Goal: Task Accomplishment & Management: Manage account settings

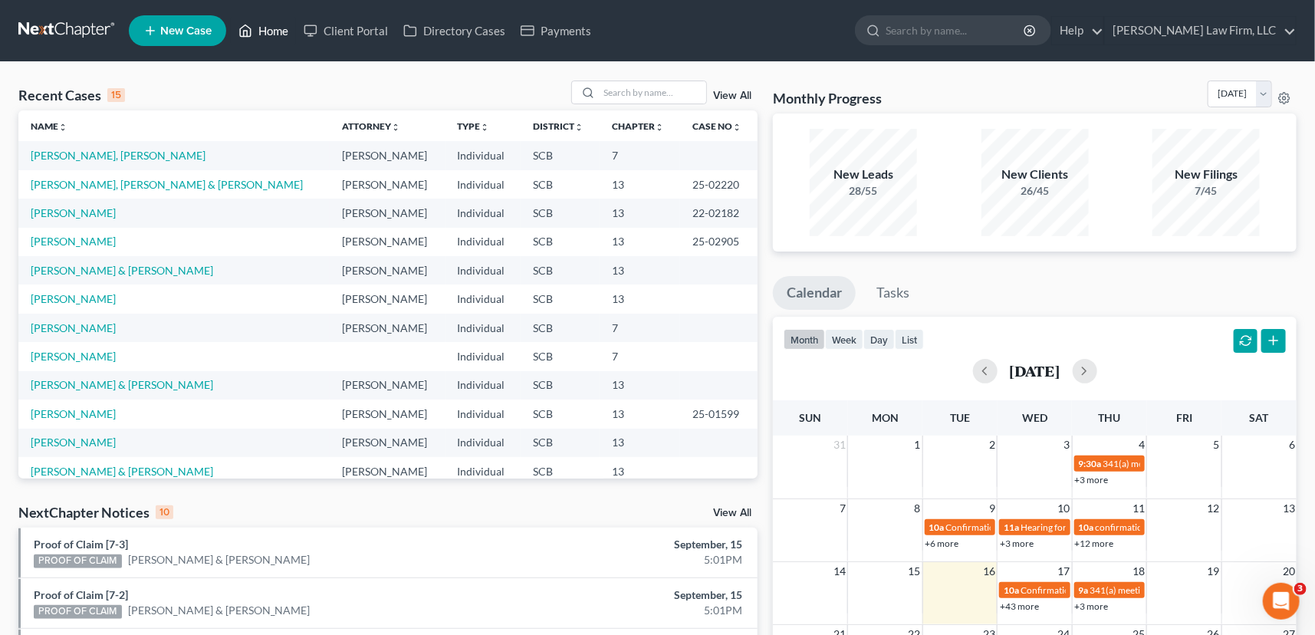
click at [278, 25] on link "Home" at bounding box center [263, 31] width 65 height 28
click at [627, 92] on input "search" at bounding box center [652, 92] width 107 height 22
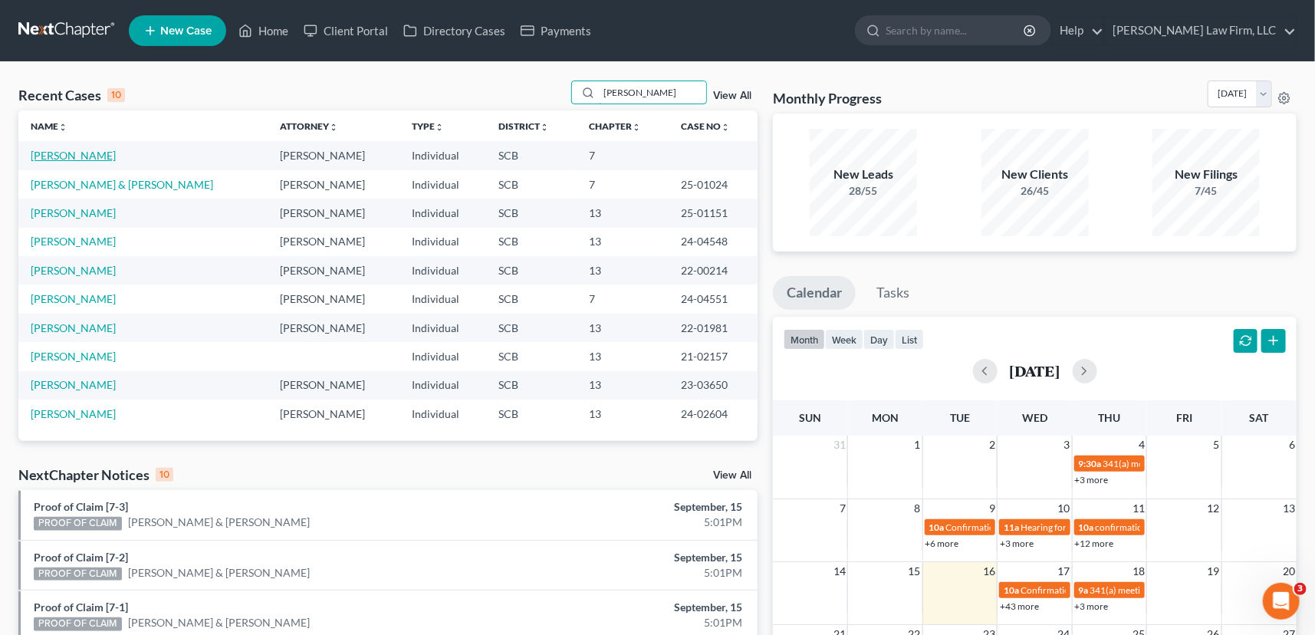
type input "[PERSON_NAME]"
click at [88, 153] on link "[PERSON_NAME]" at bounding box center [73, 155] width 85 height 13
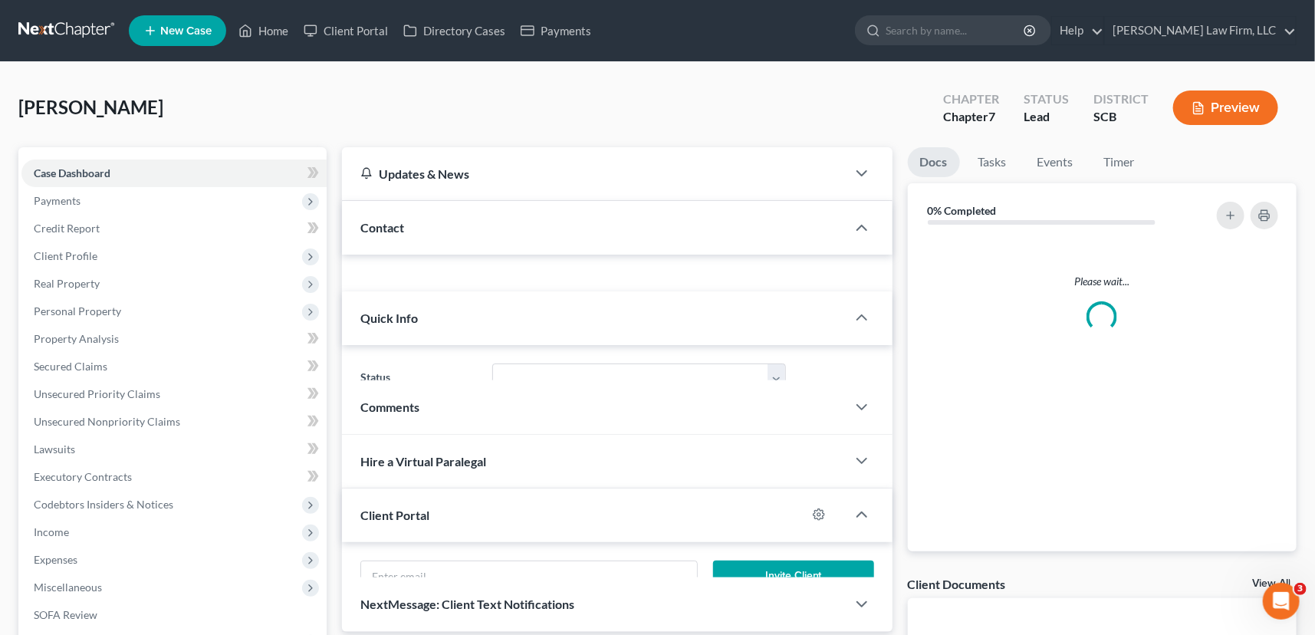
select select "0"
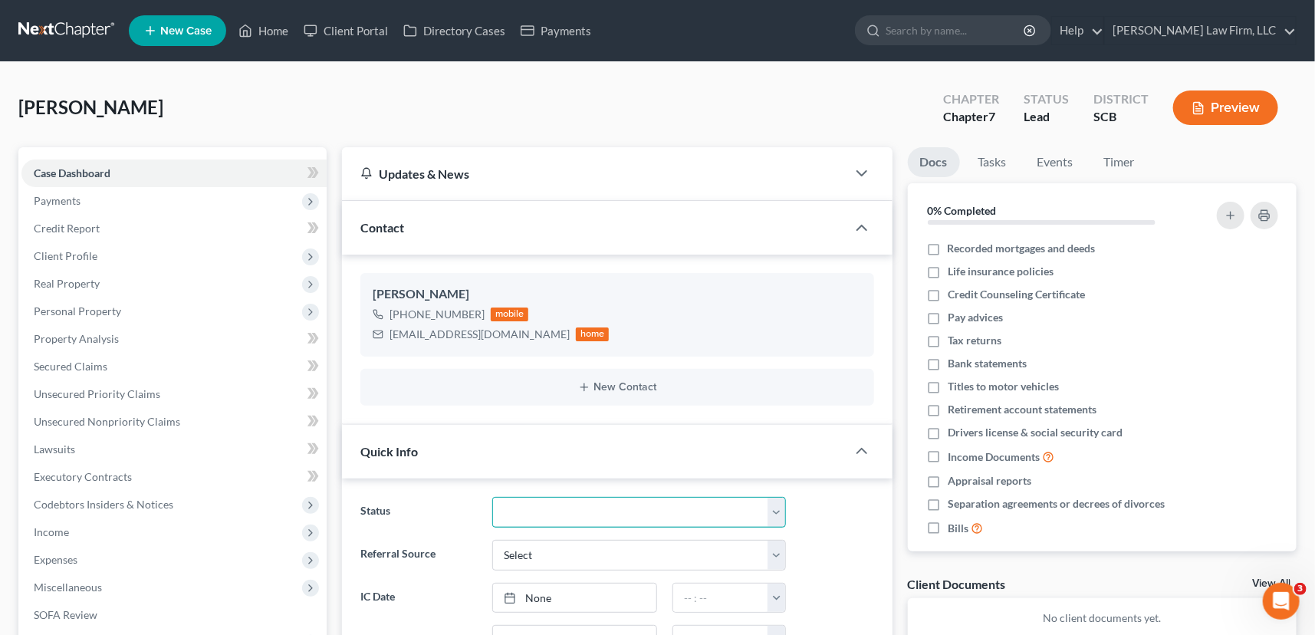
click at [780, 502] on select "Discharged Dismissed Filed In Progress Lead Lost Lead Ready to File To Review W…" at bounding box center [639, 512] width 294 height 31
click at [492, 497] on select "Discharged Dismissed Filed In Progress Lead Lost Lead Ready to File To Review W…" at bounding box center [639, 512] width 294 height 31
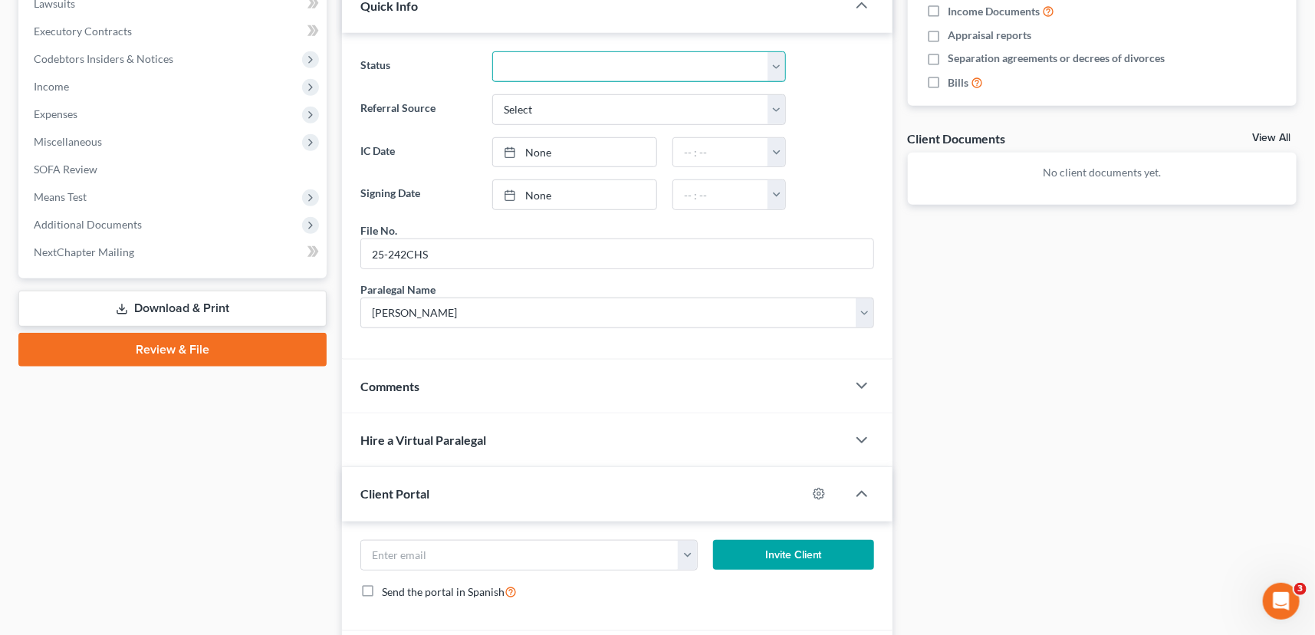
scroll to position [551, 0]
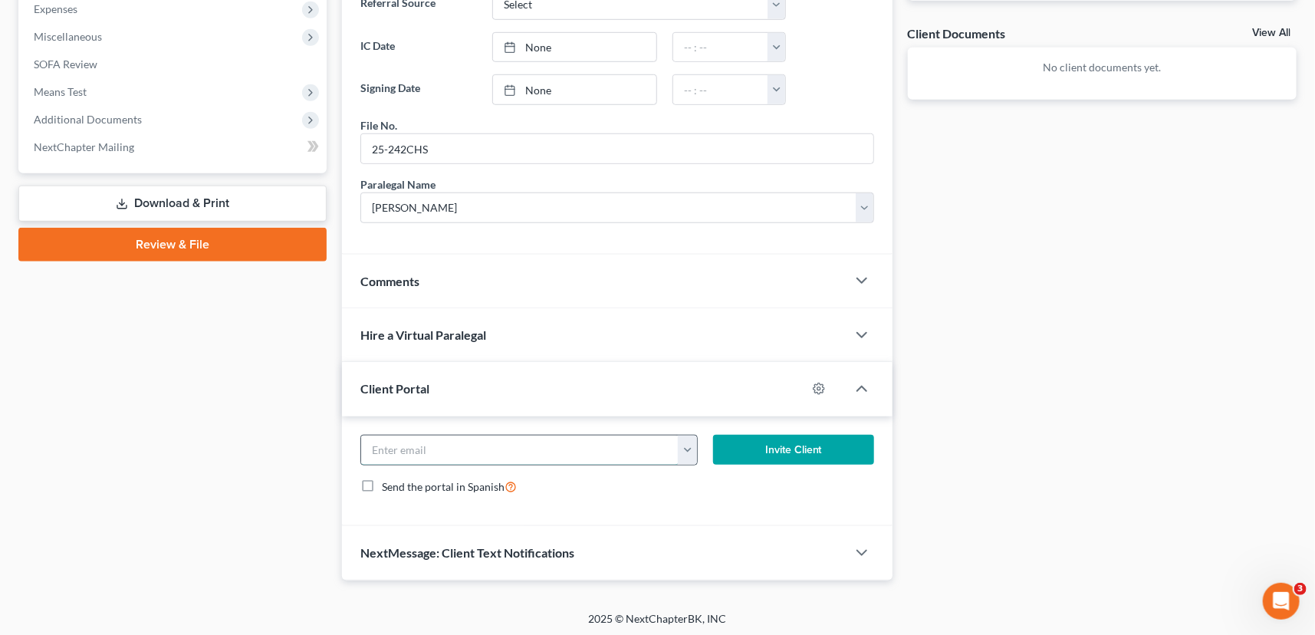
click at [388, 451] on input "email" at bounding box center [520, 450] width 318 height 29
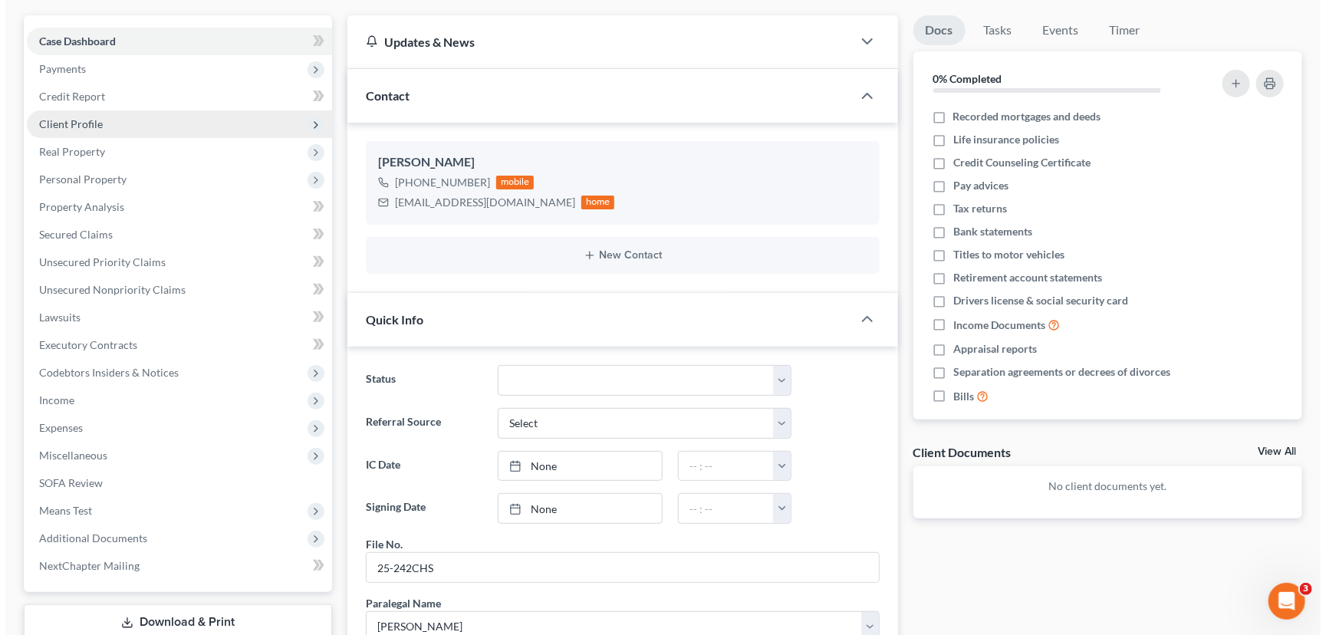
scroll to position [0, 0]
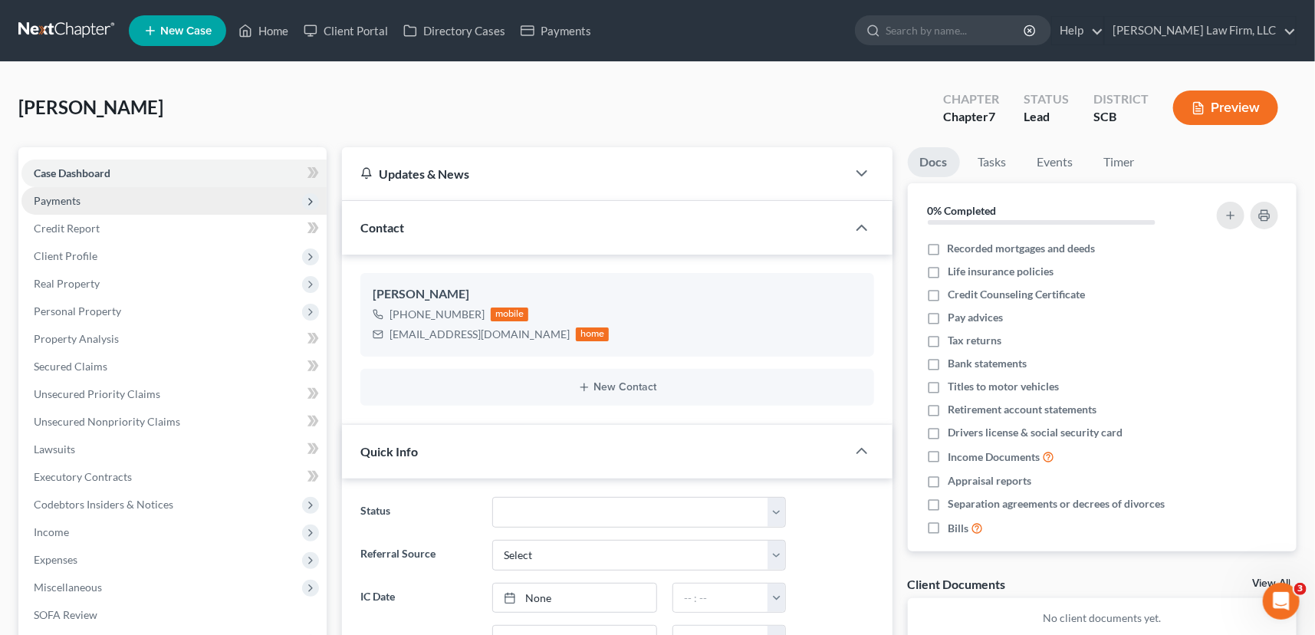
click at [58, 194] on span "Payments" at bounding box center [57, 200] width 47 height 13
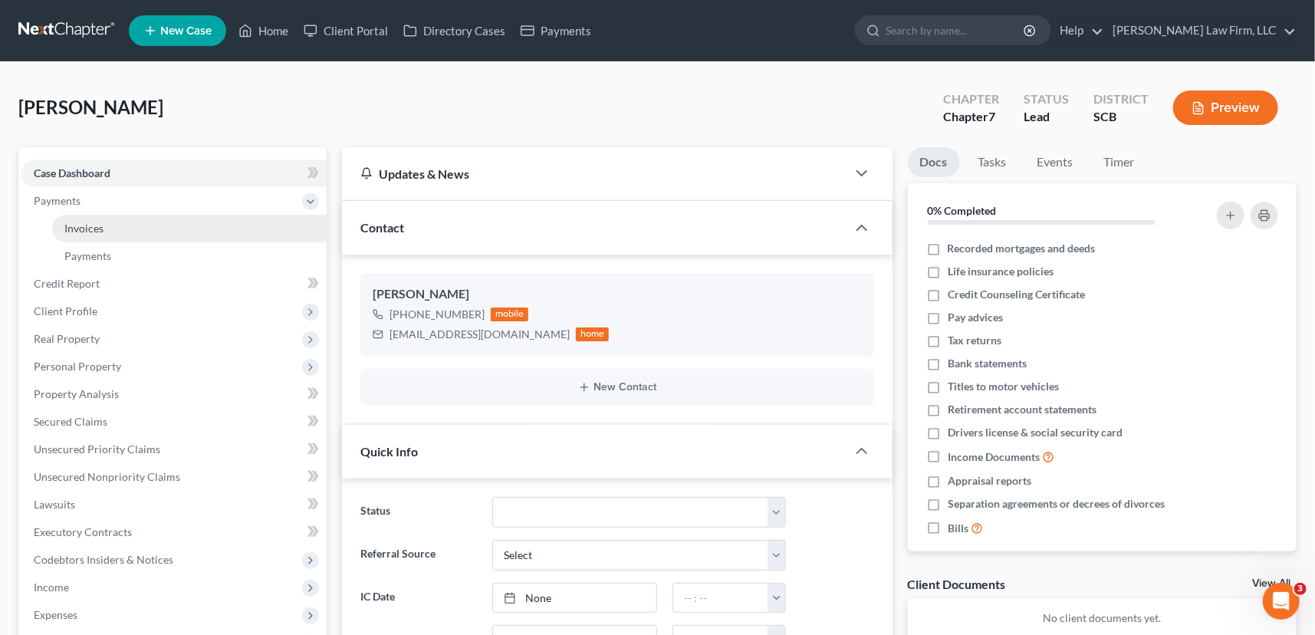
click at [86, 222] on span "Invoices" at bounding box center [83, 228] width 39 height 13
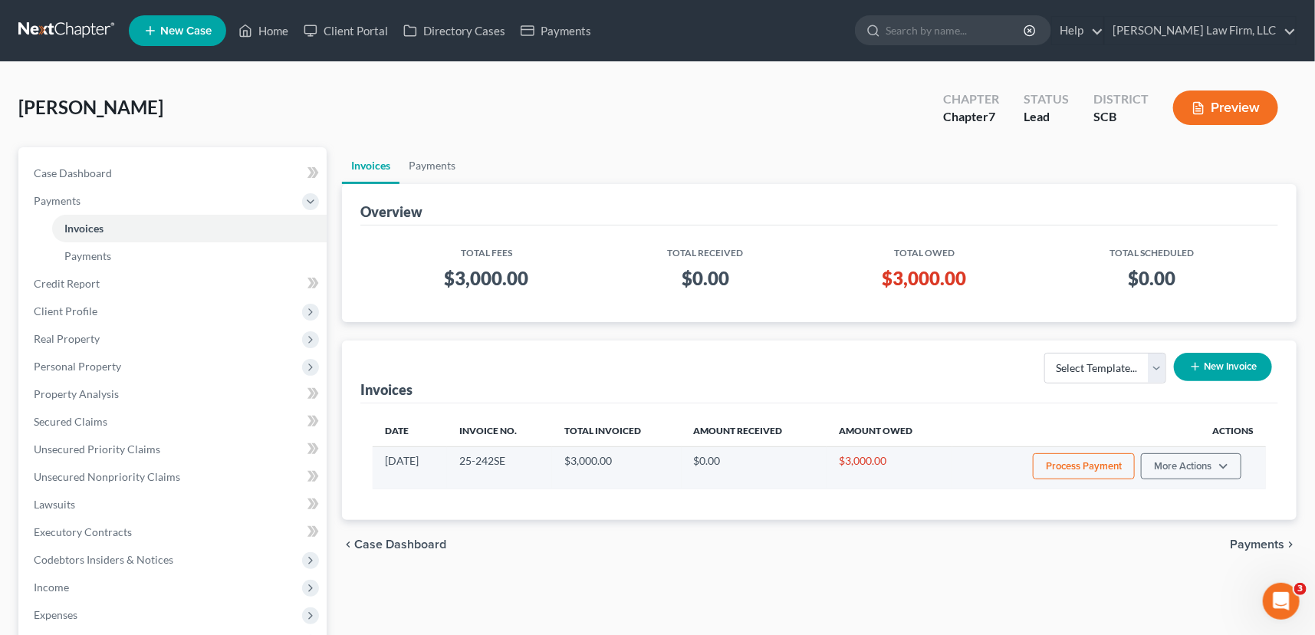
click at [1091, 456] on button "Process Payment" at bounding box center [1084, 466] width 102 height 26
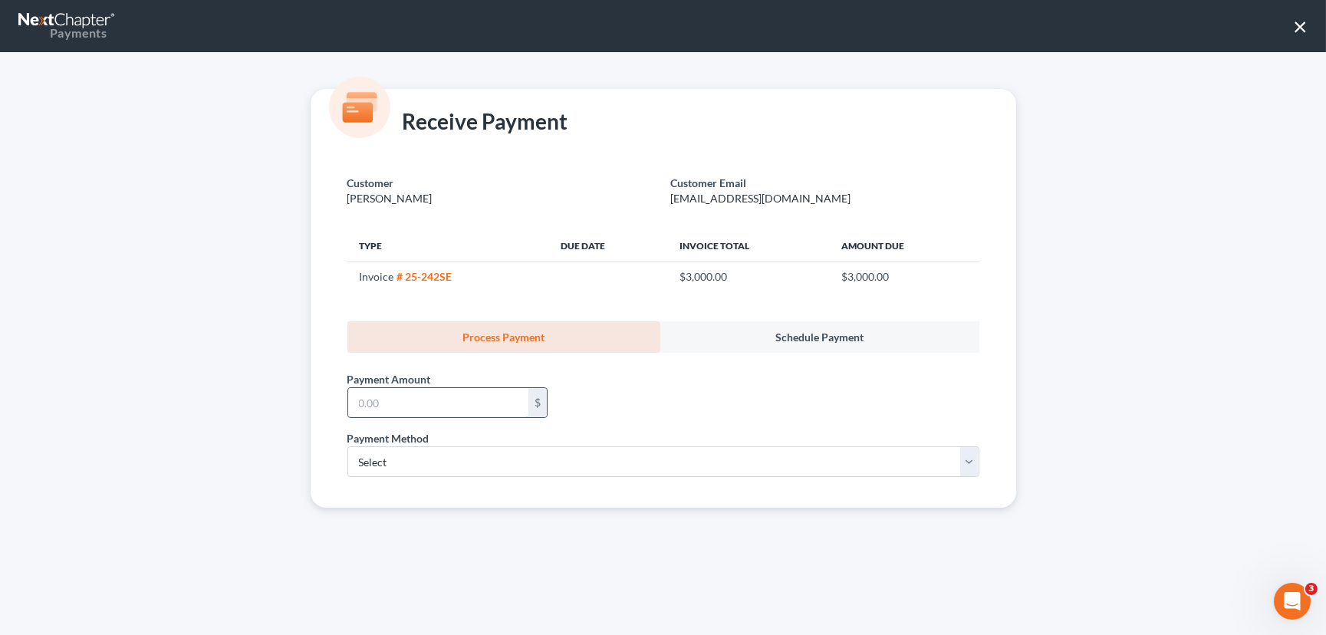
click at [360, 398] on input "text" at bounding box center [438, 402] width 180 height 29
type input "500.00"
click at [403, 458] on select "Select ACH Credit Card" at bounding box center [663, 461] width 632 height 31
select select "1"
click at [347, 446] on select "Select ACH Credit Card" at bounding box center [663, 461] width 632 height 31
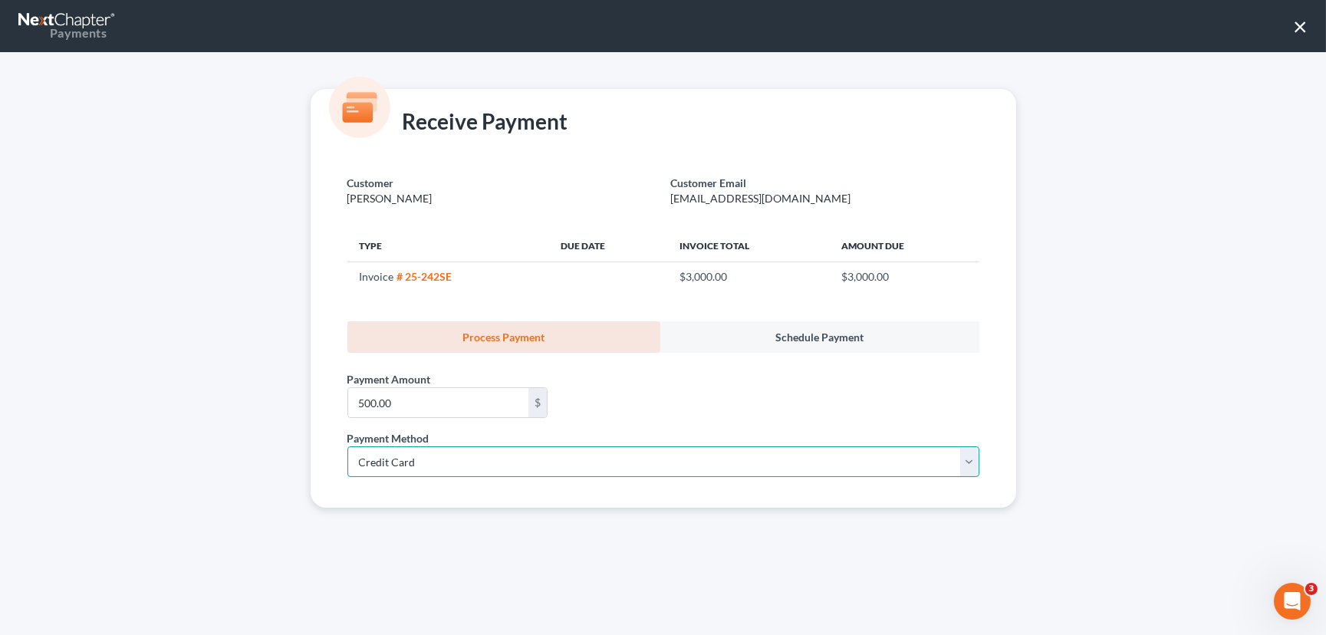
select select "42"
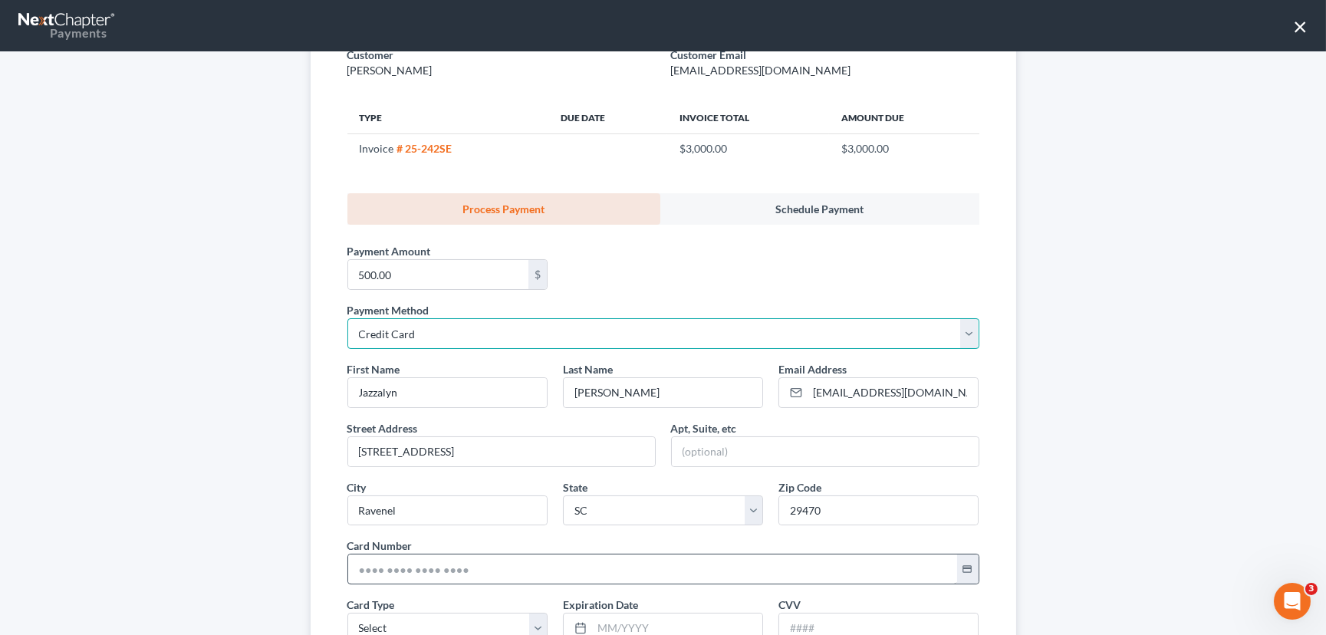
scroll to position [139, 0]
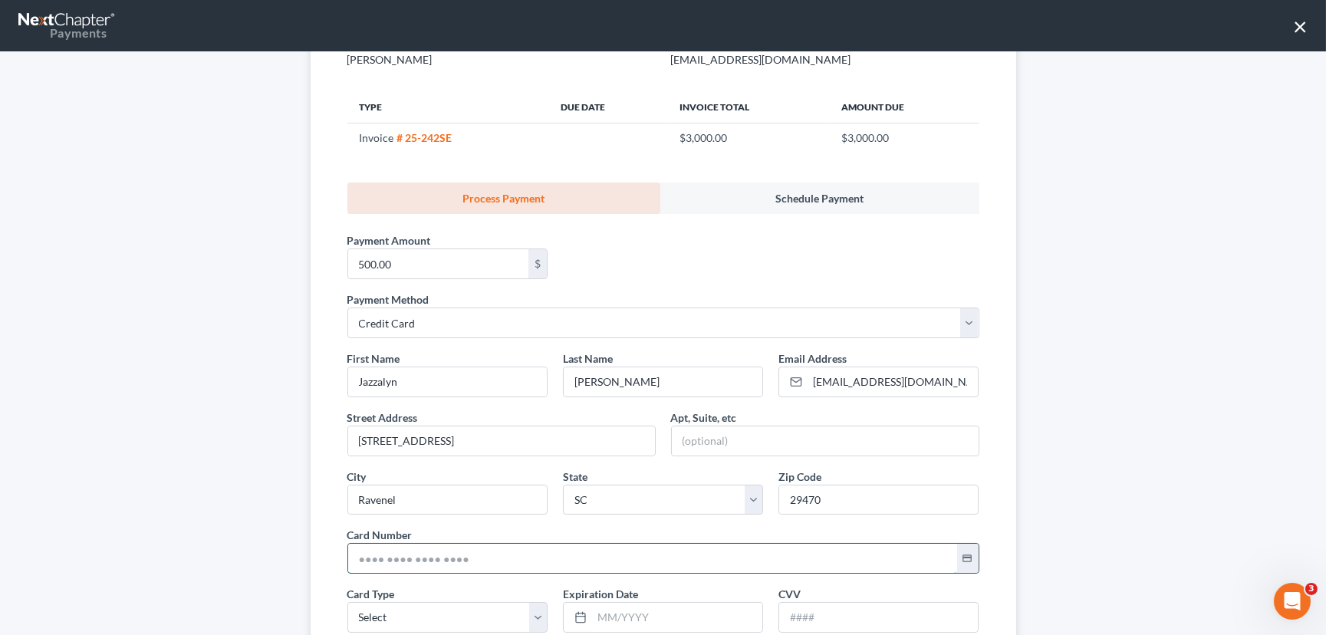
click at [354, 555] on input "text" at bounding box center [652, 558] width 609 height 29
type input "[CREDIT_CARD_NUMBER]"
click at [367, 610] on select "Select Visa MasterCard Discover American Express" at bounding box center [447, 617] width 200 height 31
select select "0"
click at [347, 602] on select "Select Visa MasterCard Discover American Express" at bounding box center [447, 617] width 200 height 31
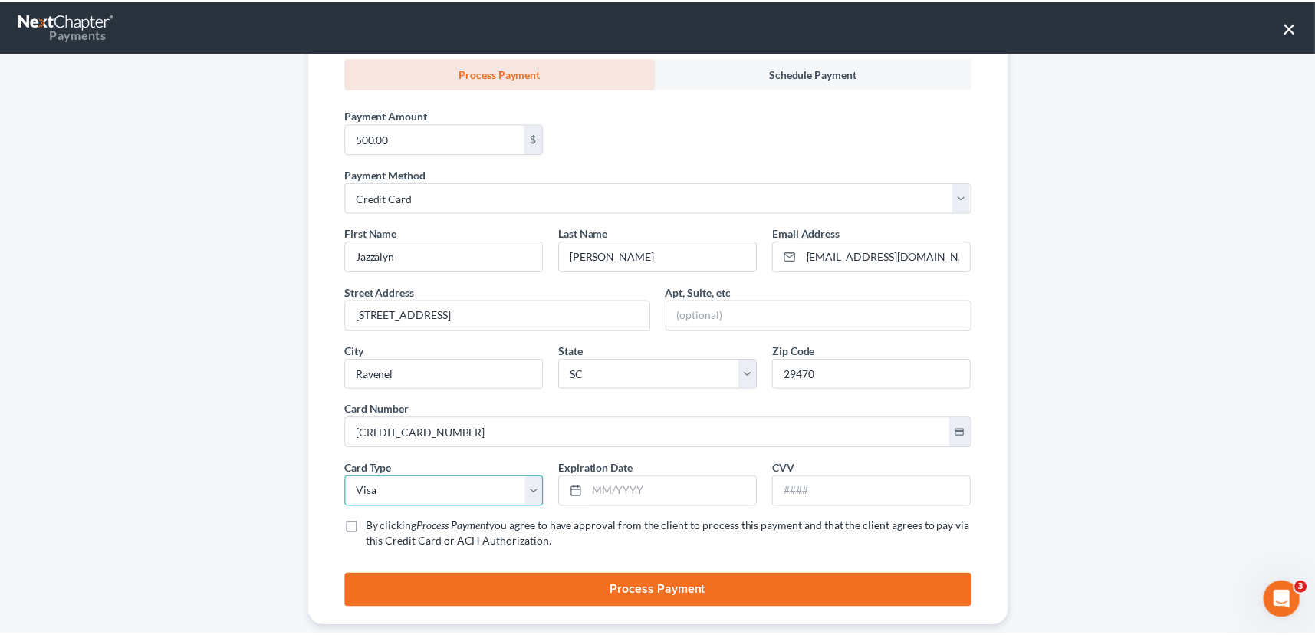
scroll to position [278, 0]
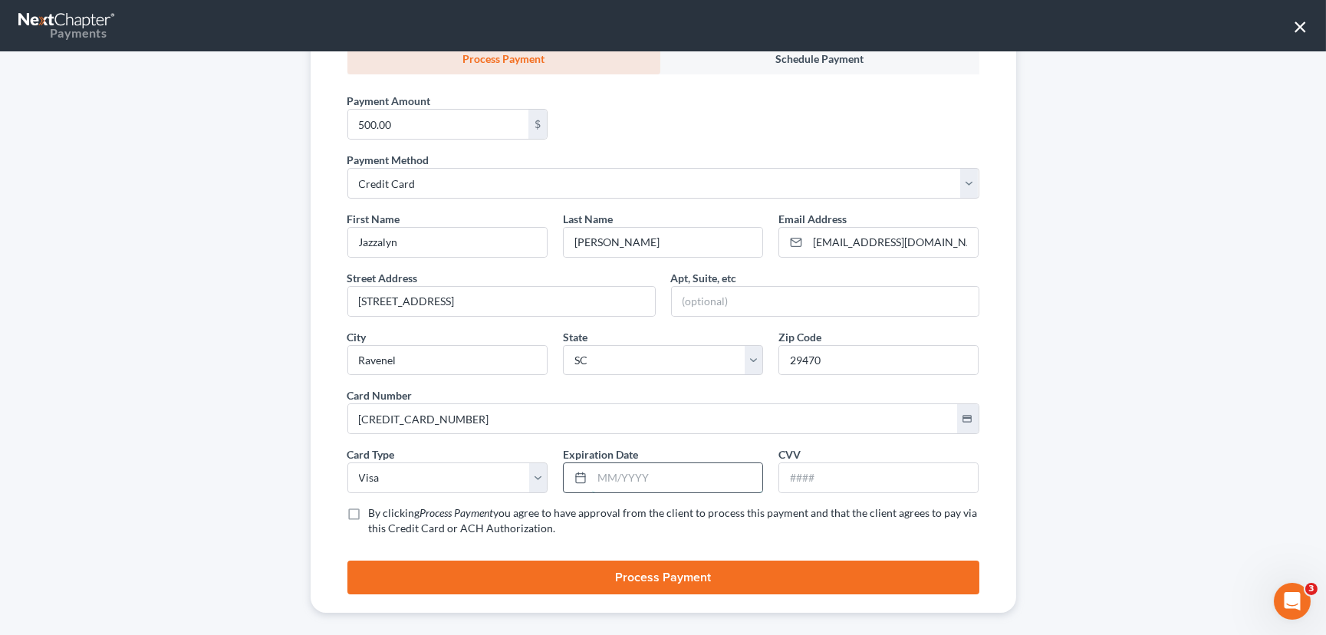
click at [617, 476] on input "text" at bounding box center [677, 477] width 170 height 29
type input "04/2029"
click at [788, 472] on input "text" at bounding box center [878, 477] width 199 height 29
type input "190"
click at [369, 510] on label "By clicking Process Payment you agree to have approval from the client to proce…" at bounding box center [674, 520] width 611 height 31
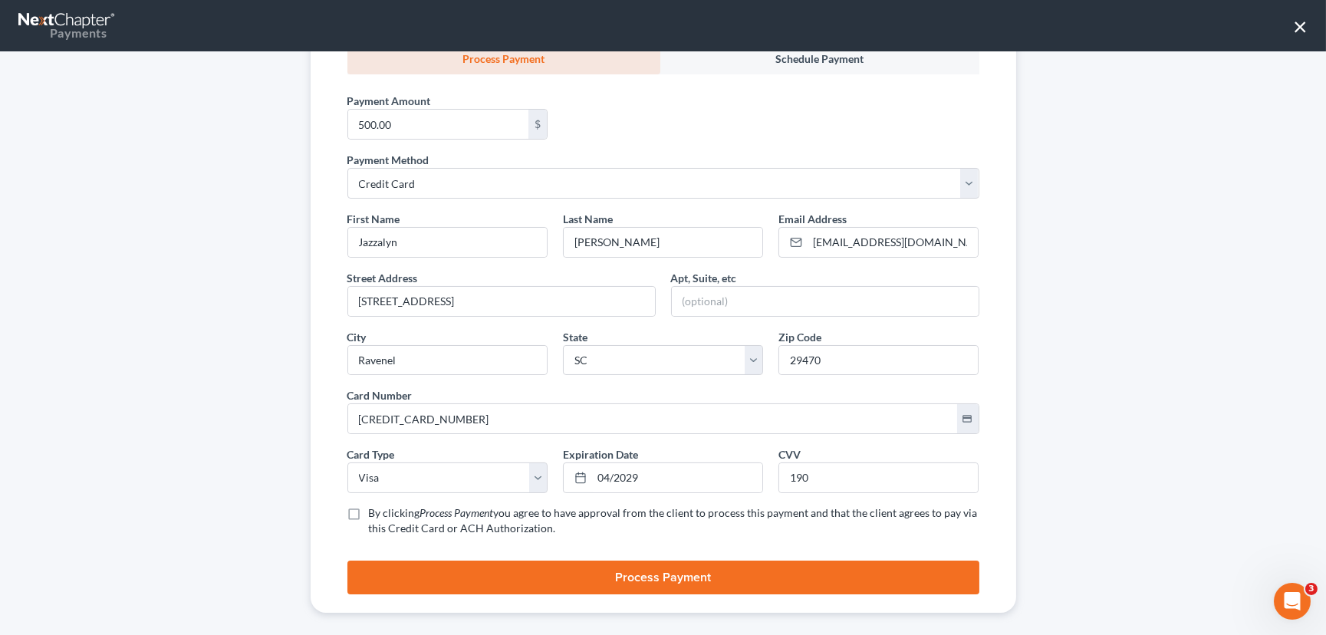
click at [375, 510] on input "By clicking Process Payment you agree to have approval from the client to proce…" at bounding box center [380, 510] width 10 height 10
checkbox input "true"
click at [685, 565] on button "Process Payment" at bounding box center [663, 578] width 632 height 34
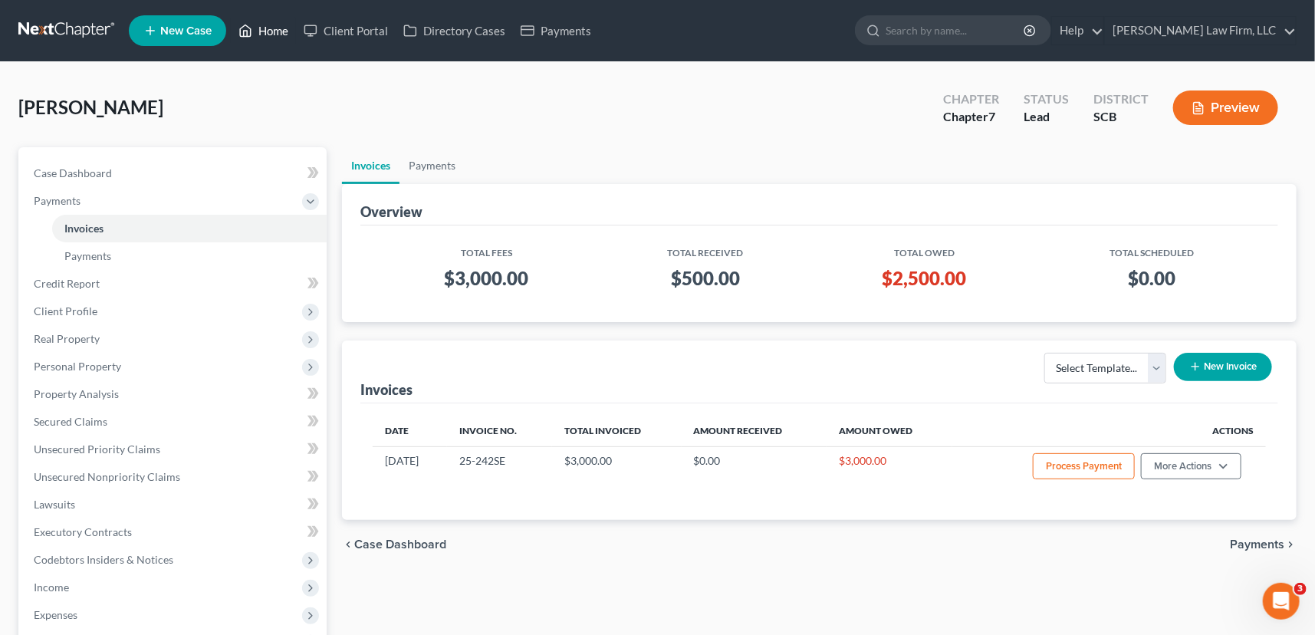
click at [275, 25] on link "Home" at bounding box center [263, 31] width 65 height 28
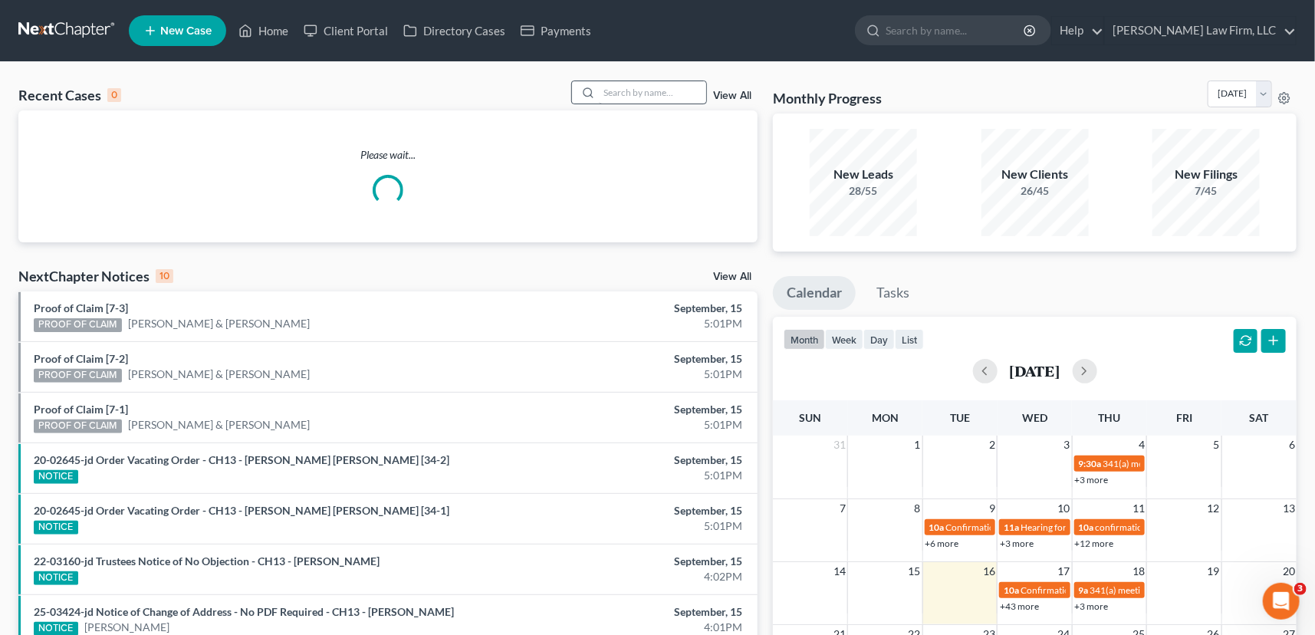
drag, startPoint x: 591, startPoint y: 88, endPoint x: 602, endPoint y: 84, distance: 11.4
click at [602, 84] on div at bounding box center [639, 93] width 137 height 24
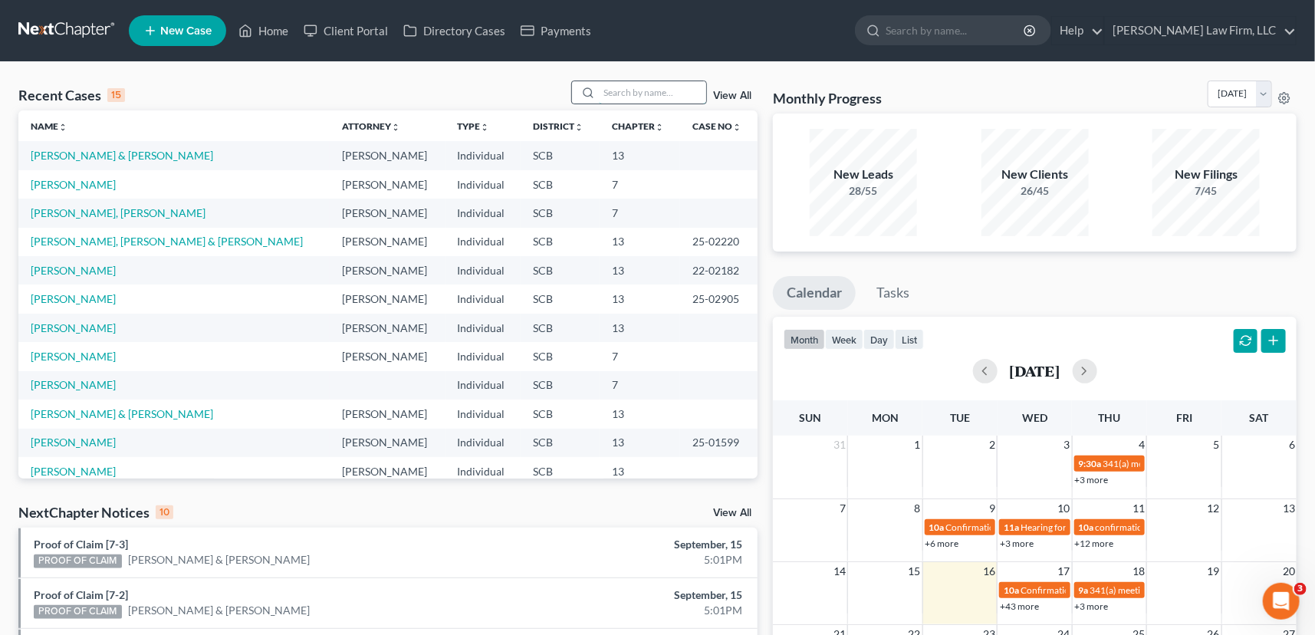
click at [602, 90] on input "search" at bounding box center [652, 92] width 107 height 22
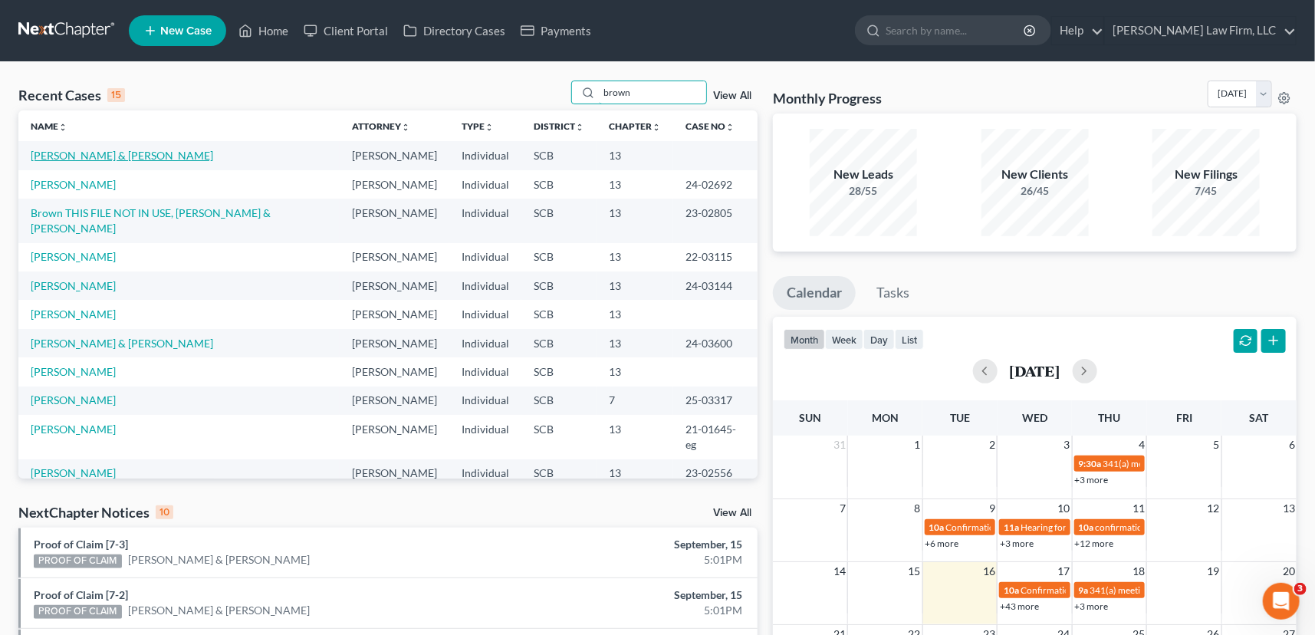
type input "brown"
click at [121, 153] on link "[PERSON_NAME] & [PERSON_NAME]" at bounding box center [122, 155] width 183 height 13
select select "1"
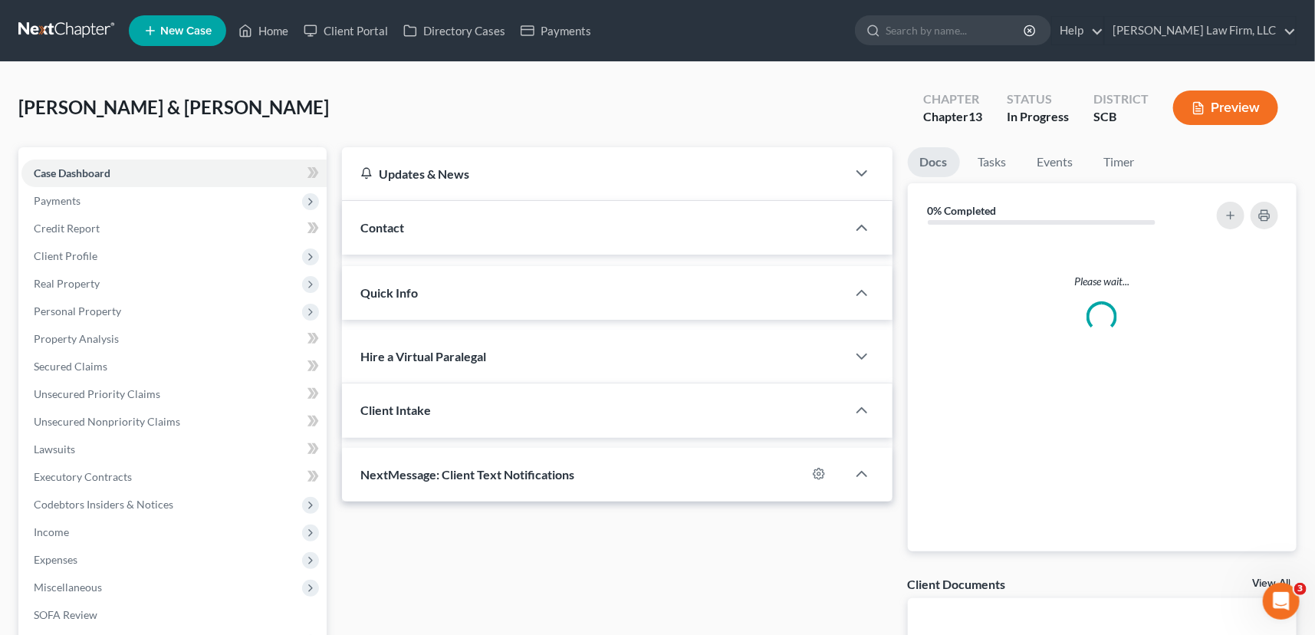
select select "0"
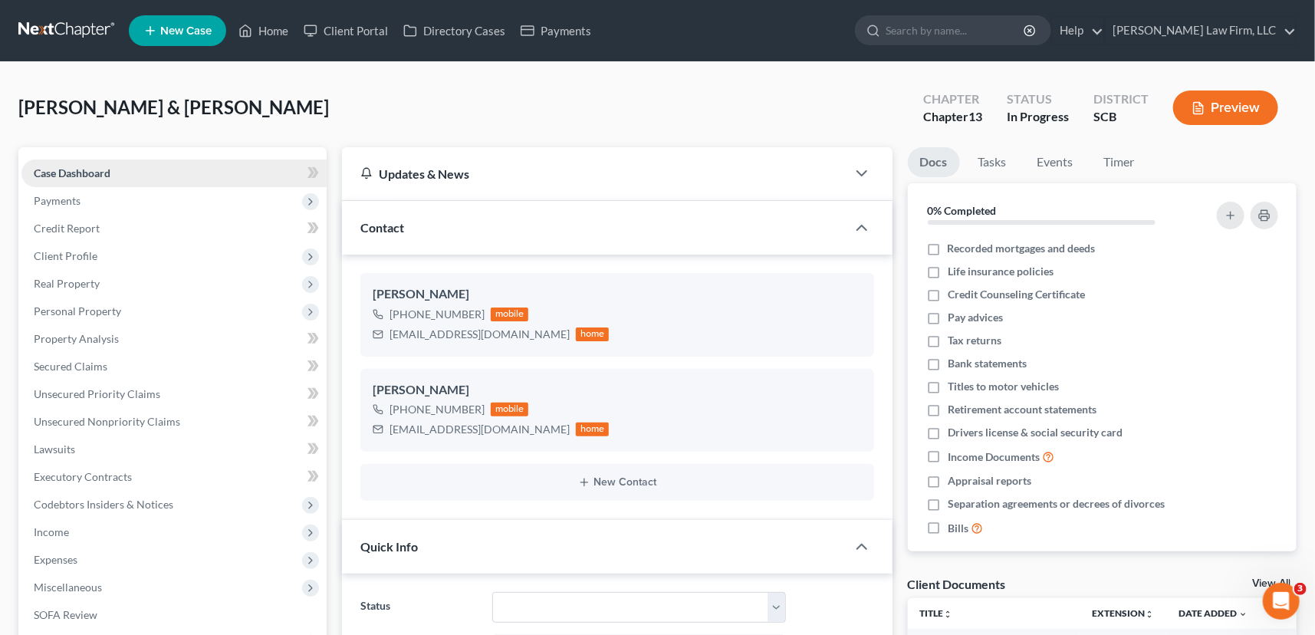
scroll to position [499, 0]
click at [67, 195] on span "Payments" at bounding box center [57, 200] width 47 height 13
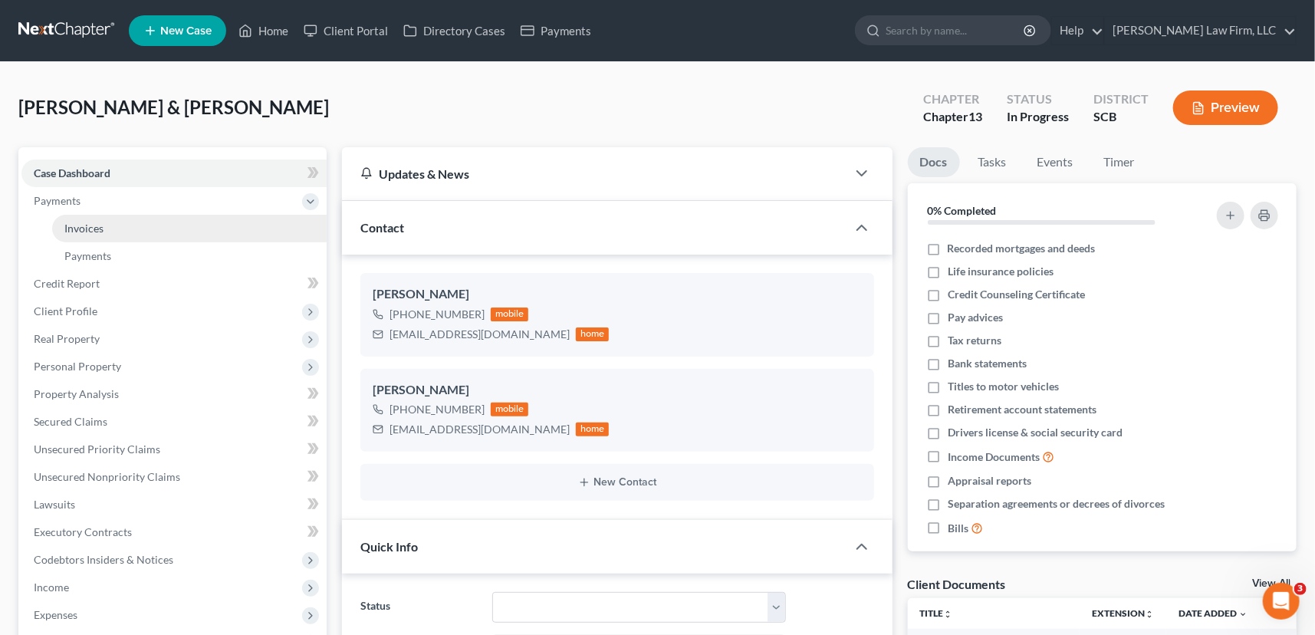
click at [89, 224] on span "Invoices" at bounding box center [83, 228] width 39 height 13
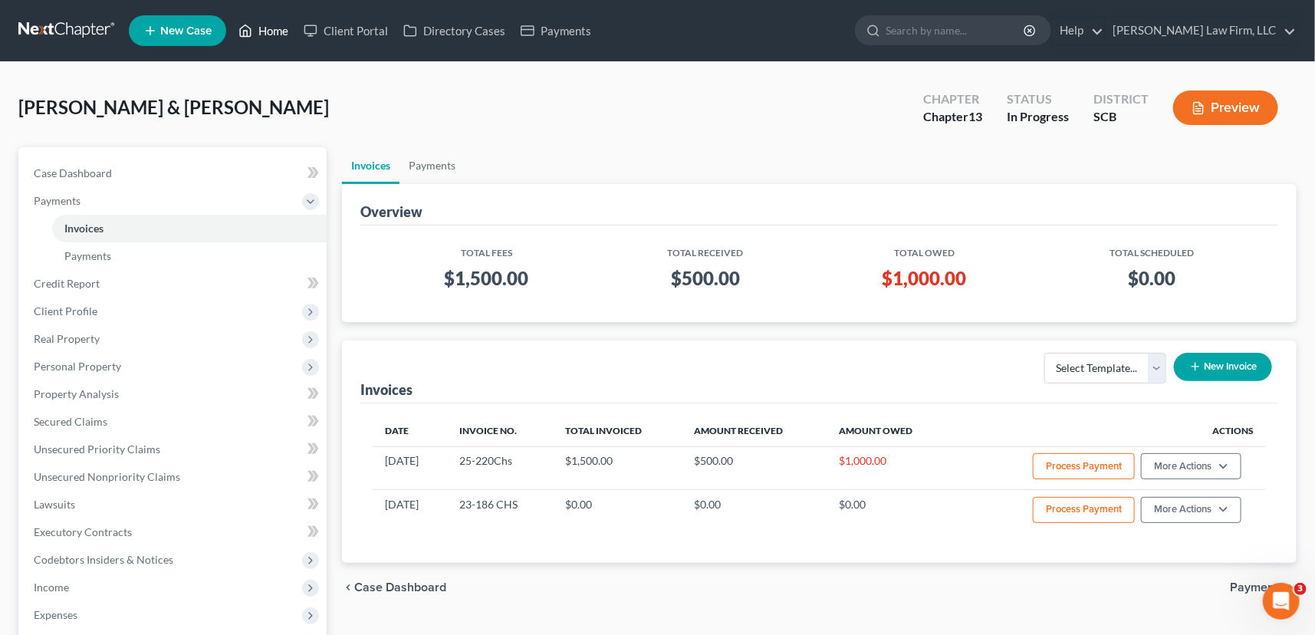
click at [262, 24] on link "Home" at bounding box center [263, 31] width 65 height 28
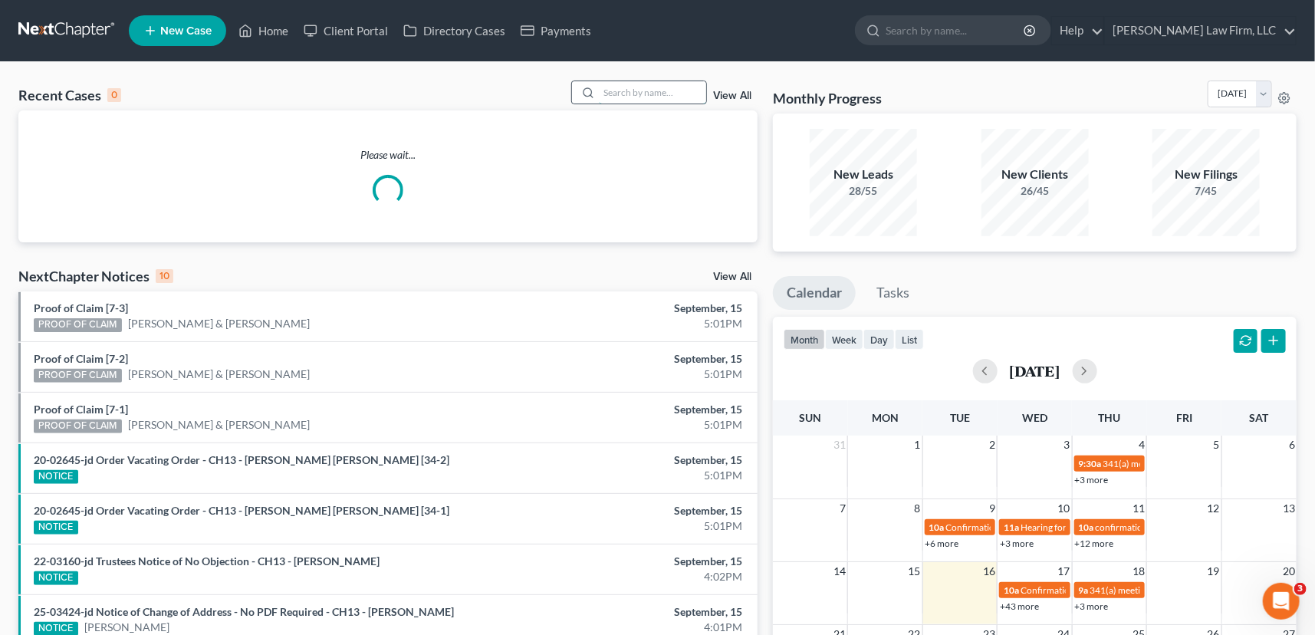
click at [617, 88] on input "search" at bounding box center [652, 92] width 107 height 22
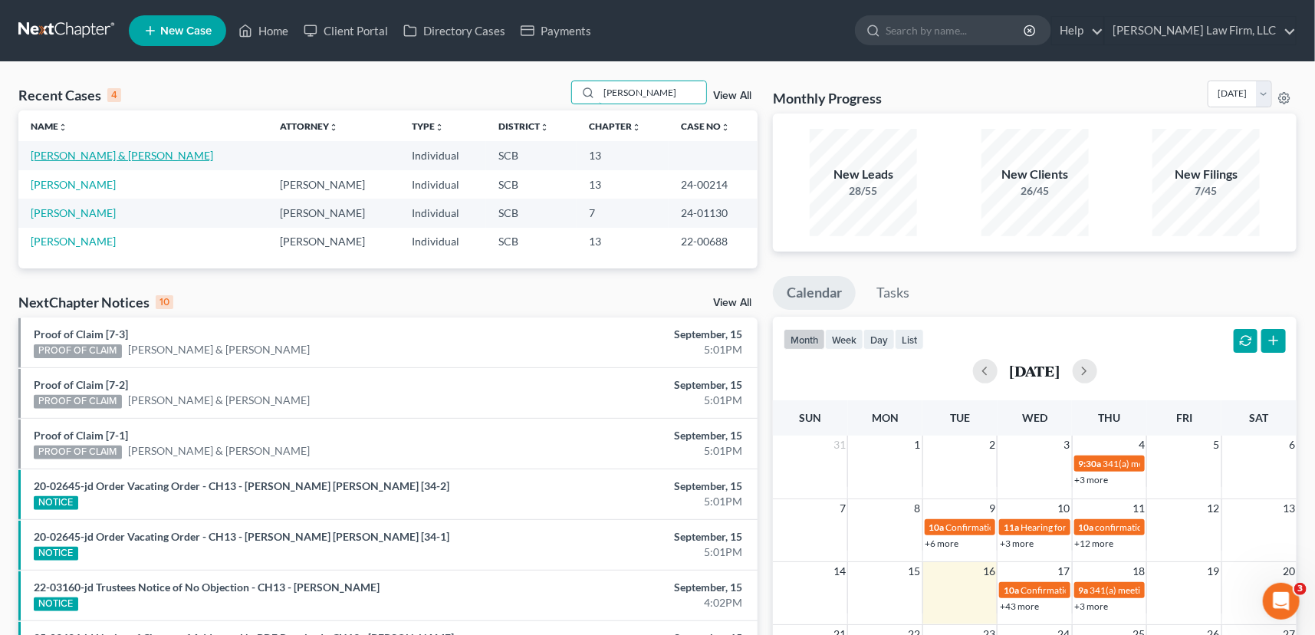
type input "[PERSON_NAME]"
click at [107, 150] on link "[PERSON_NAME] & [PERSON_NAME]" at bounding box center [122, 155] width 183 height 13
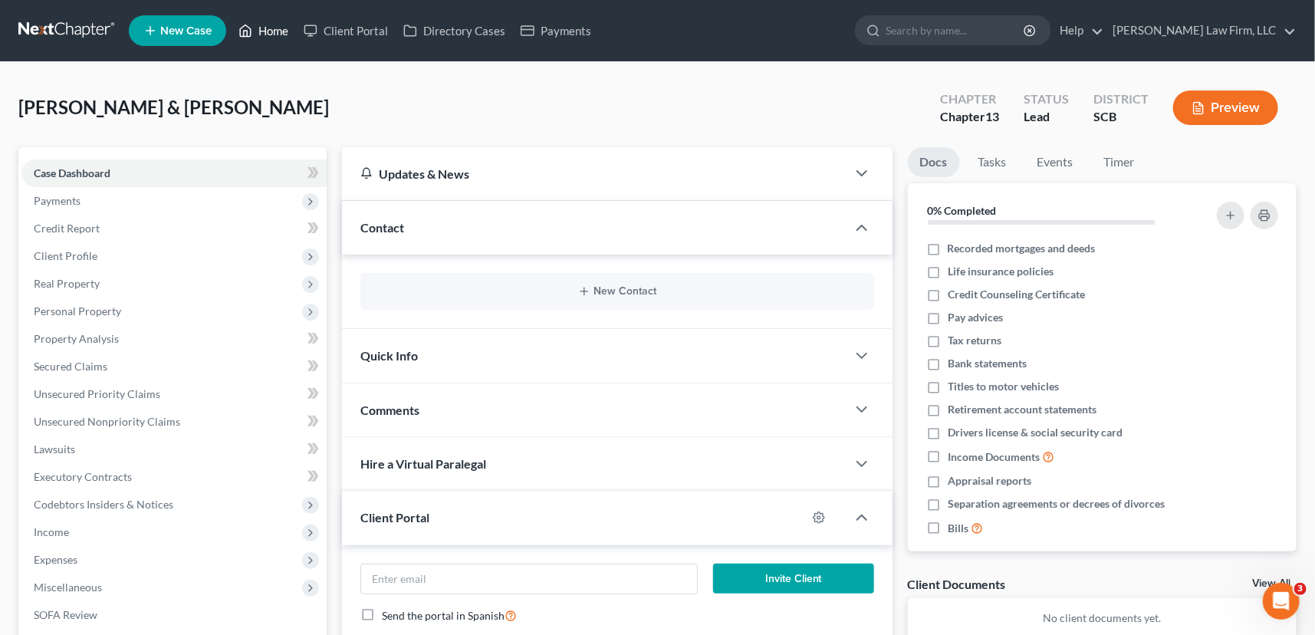
drag, startPoint x: 260, startPoint y: 25, endPoint x: 420, endPoint y: 71, distance: 166.2
click at [260, 24] on link "Home" at bounding box center [263, 31] width 65 height 28
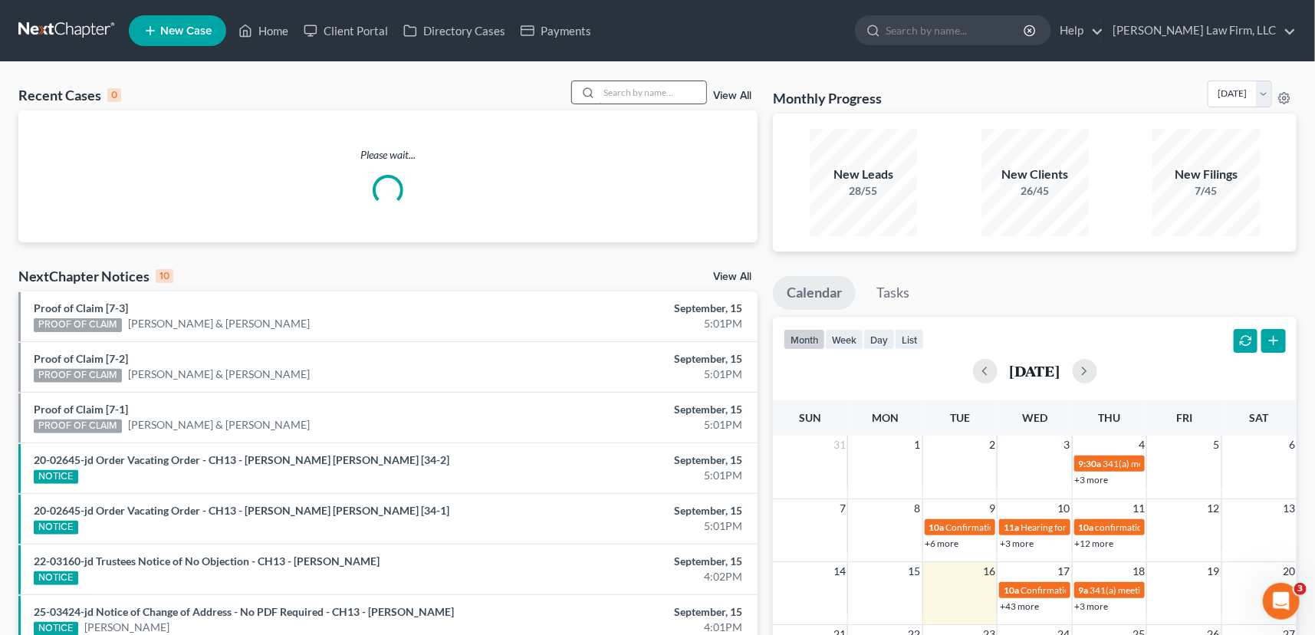
click at [609, 95] on input "search" at bounding box center [652, 92] width 107 height 22
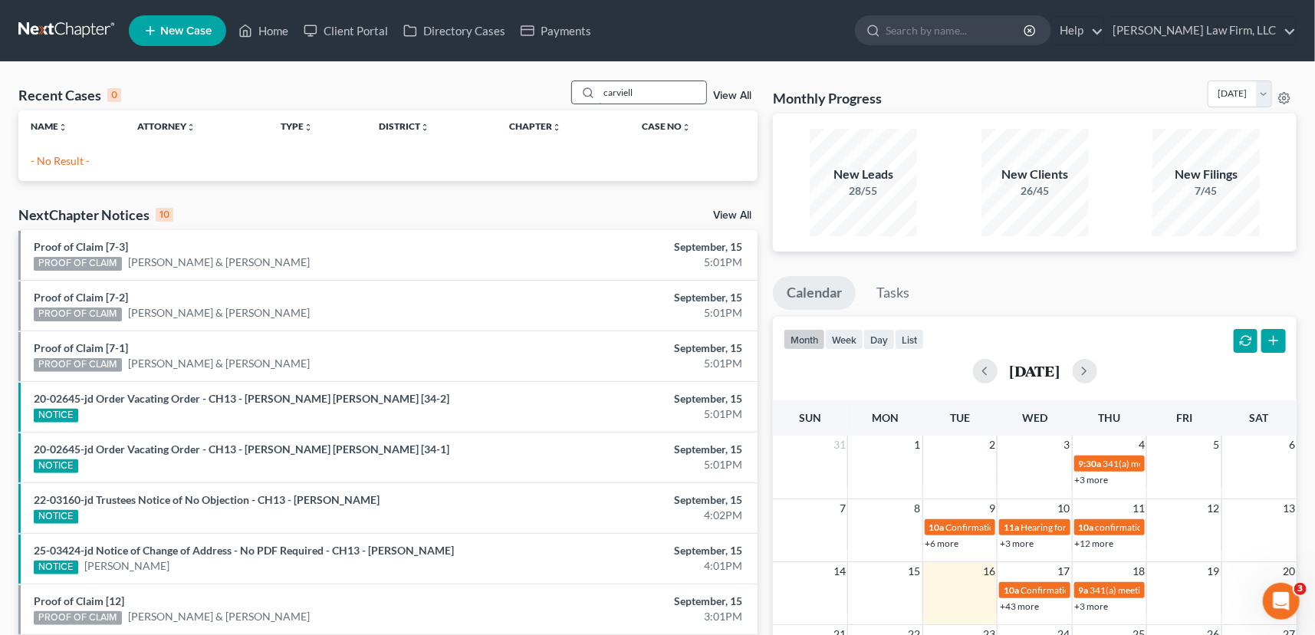
type input "carviello"
drag, startPoint x: 642, startPoint y: 91, endPoint x: 548, endPoint y: 92, distance: 93.6
click at [548, 92] on div "Recent Cases 0 carviello View All" at bounding box center [387, 96] width 739 height 30
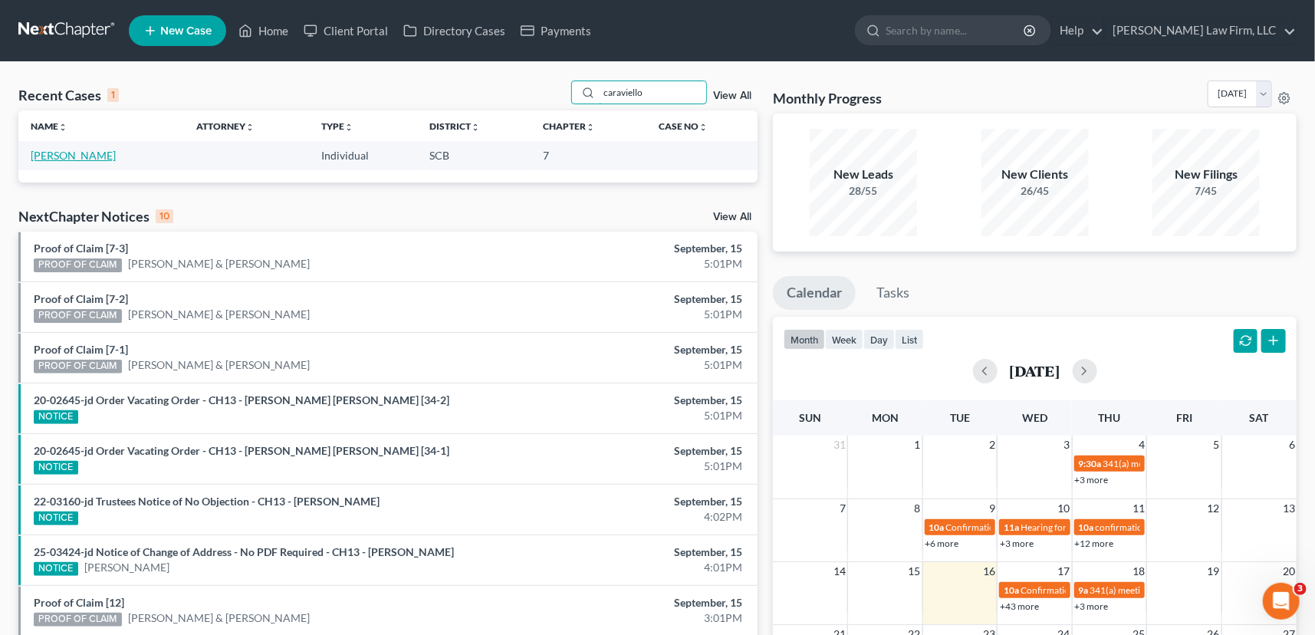
type input "caraviello"
click at [83, 153] on link "[PERSON_NAME]" at bounding box center [73, 155] width 85 height 13
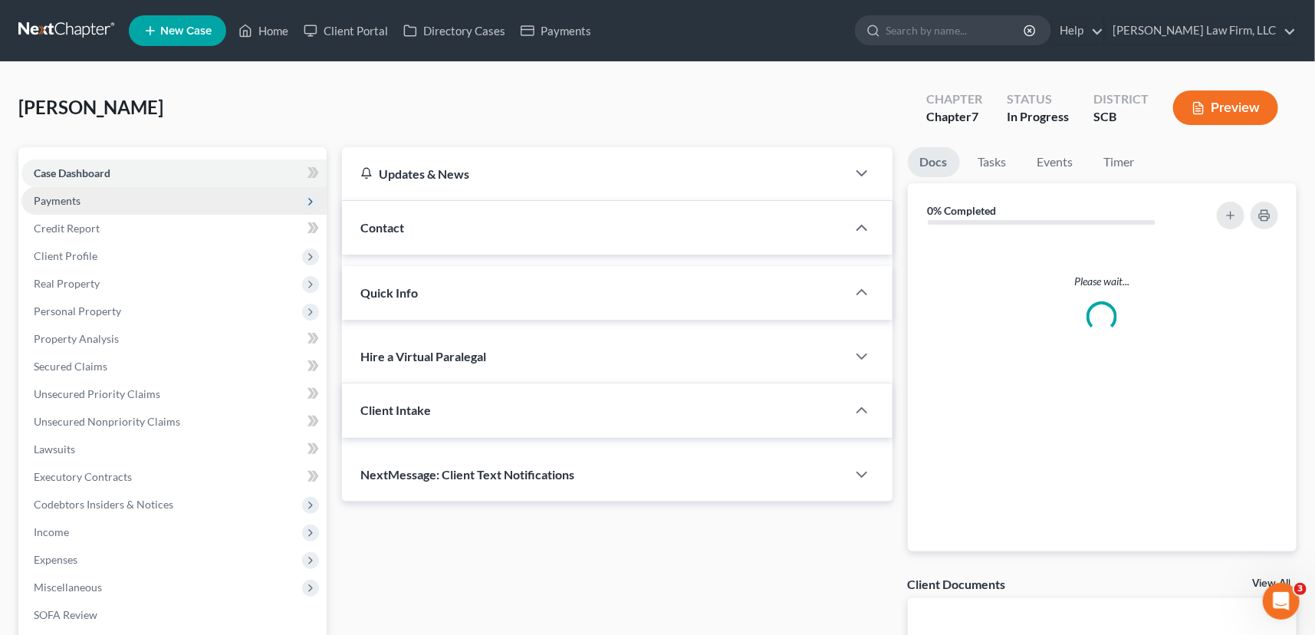
select select "0"
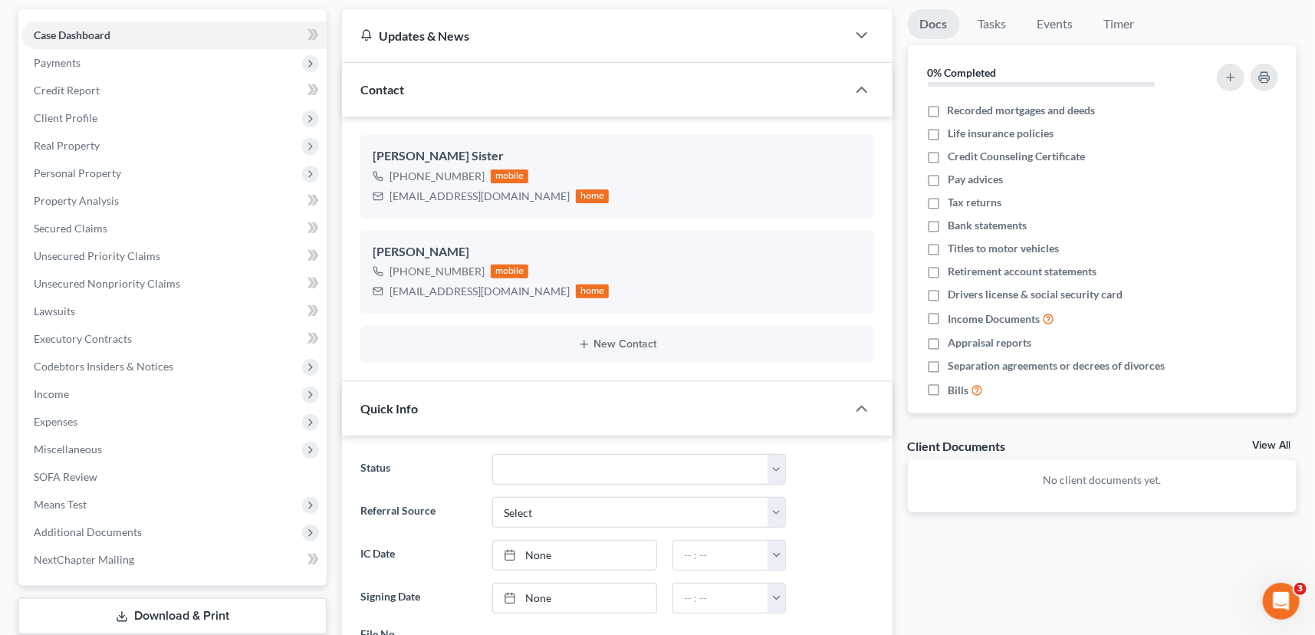
scroll to position [139, 0]
click at [65, 55] on span "Payments" at bounding box center [57, 61] width 47 height 13
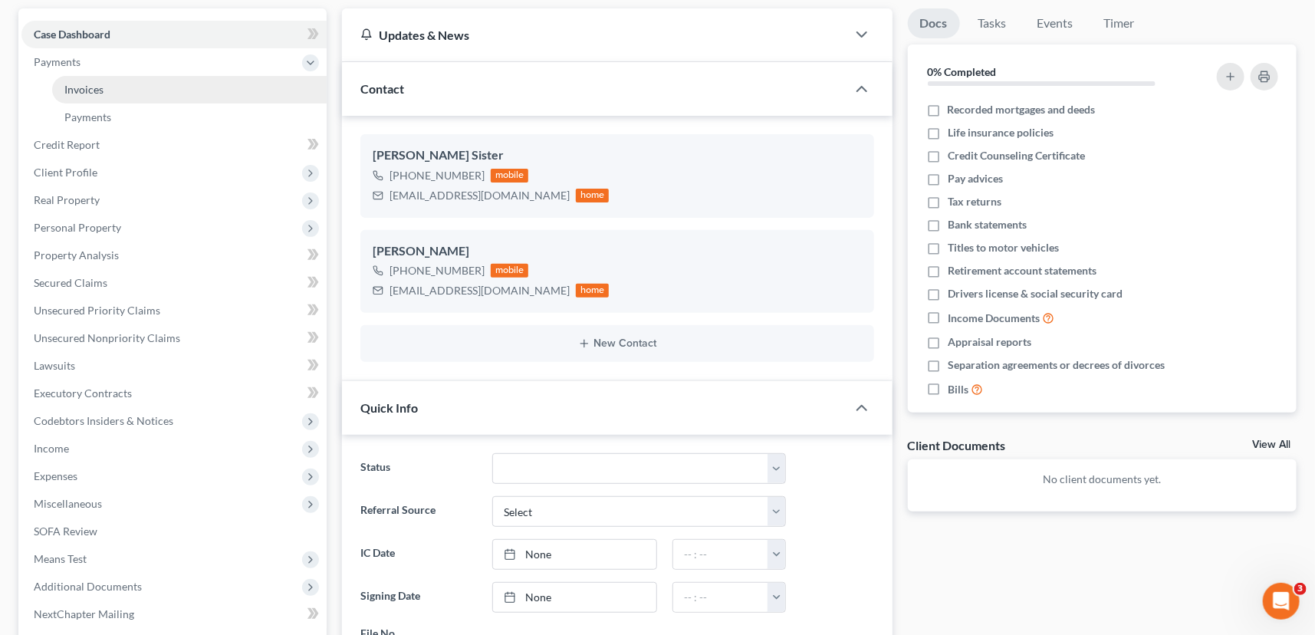
click at [100, 84] on span "Invoices" at bounding box center [83, 89] width 39 height 13
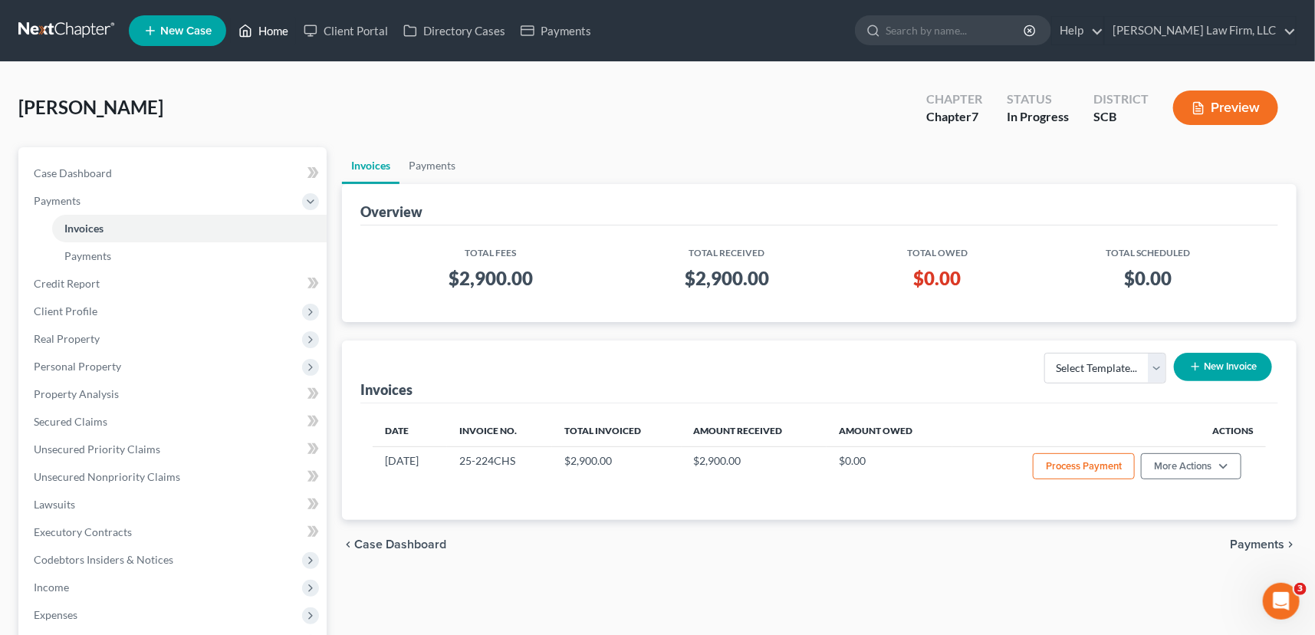
click at [276, 25] on link "Home" at bounding box center [263, 31] width 65 height 28
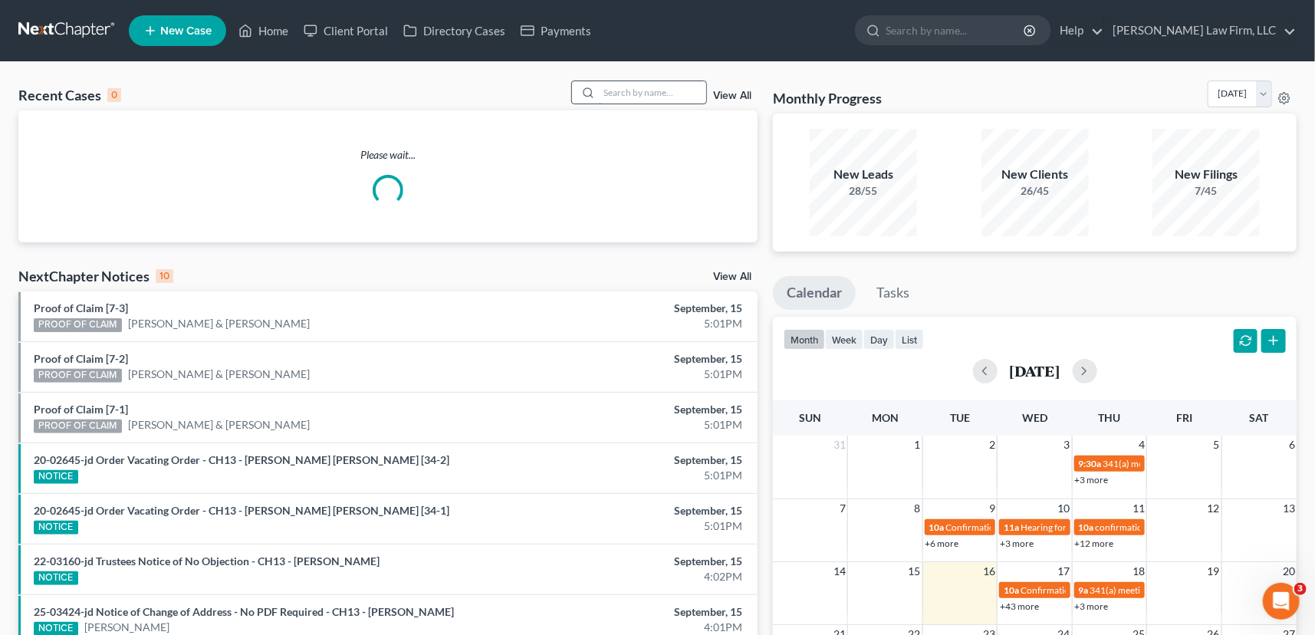
click at [640, 85] on input "search" at bounding box center [652, 92] width 107 height 22
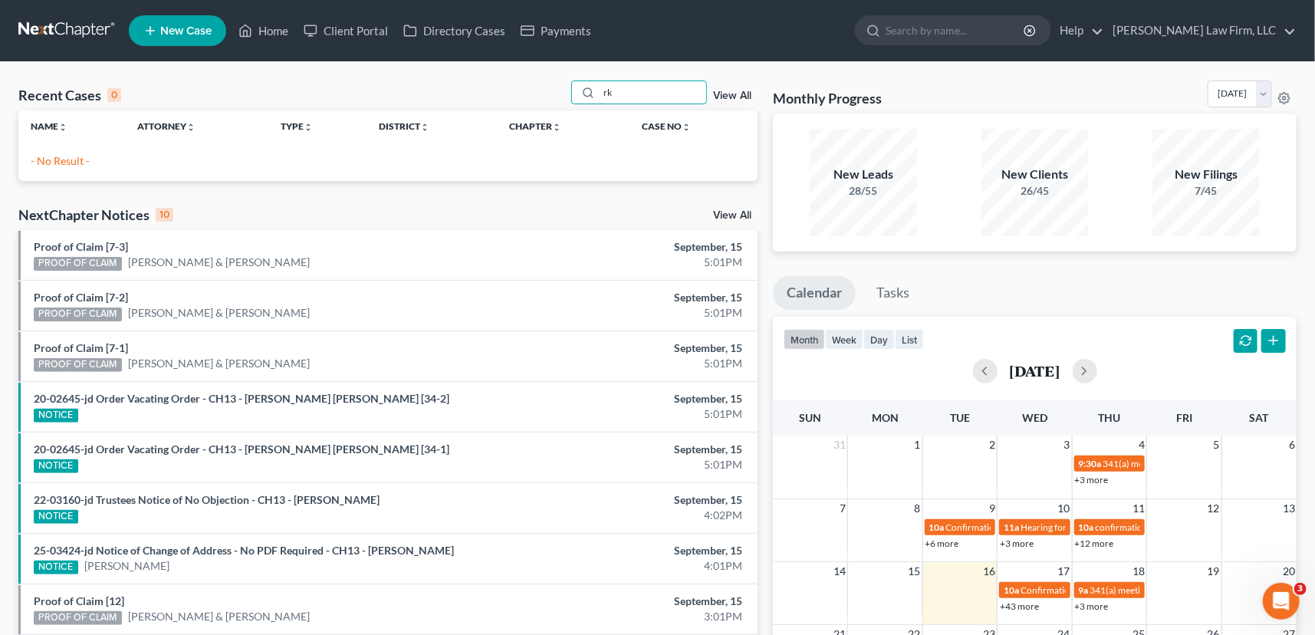
type input "k"
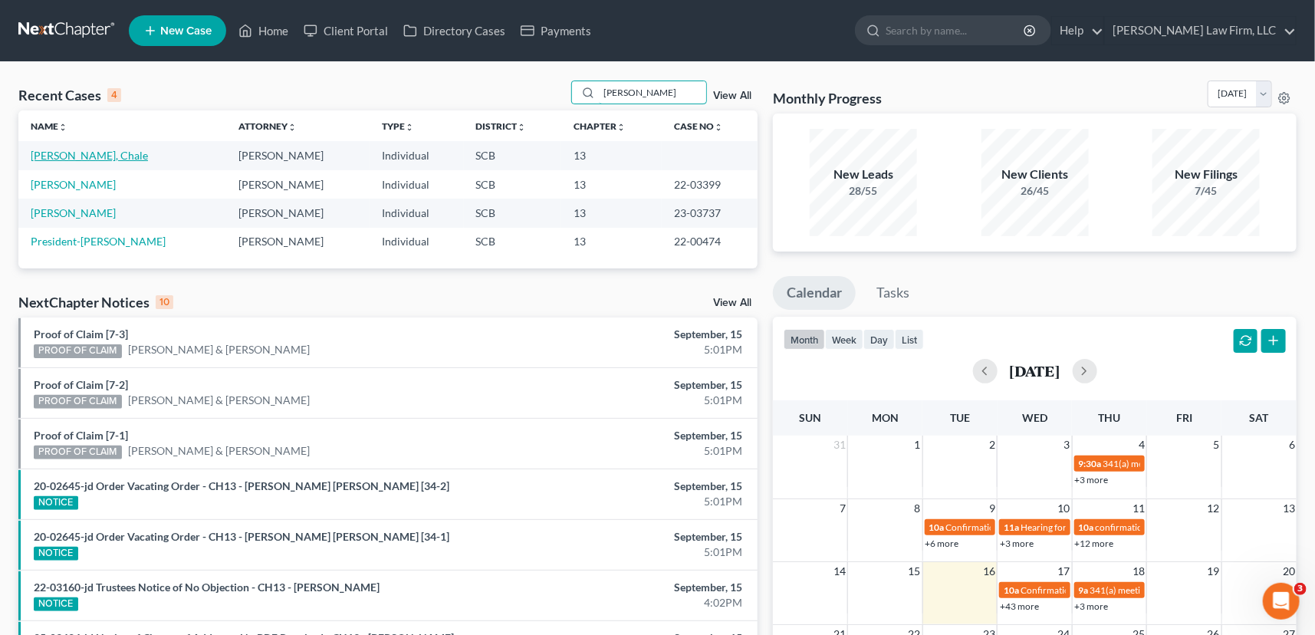
type input "[PERSON_NAME]"
click at [59, 153] on link "[PERSON_NAME], Chale" at bounding box center [89, 155] width 117 height 13
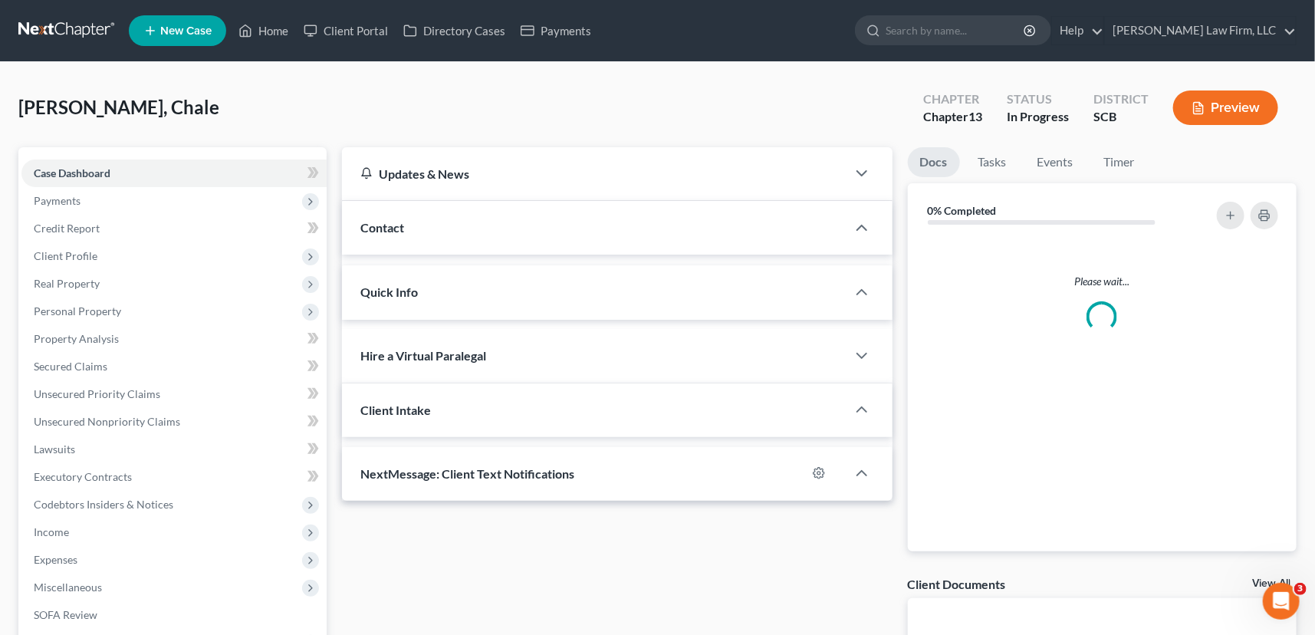
select select "0"
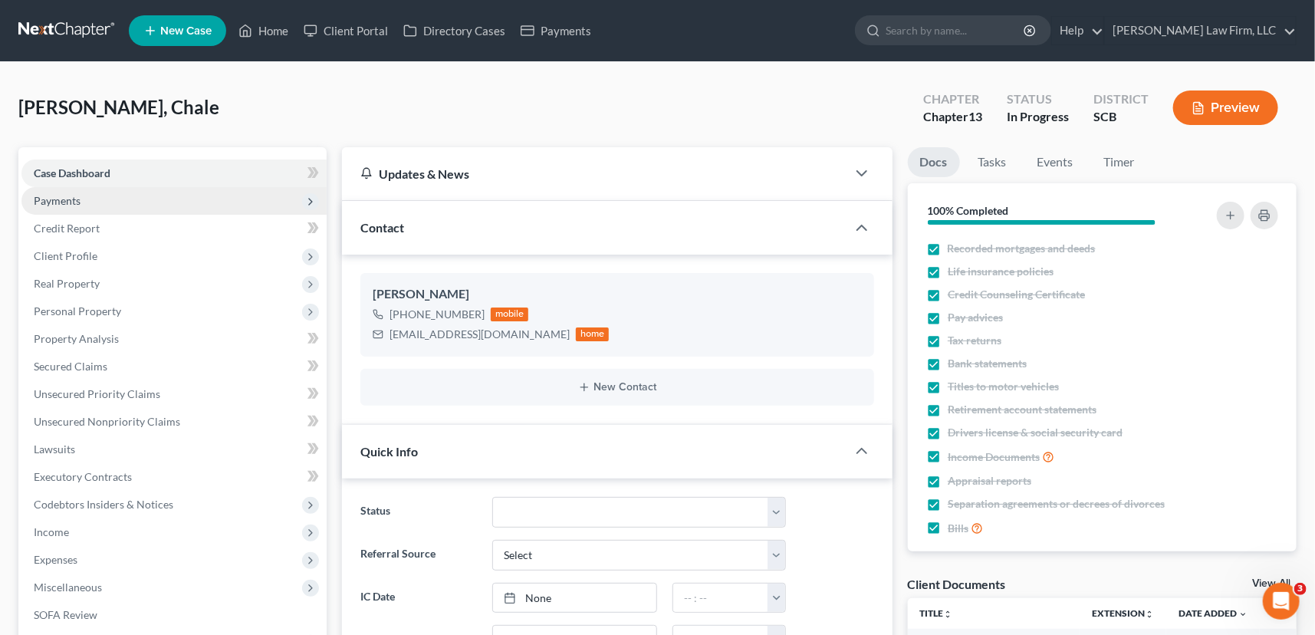
drag, startPoint x: 69, startPoint y: 194, endPoint x: 83, endPoint y: 191, distance: 14.1
click at [69, 194] on span "Payments" at bounding box center [57, 200] width 47 height 13
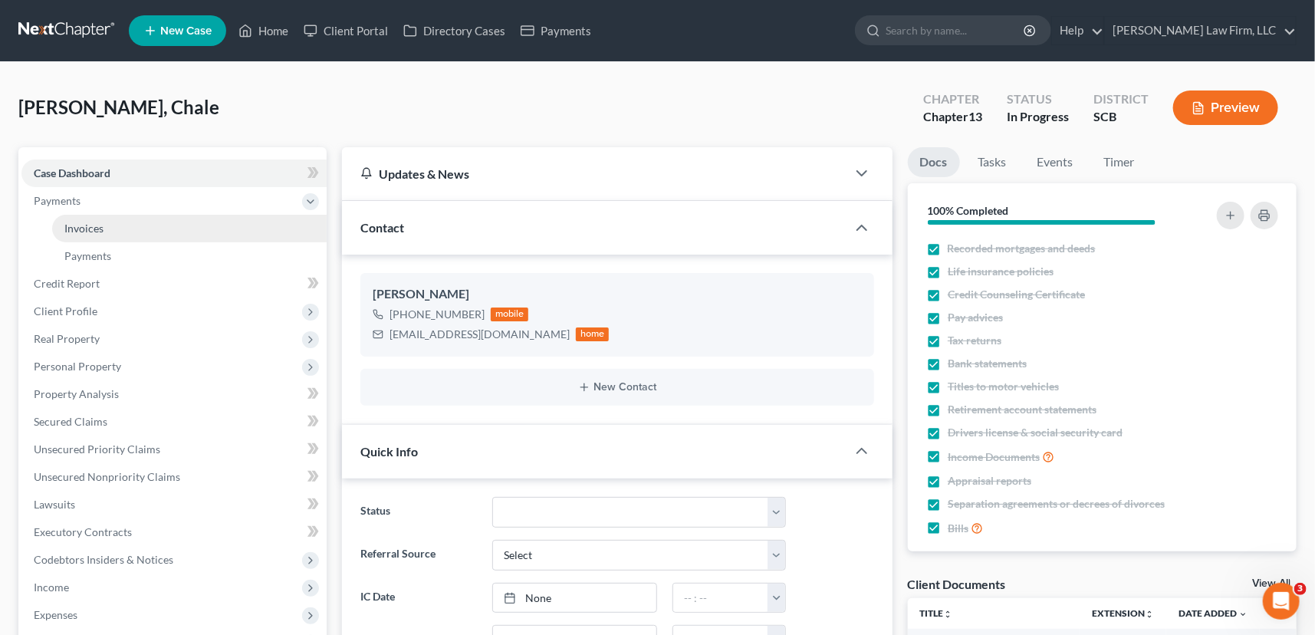
click at [100, 225] on span "Invoices" at bounding box center [83, 228] width 39 height 13
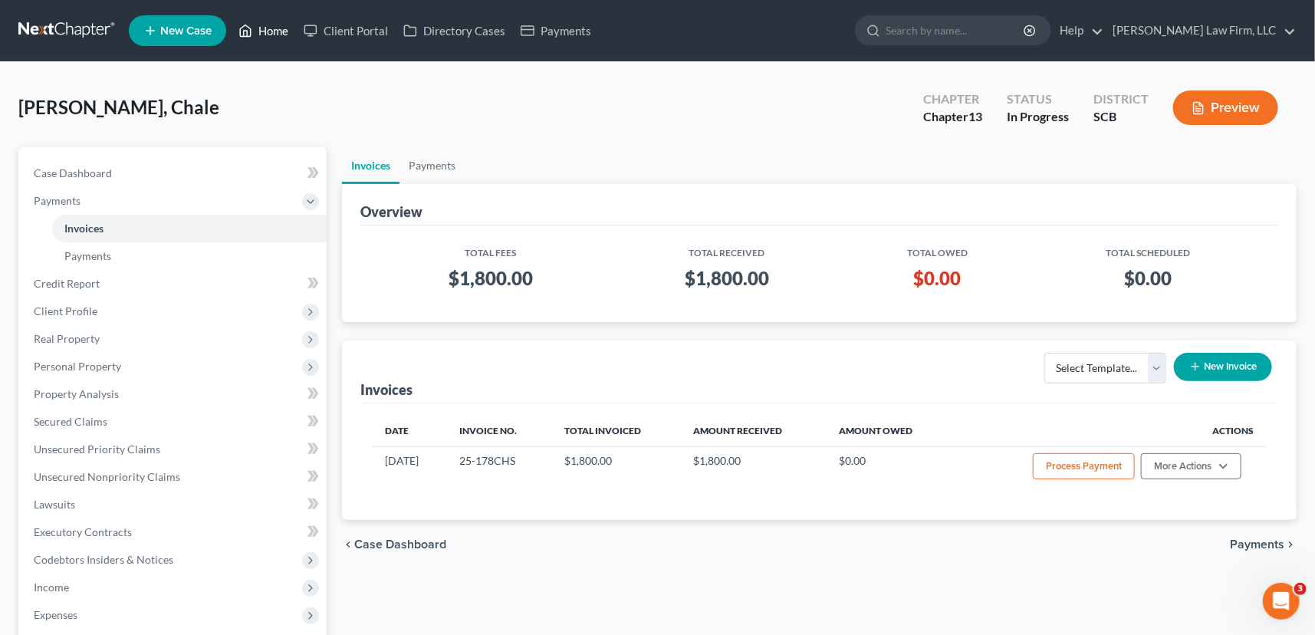
click at [268, 26] on link "Home" at bounding box center [263, 31] width 65 height 28
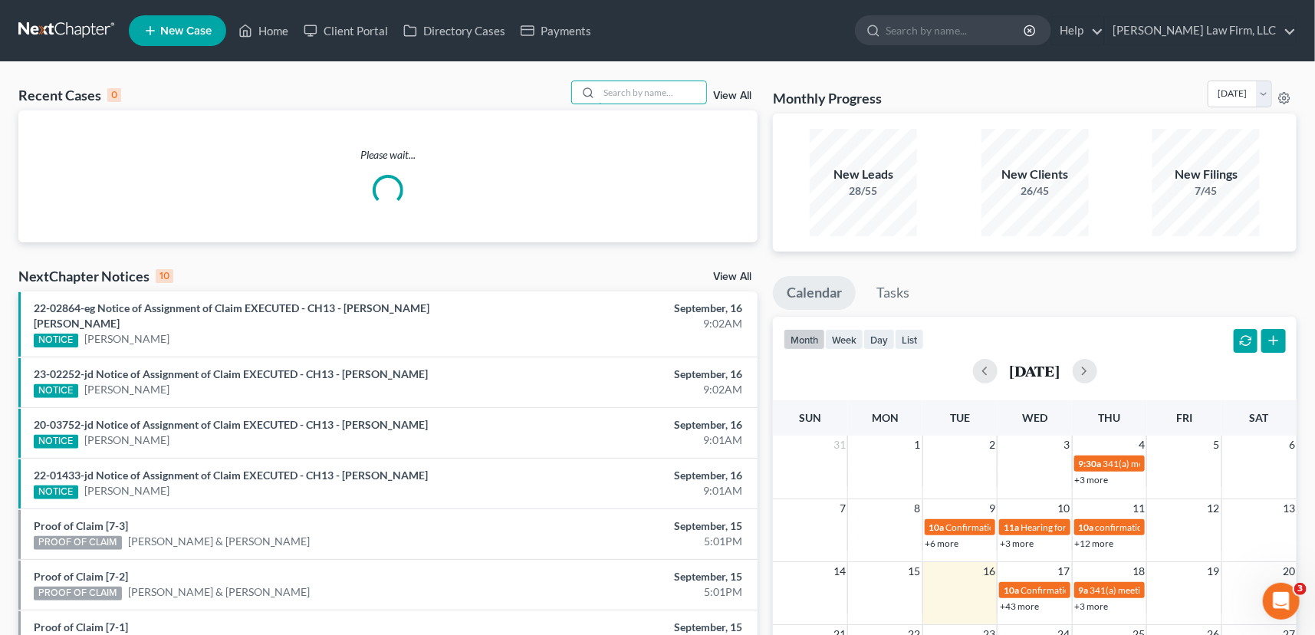
drag, startPoint x: 622, startPoint y: 86, endPoint x: 620, endPoint y: 78, distance: 7.8
click at [621, 81] on div at bounding box center [639, 93] width 137 height 24
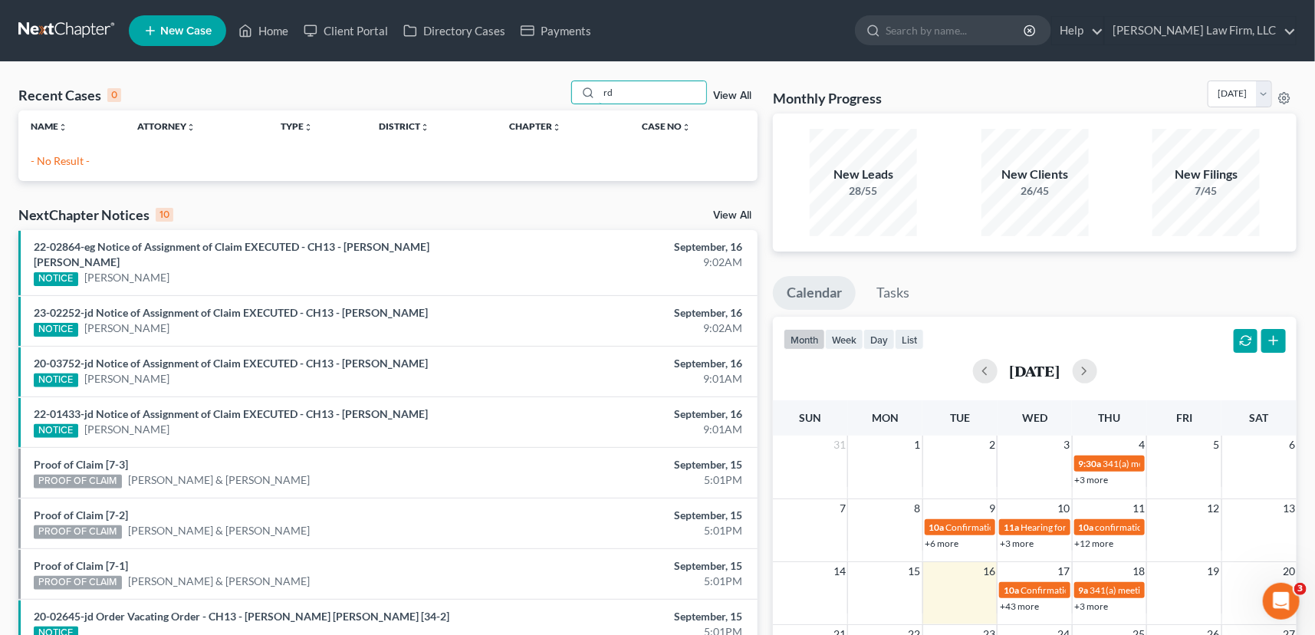
type input "d"
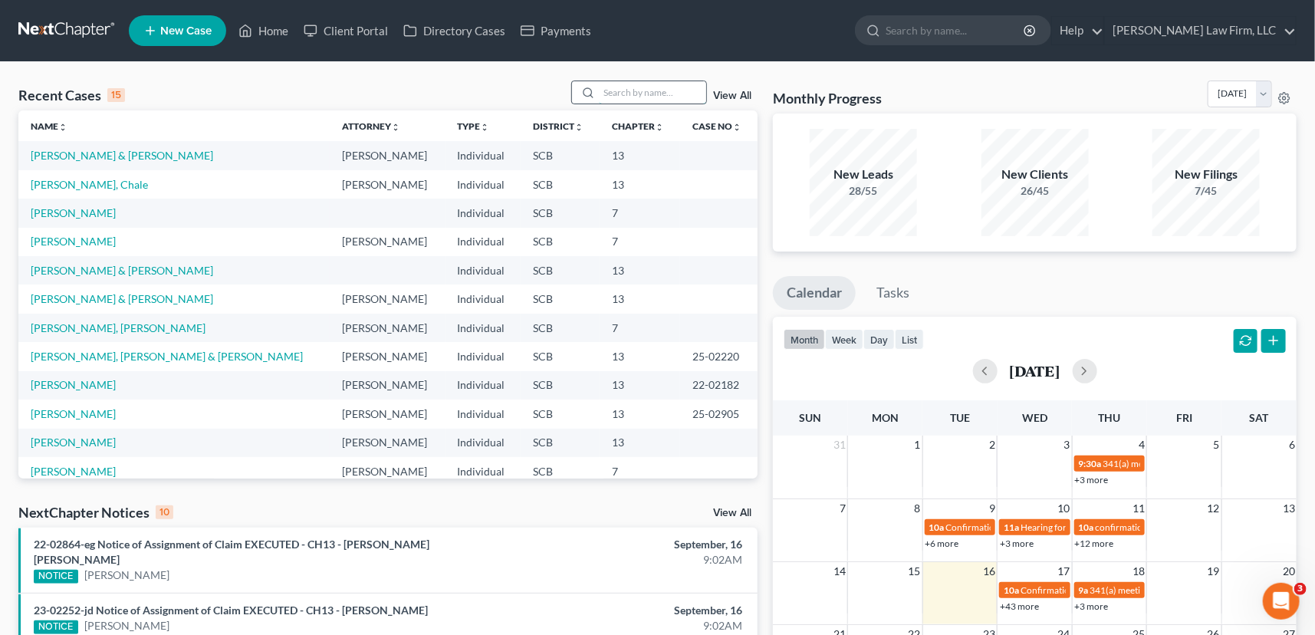
click at [607, 91] on input "search" at bounding box center [652, 92] width 107 height 22
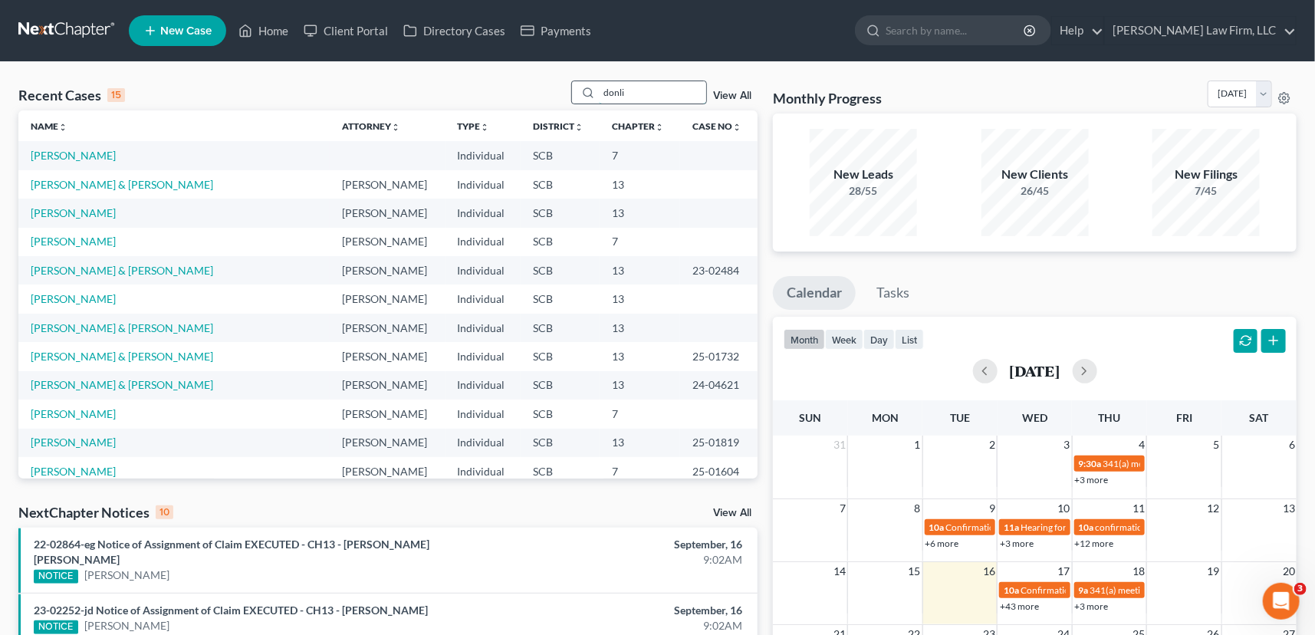
type input "[PERSON_NAME]"
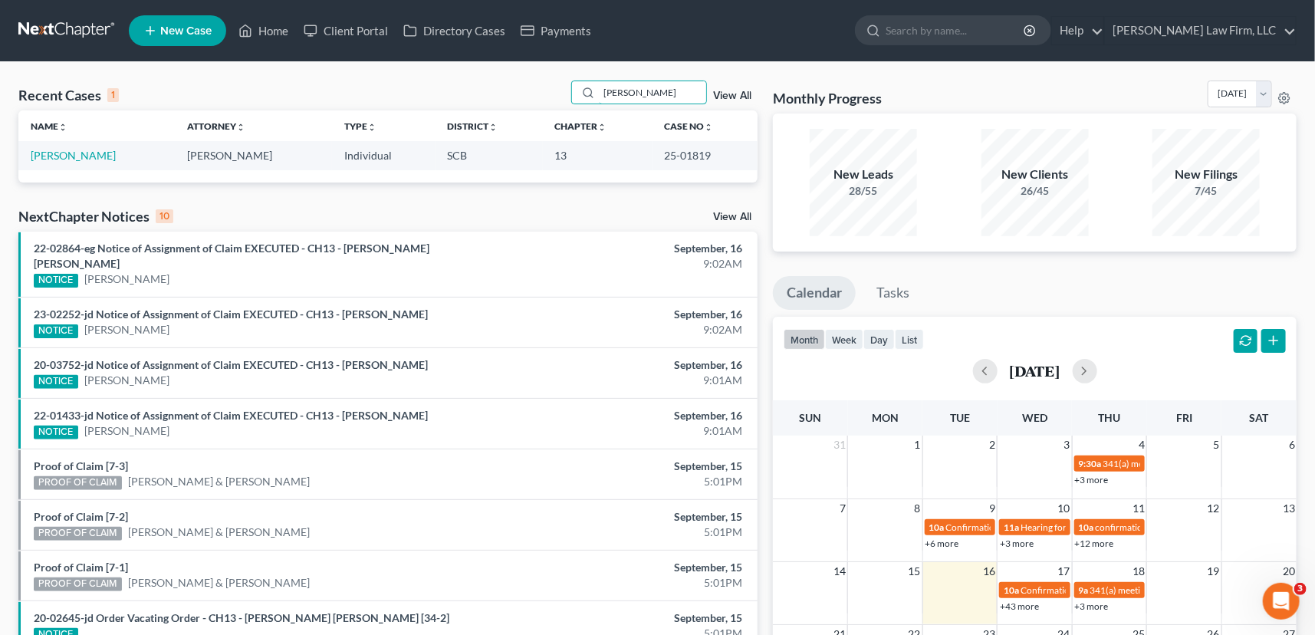
drag, startPoint x: 629, startPoint y: 91, endPoint x: 588, endPoint y: 105, distance: 42.9
click at [589, 104] on div "Recent Cases 1 [PERSON_NAME] View All" at bounding box center [387, 96] width 739 height 30
type input "[PERSON_NAME]"
click at [54, 151] on link "[PERSON_NAME]" at bounding box center [73, 155] width 85 height 13
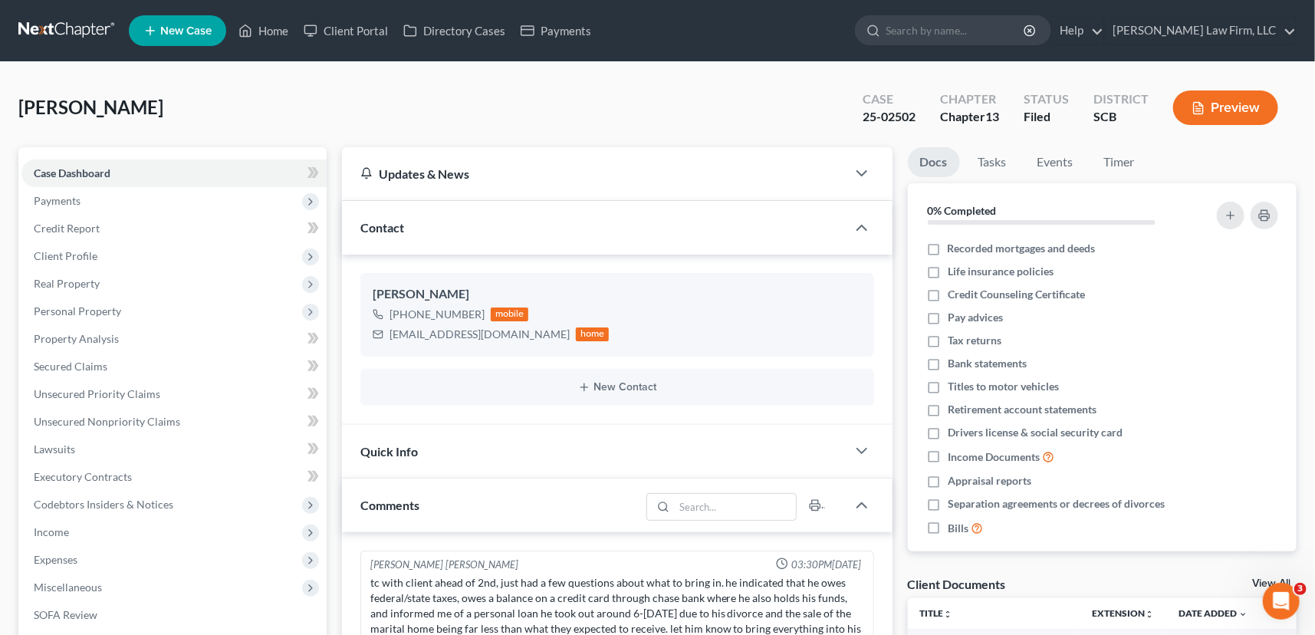
scroll to position [1554, 0]
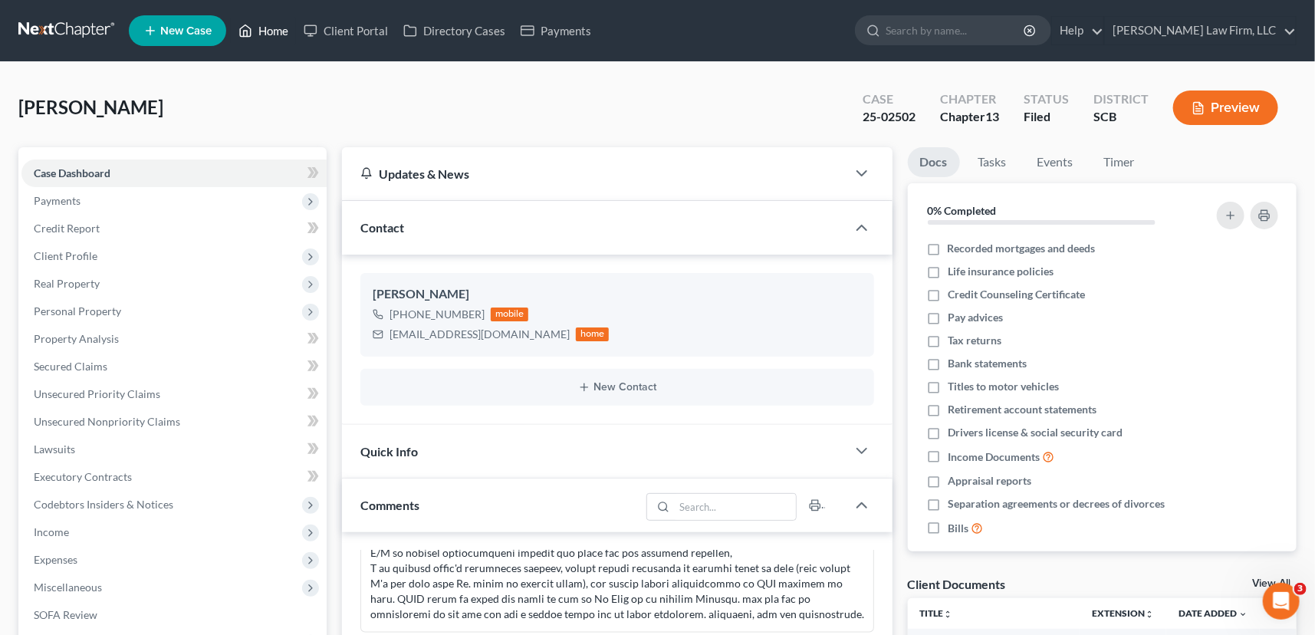
click at [273, 24] on link "Home" at bounding box center [263, 31] width 65 height 28
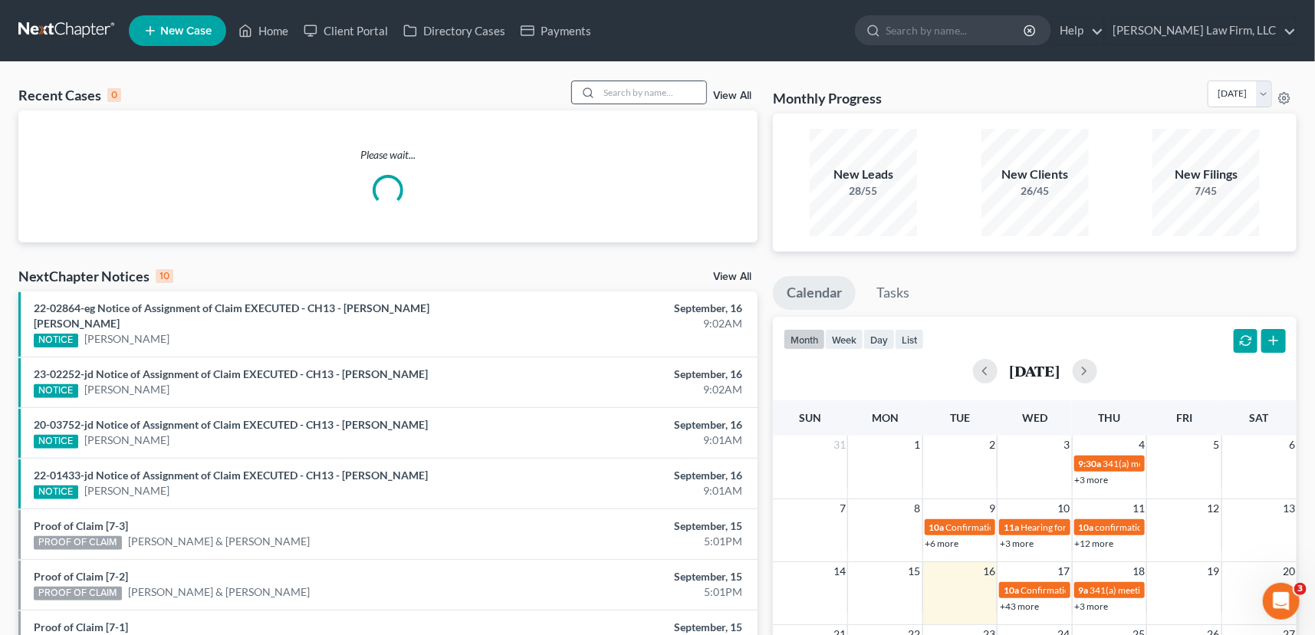
click at [596, 92] on div at bounding box center [586, 92] width 28 height 22
click at [613, 94] on input "search" at bounding box center [652, 92] width 107 height 22
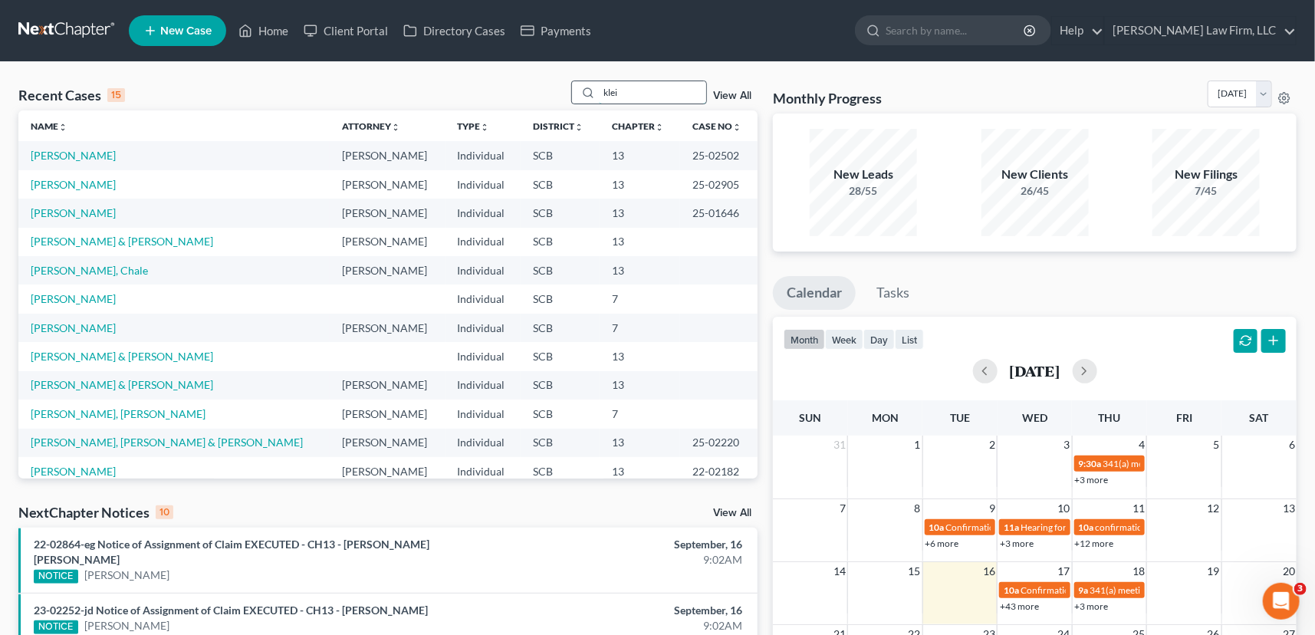
type input "[PERSON_NAME]"
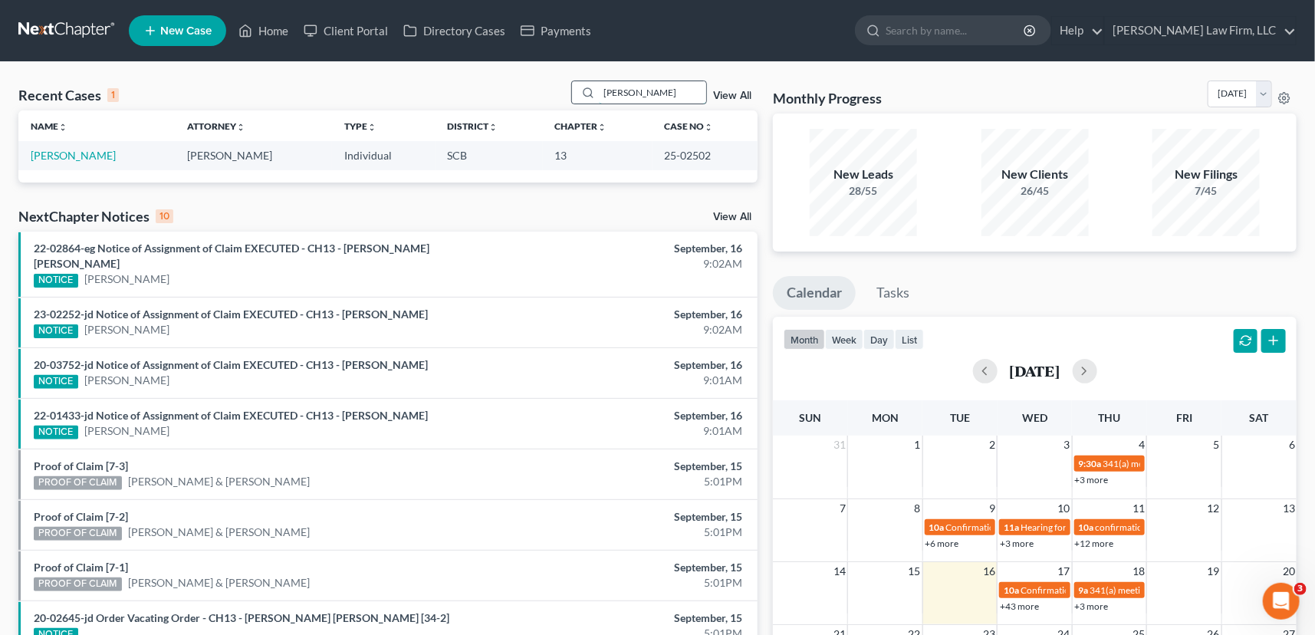
drag, startPoint x: 625, startPoint y: 94, endPoint x: 595, endPoint y: 95, distance: 30.0
click at [595, 95] on div "[PERSON_NAME]" at bounding box center [639, 93] width 137 height 24
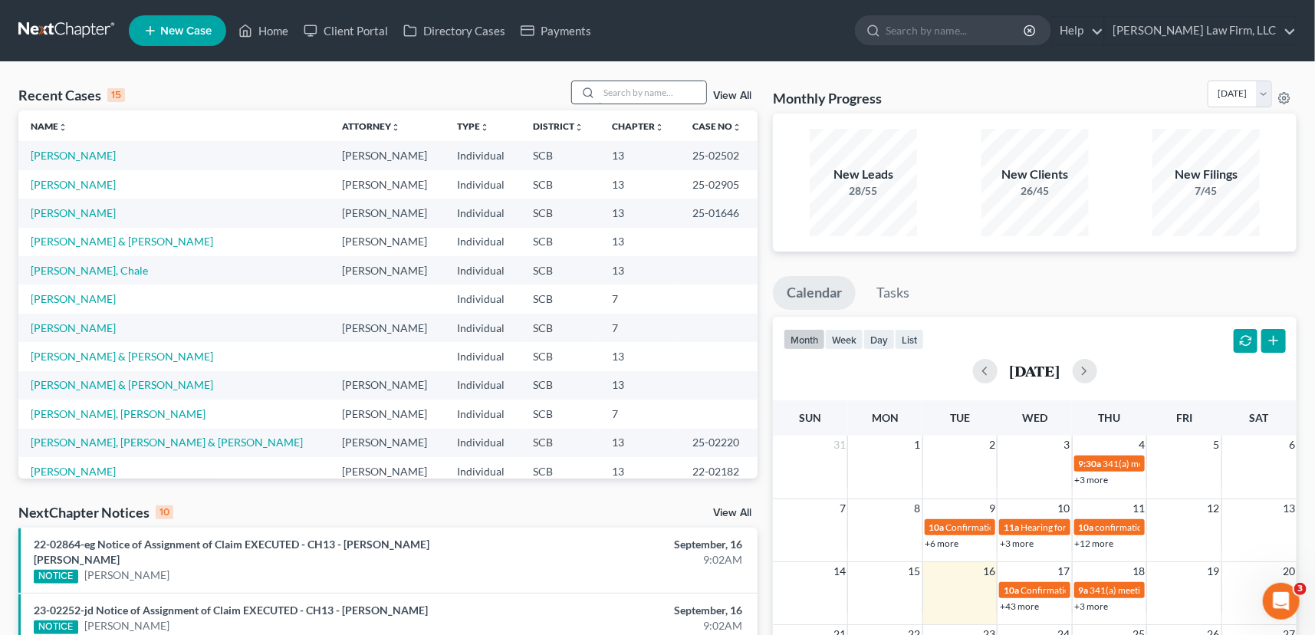
drag, startPoint x: 604, startPoint y: 93, endPoint x: 624, endPoint y: 84, distance: 21.7
click at [604, 94] on input "search" at bounding box center [652, 92] width 107 height 22
click at [604, 93] on input "search" at bounding box center [652, 92] width 107 height 22
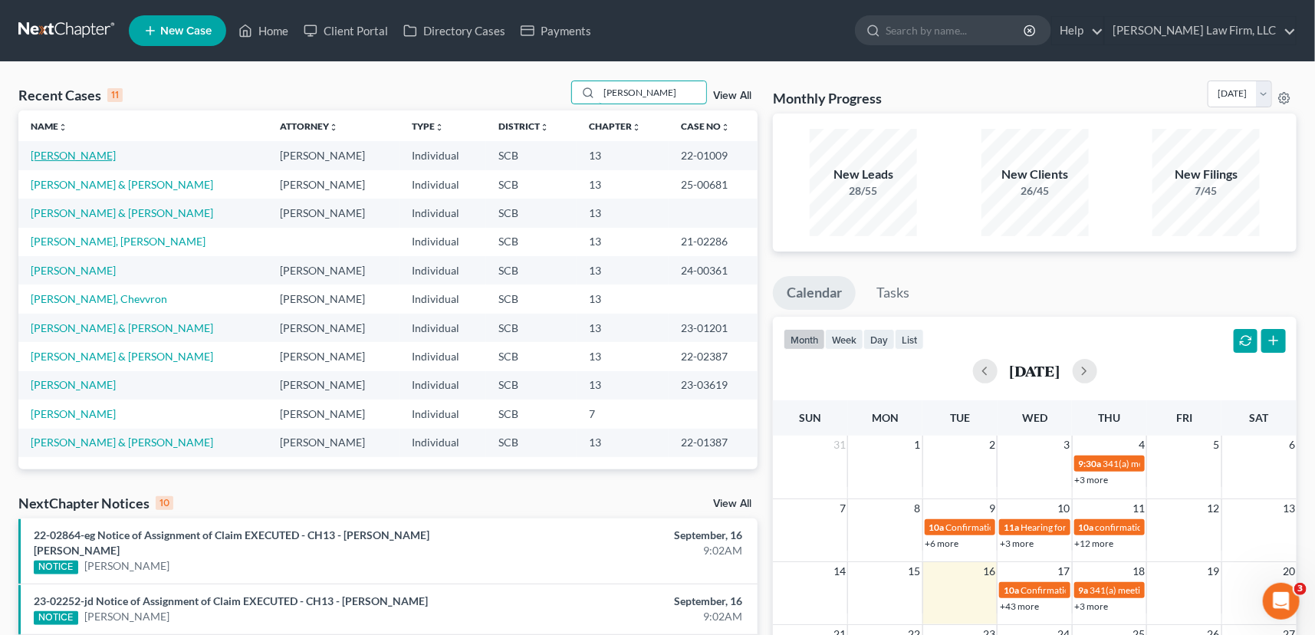
type input "[PERSON_NAME]"
click at [102, 153] on link "[PERSON_NAME]" at bounding box center [73, 155] width 85 height 13
select select "0"
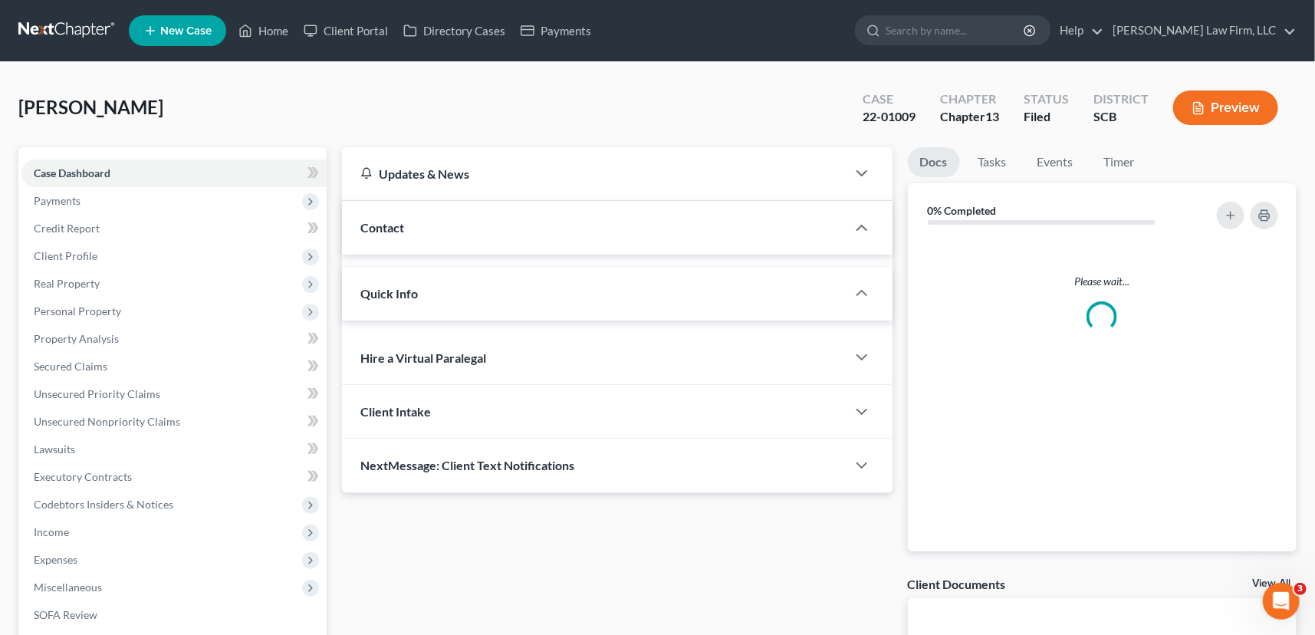
select select "0"
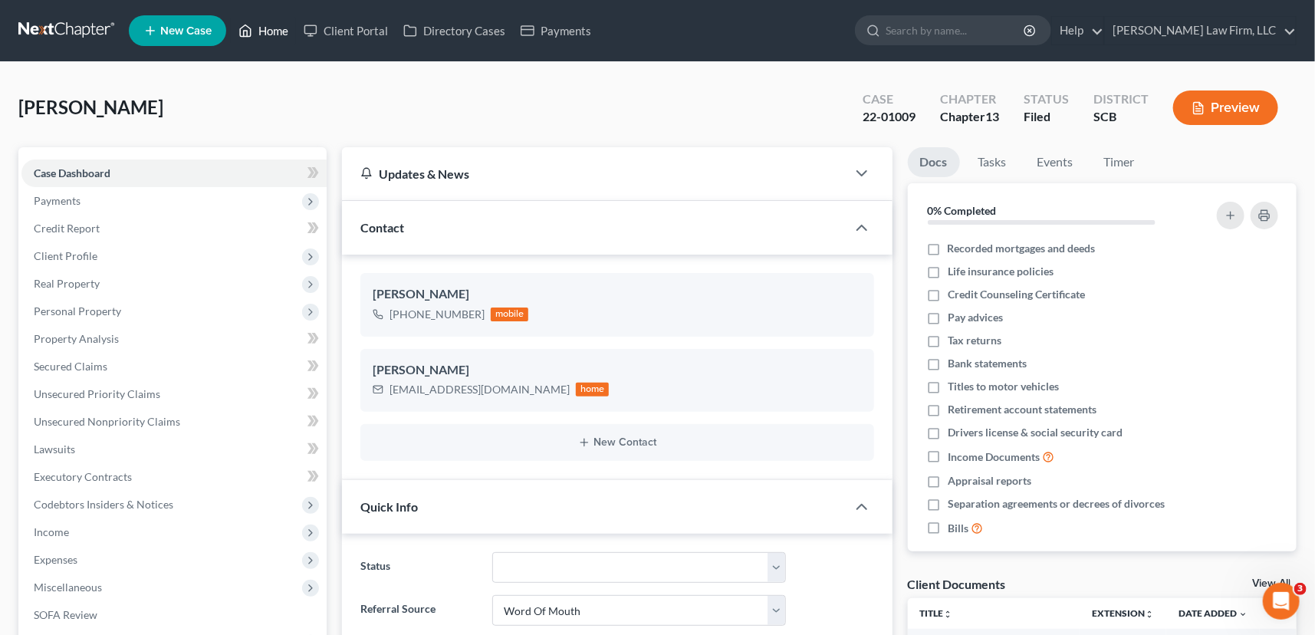
click at [266, 23] on link "Home" at bounding box center [263, 31] width 65 height 28
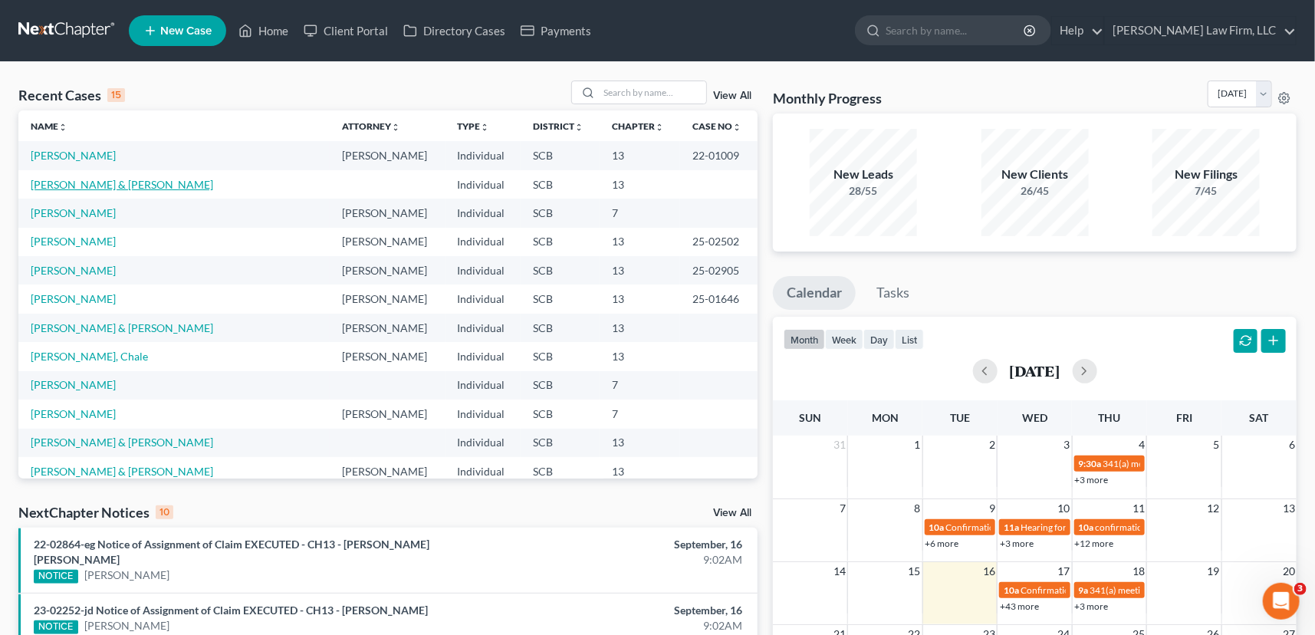
click at [73, 181] on link "[PERSON_NAME] & [PERSON_NAME]" at bounding box center [122, 184] width 183 height 13
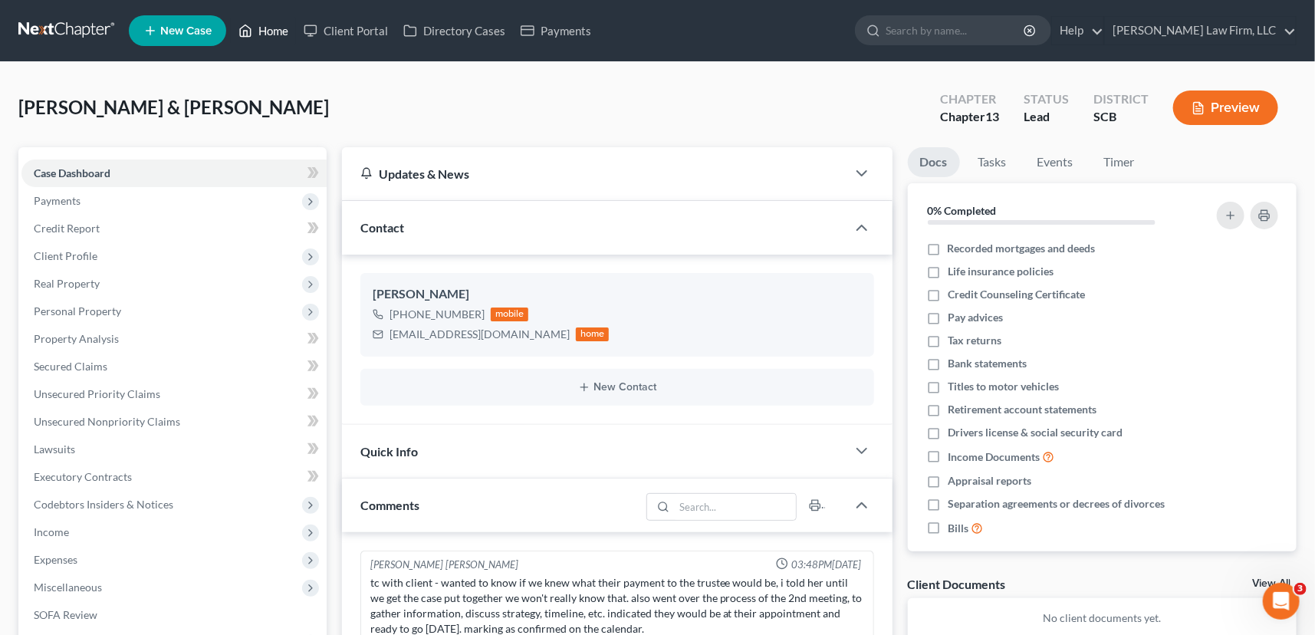
click at [278, 21] on link "Home" at bounding box center [263, 31] width 65 height 28
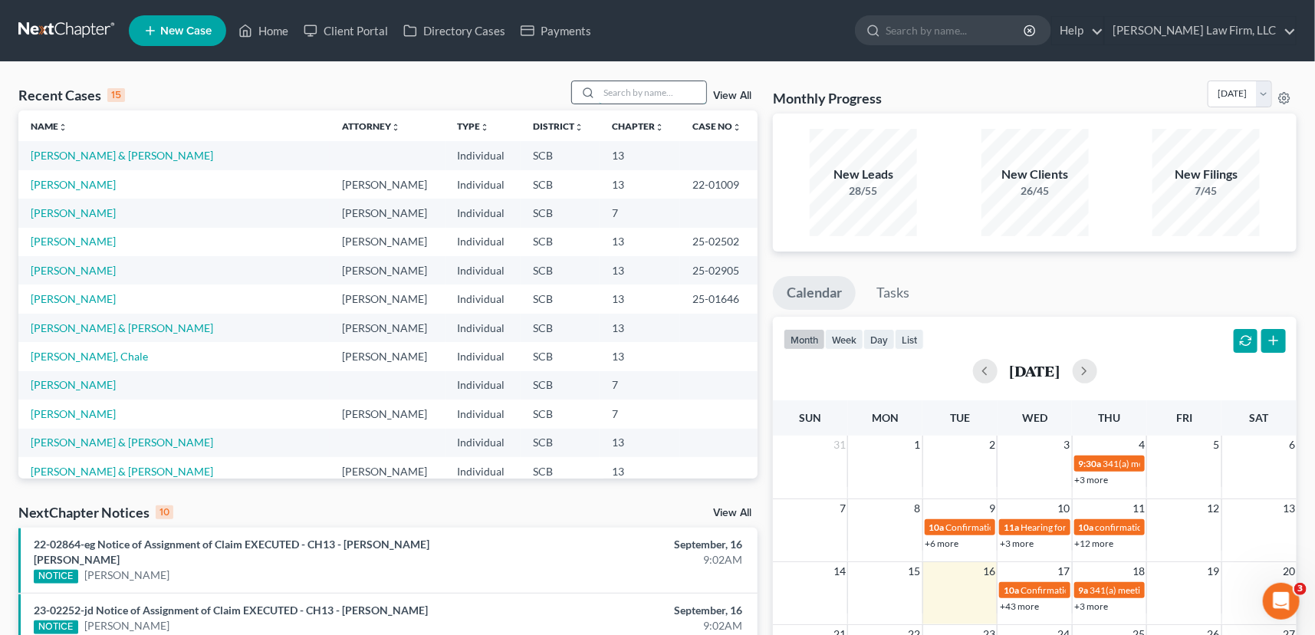
drag, startPoint x: 600, startPoint y: 91, endPoint x: 617, endPoint y: 80, distance: 21.1
click at [611, 84] on input "search" at bounding box center [652, 92] width 107 height 22
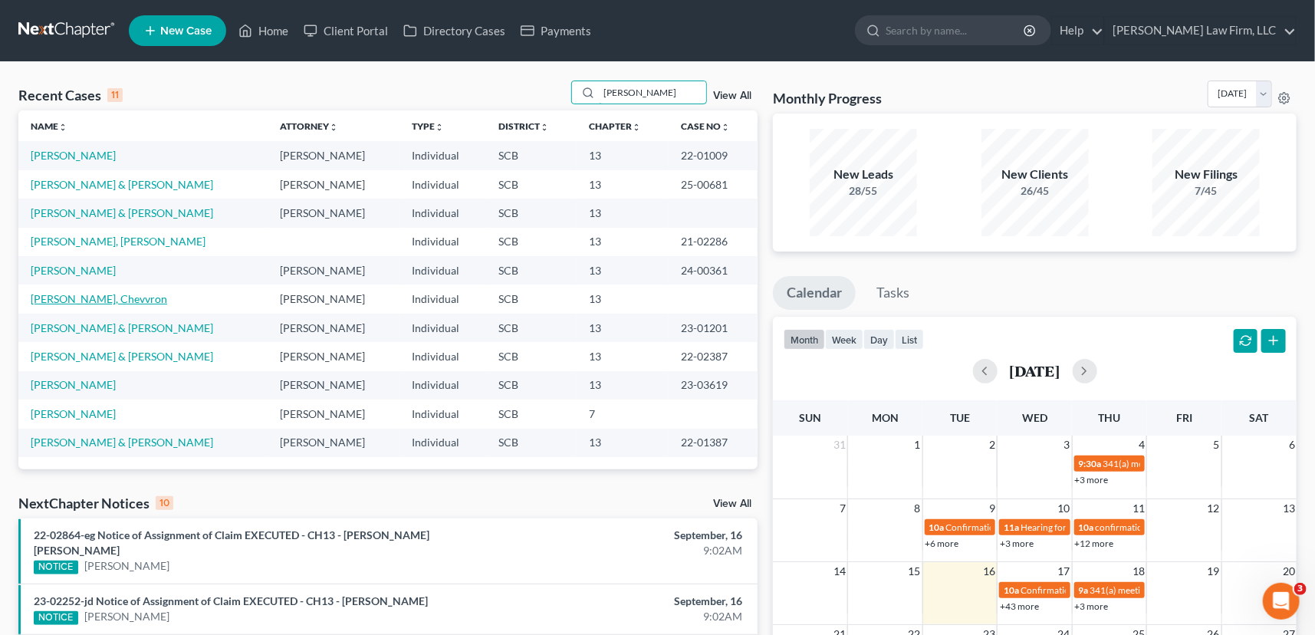
type input "[PERSON_NAME]"
click at [94, 295] on link "[PERSON_NAME], Chevvron" at bounding box center [99, 298] width 137 height 13
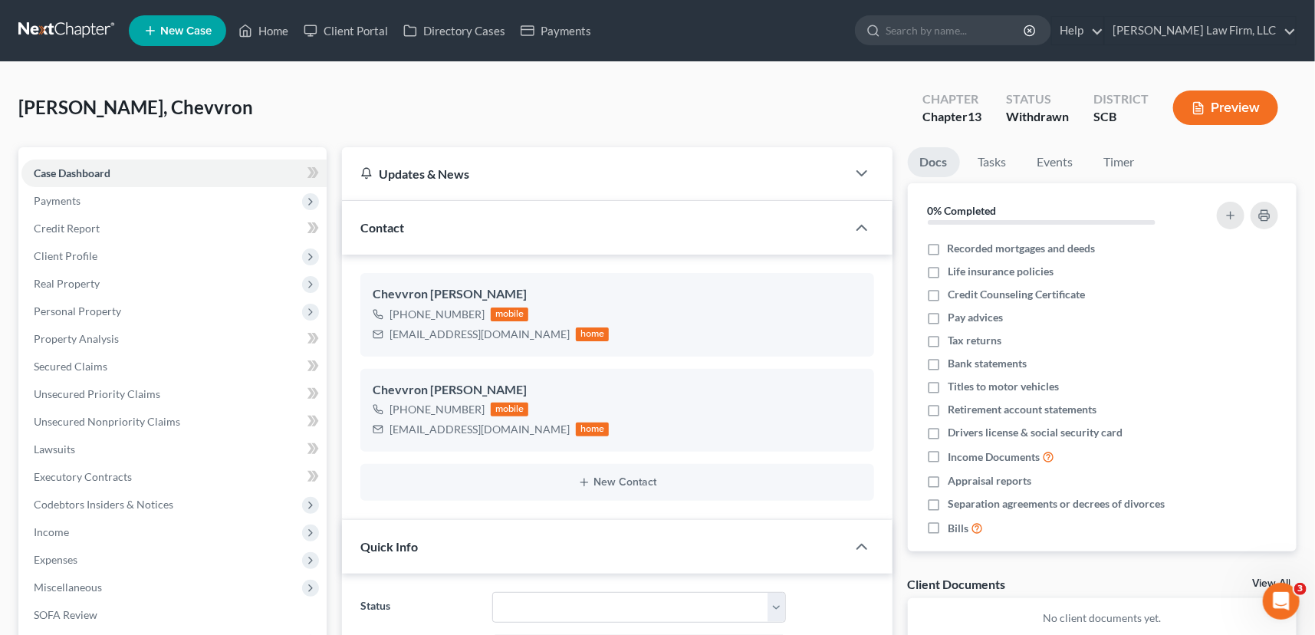
select select "0"
click at [78, 252] on span "Client Profile" at bounding box center [66, 255] width 64 height 13
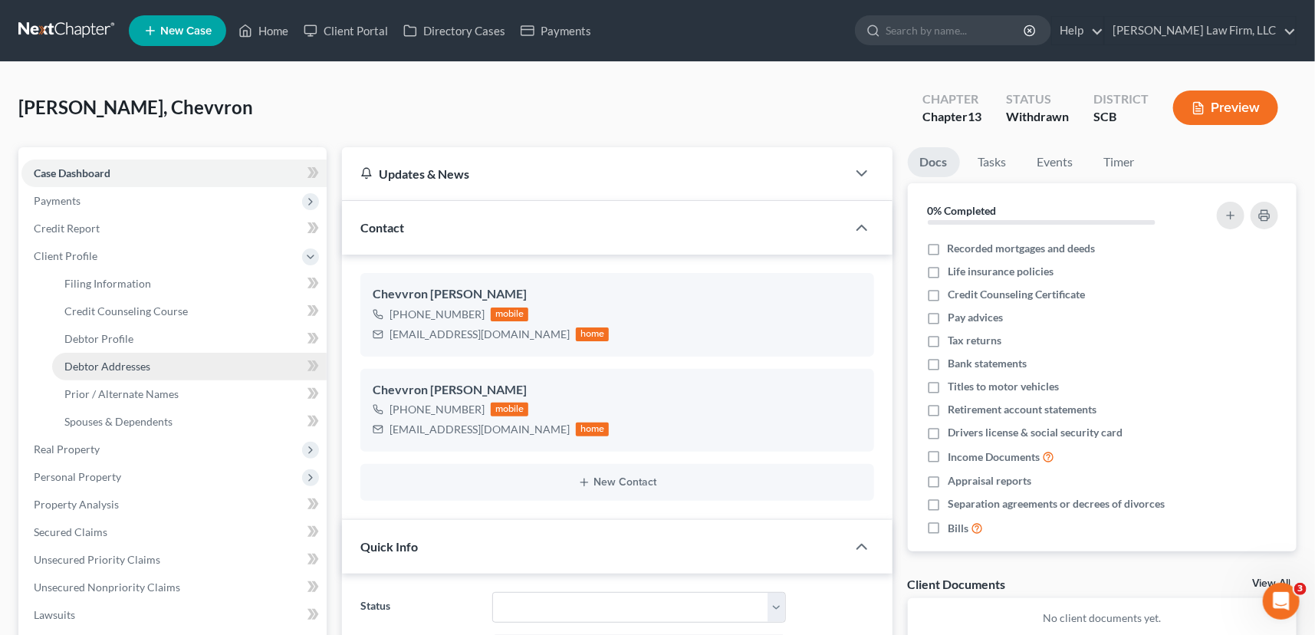
click at [106, 362] on span "Debtor Addresses" at bounding box center [107, 366] width 86 height 13
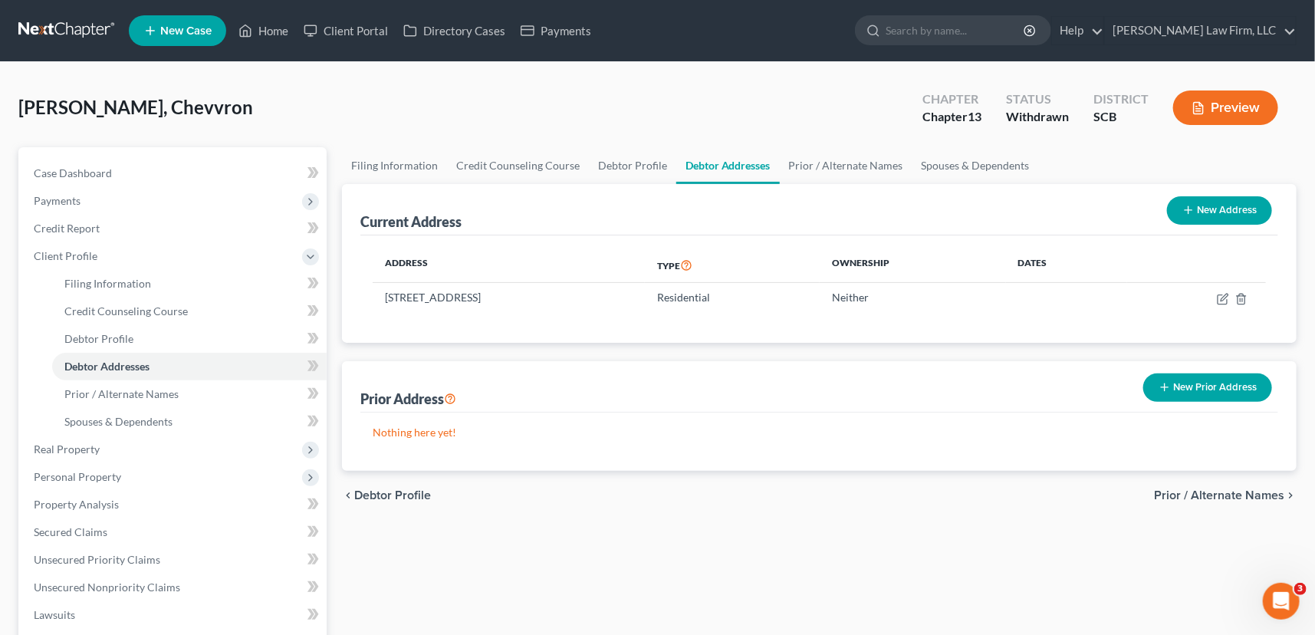
select select "8"
select select "0"
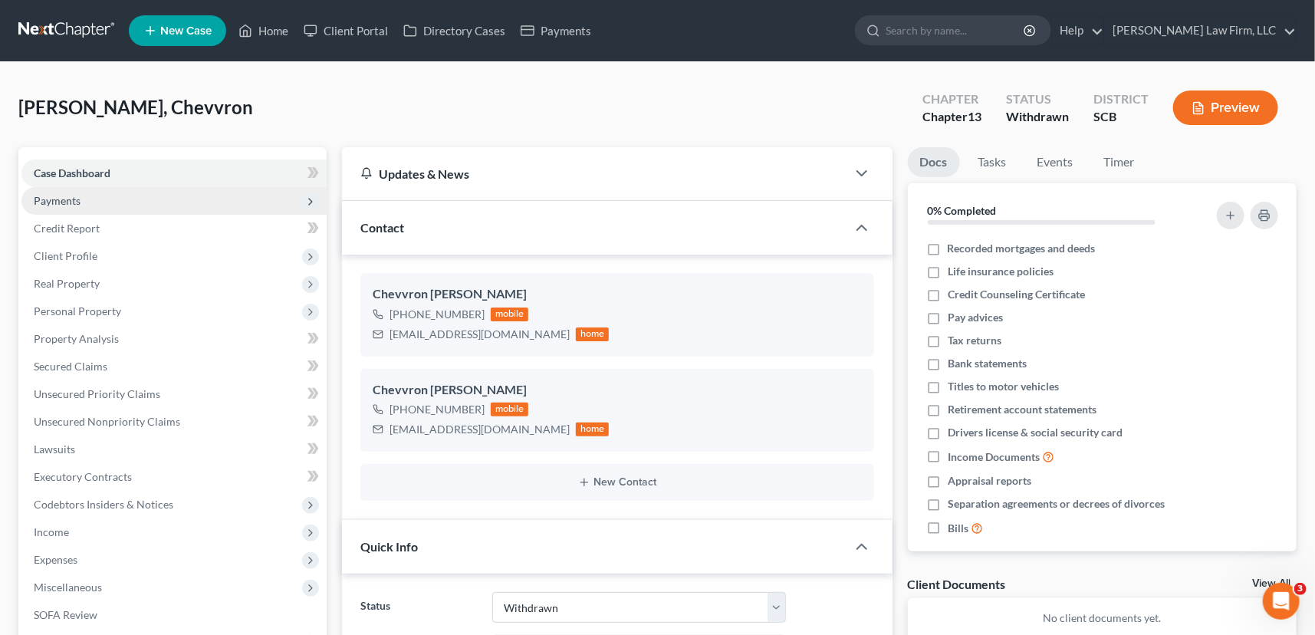
scroll to position [343, 0]
click at [268, 27] on link "Home" at bounding box center [263, 31] width 65 height 28
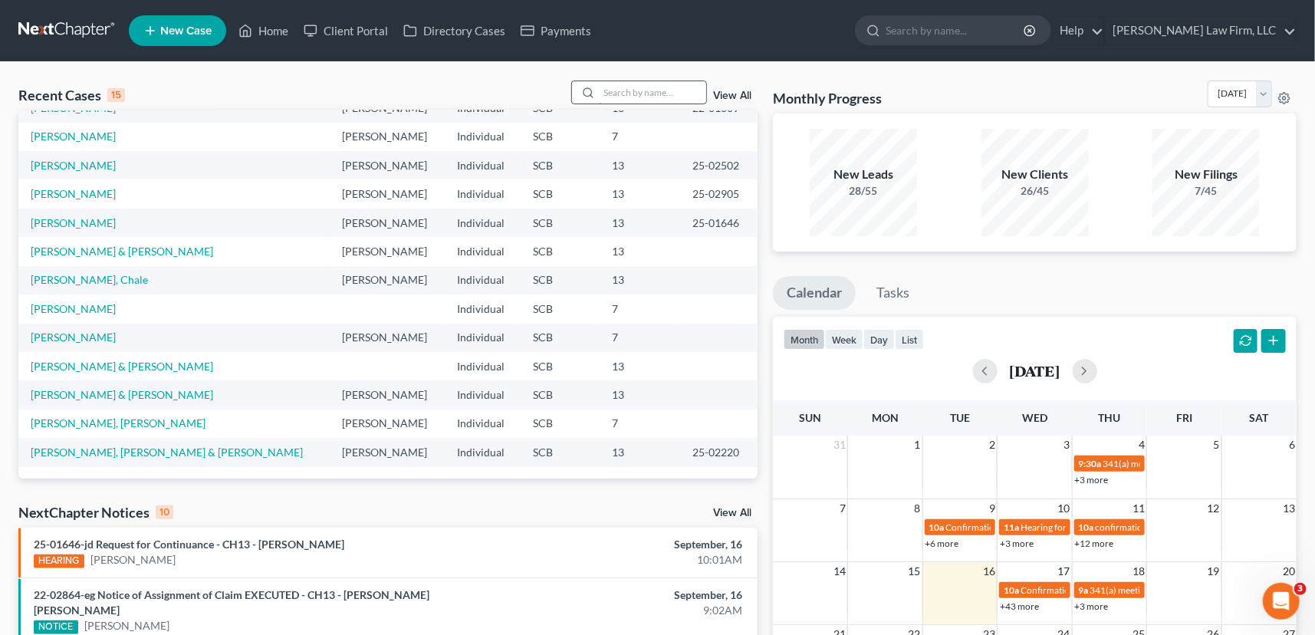
click at [625, 95] on input "search" at bounding box center [652, 92] width 107 height 22
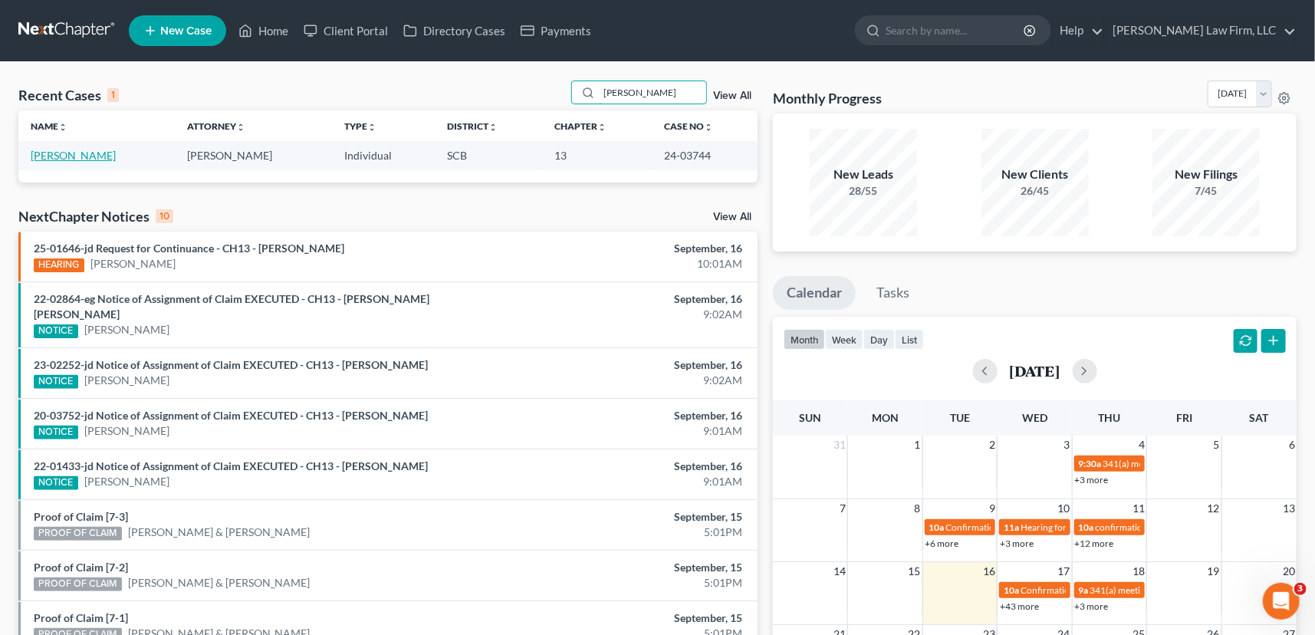
type input "[PERSON_NAME]"
click at [64, 153] on link "[PERSON_NAME]" at bounding box center [73, 155] width 85 height 13
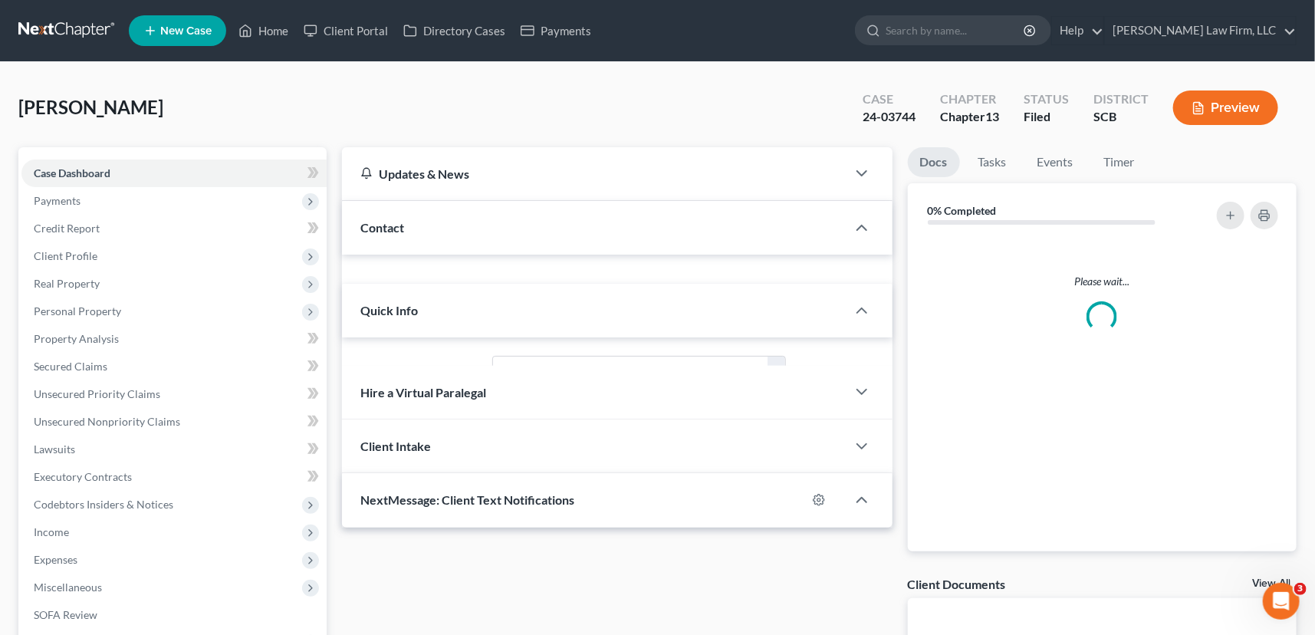
select select "0"
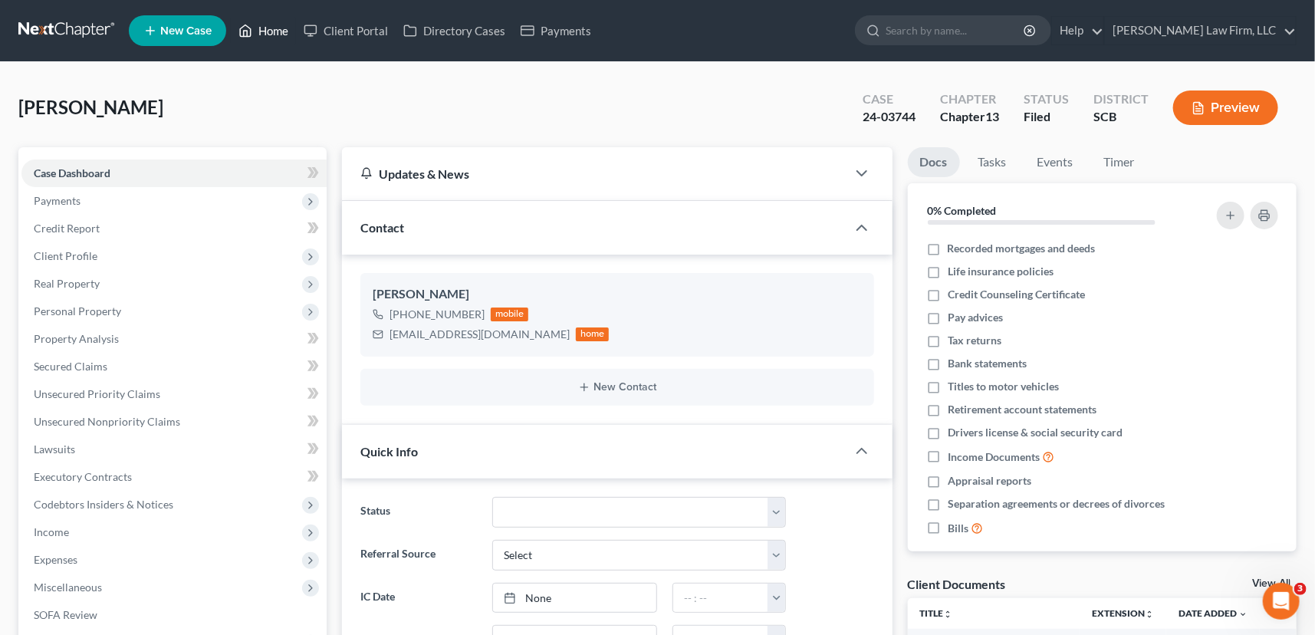
click at [274, 27] on link "Home" at bounding box center [263, 31] width 65 height 28
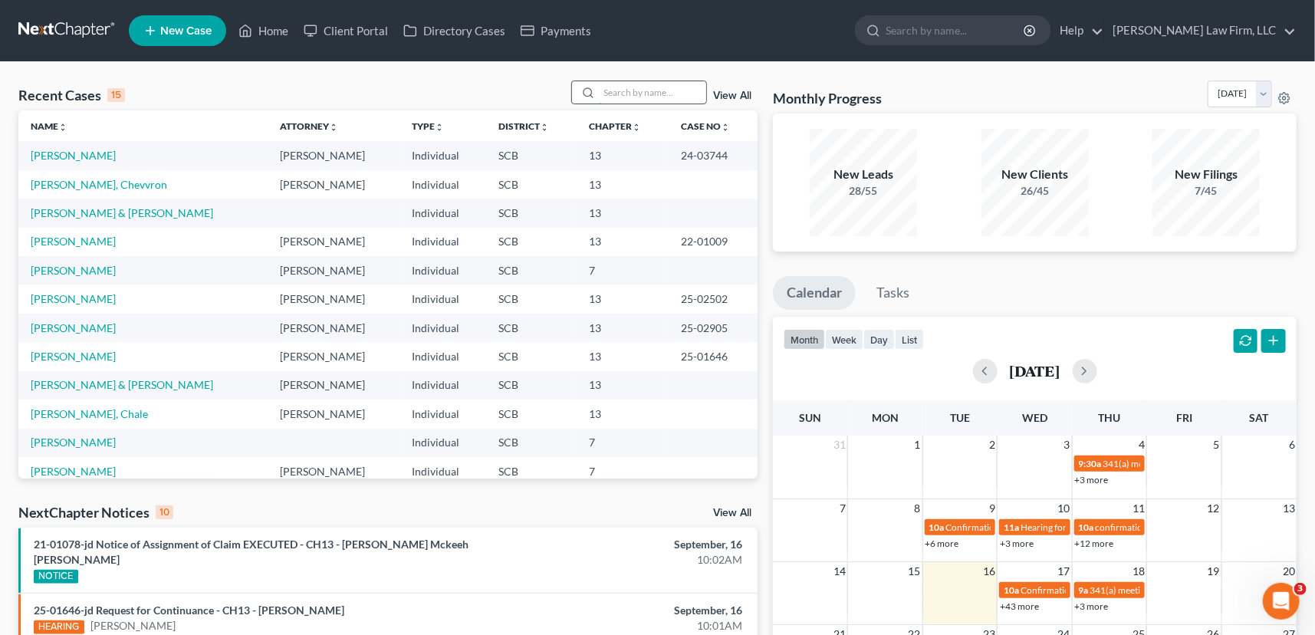
click at [615, 94] on input "search" at bounding box center [652, 92] width 107 height 22
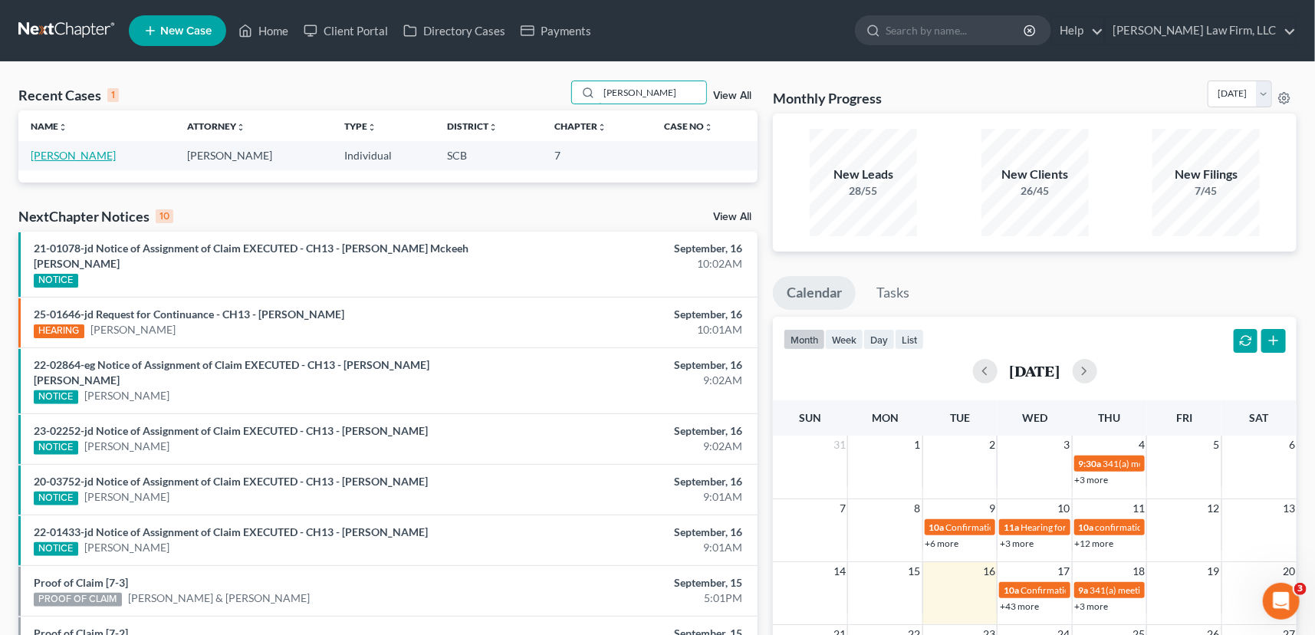
type input "[PERSON_NAME]"
click at [82, 151] on link "[PERSON_NAME]" at bounding box center [73, 155] width 85 height 13
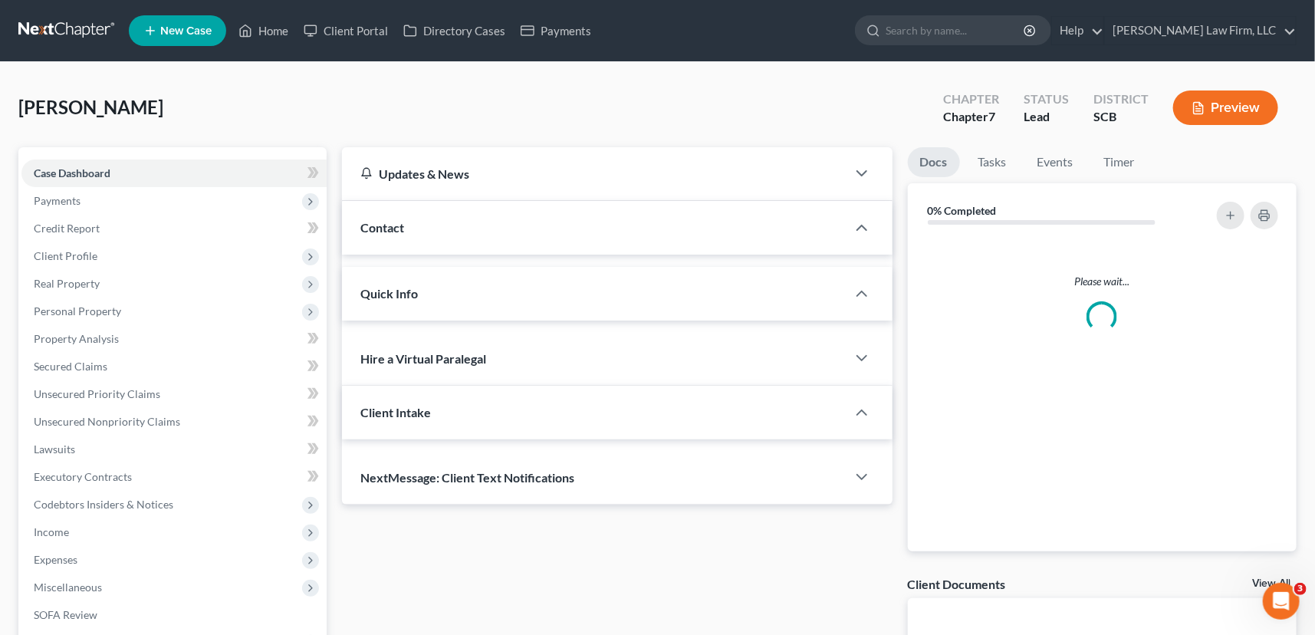
select select "0"
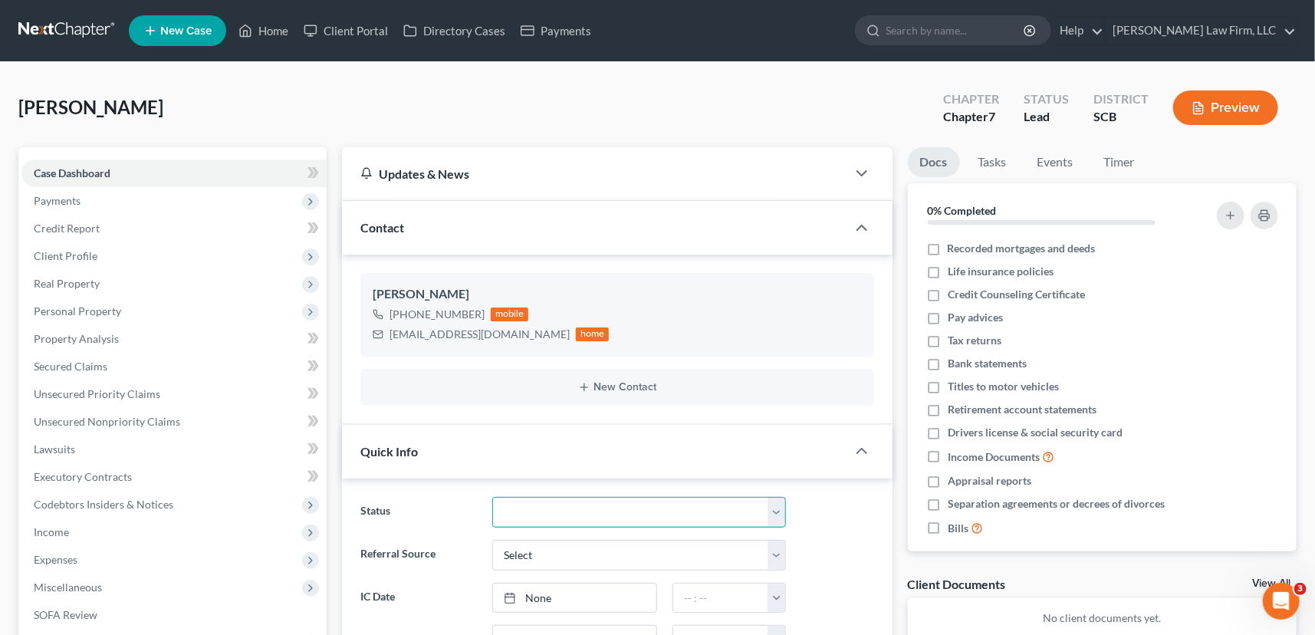
drag, startPoint x: 779, startPoint y: 509, endPoint x: 488, endPoint y: 513, distance: 291.5
click at [779, 509] on select "Discharged Dismissed Filed In Progress Lead Lost Lead Ready to File To Review W…" at bounding box center [639, 512] width 294 height 31
select select "3"
click at [492, 497] on select "Discharged Dismissed Filed In Progress Lead Lost Lead Ready to File To Review W…" at bounding box center [639, 512] width 294 height 31
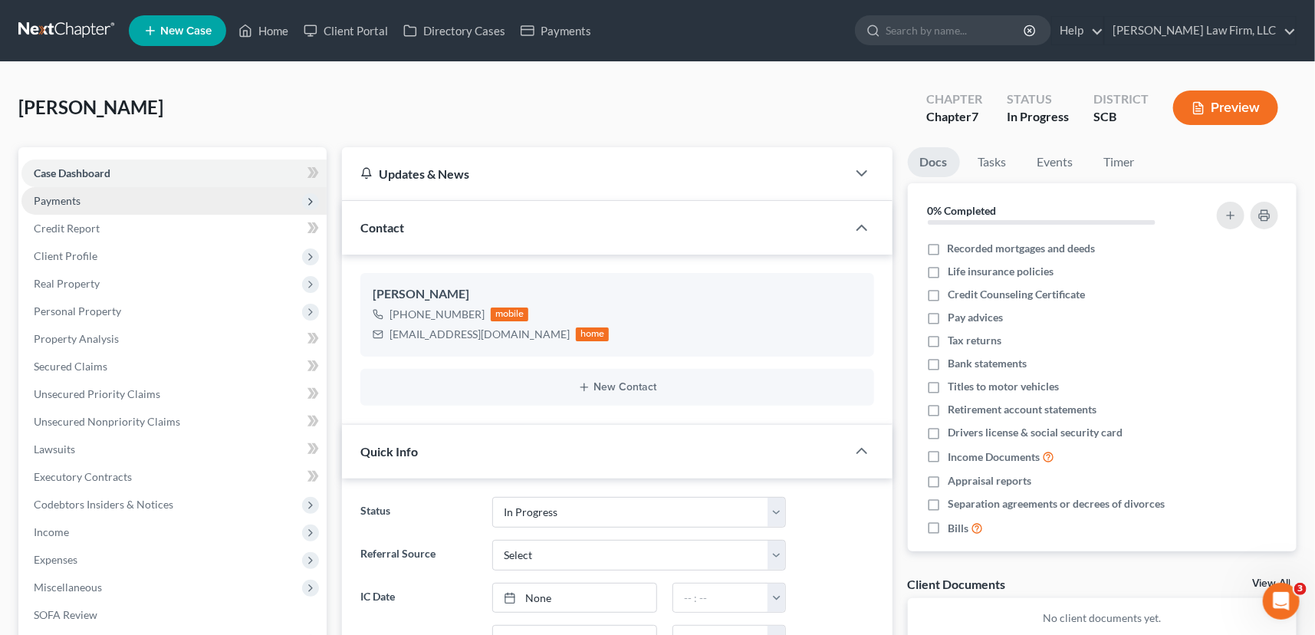
click at [61, 195] on span "Payments" at bounding box center [57, 200] width 47 height 13
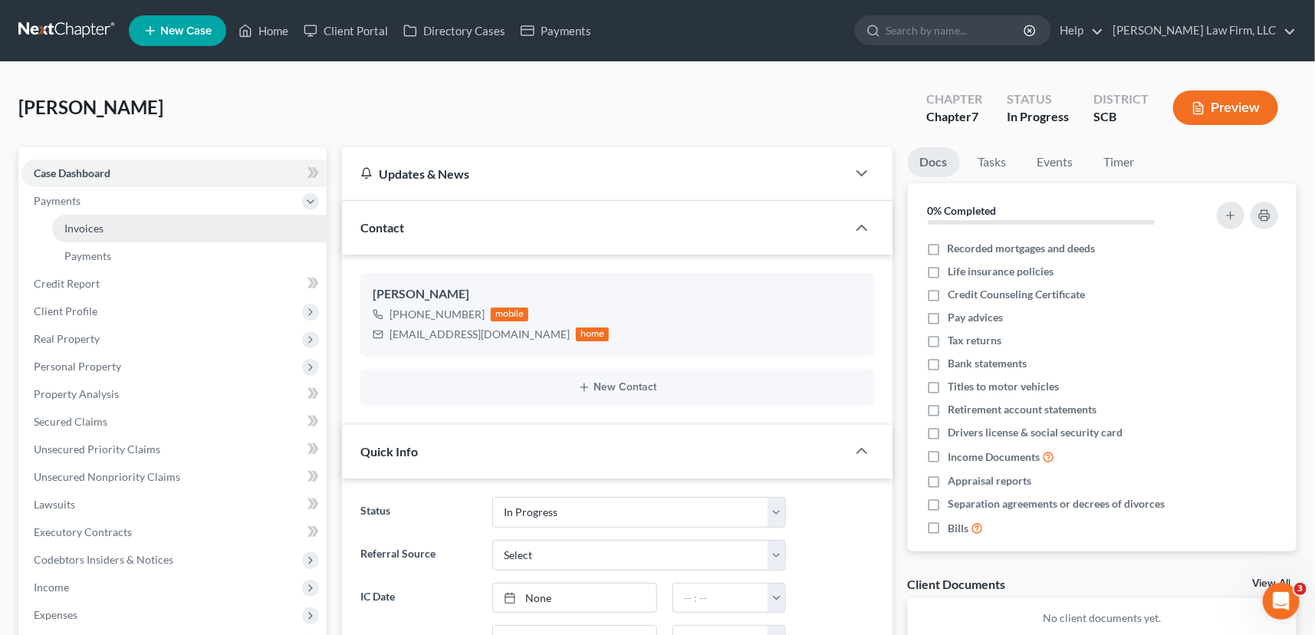
click at [100, 223] on span "Invoices" at bounding box center [83, 228] width 39 height 13
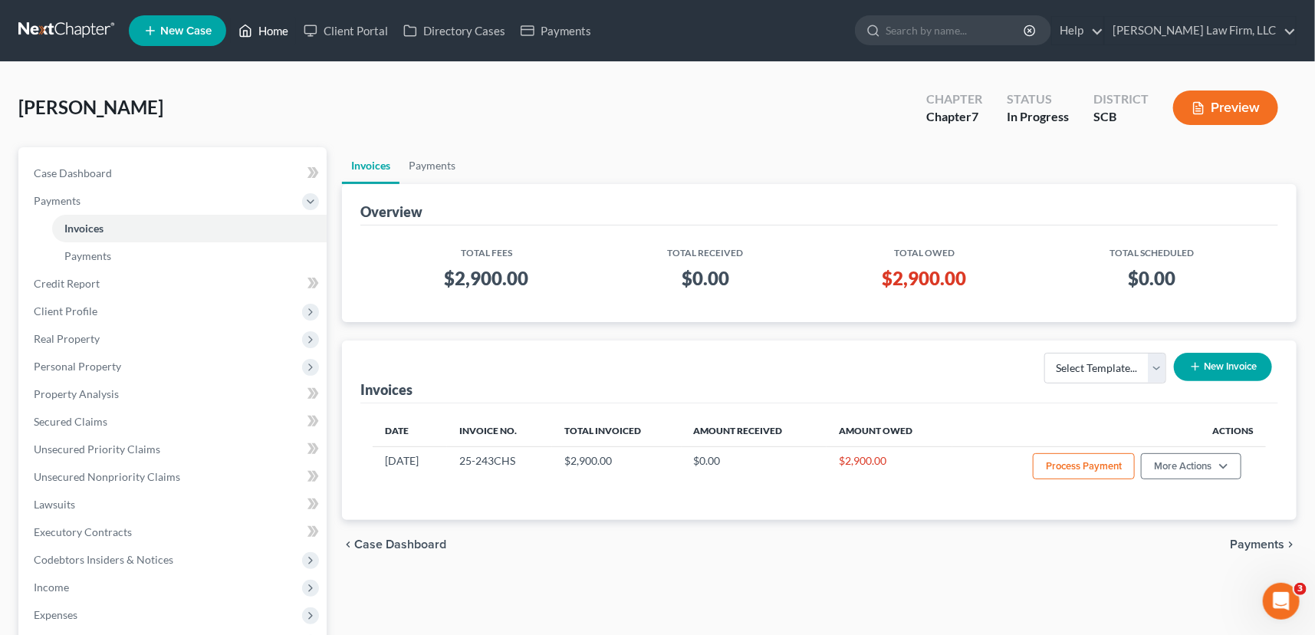
click at [274, 31] on link "Home" at bounding box center [263, 31] width 65 height 28
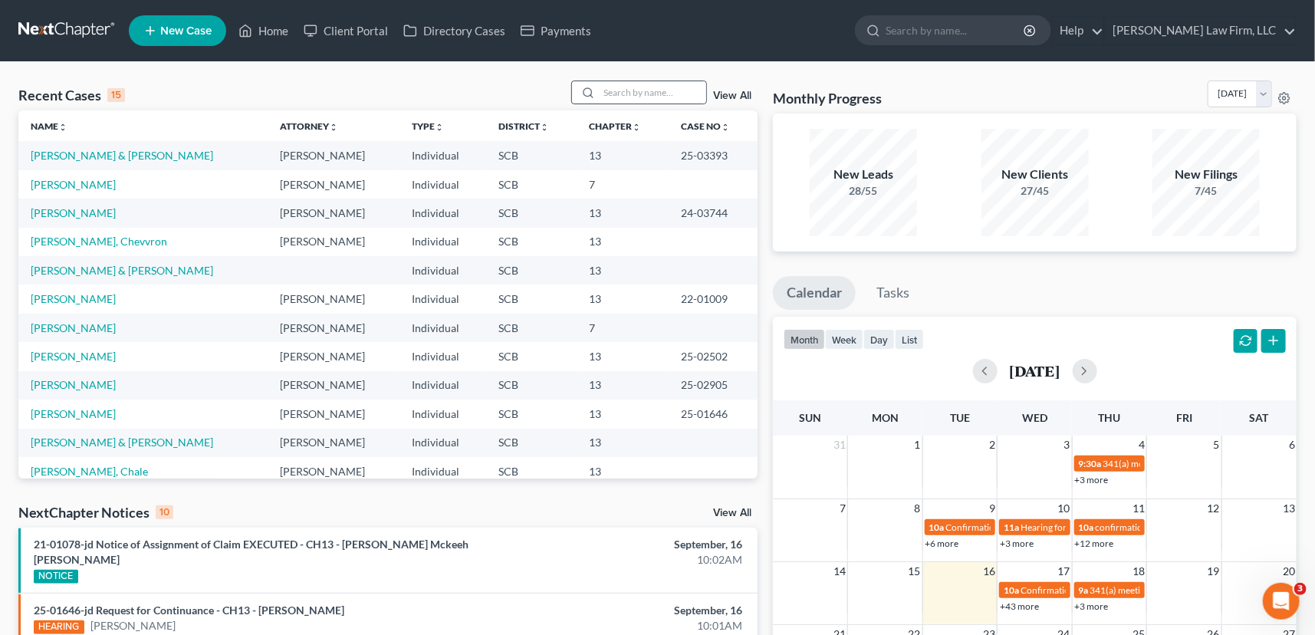
click at [596, 82] on div at bounding box center [586, 92] width 28 height 22
click at [614, 96] on input "search" at bounding box center [652, 92] width 107 height 22
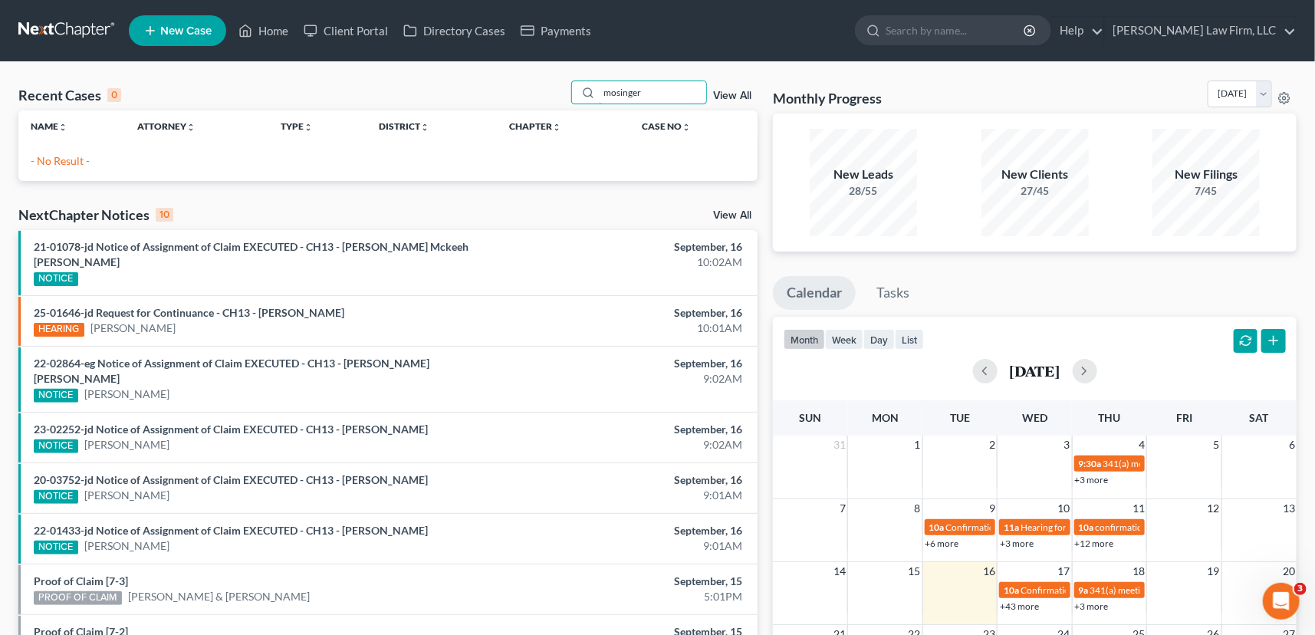
drag, startPoint x: 613, startPoint y: 94, endPoint x: 607, endPoint y: 104, distance: 11.7
click at [607, 97] on input "mosinger" at bounding box center [652, 92] width 107 height 22
click at [590, 142] on div "Name unfold_more expand_more expand_less Attorney unfold_more expand_more expan…" at bounding box center [387, 139] width 739 height 58
click at [614, 91] on input "mosinger" at bounding box center [652, 92] width 107 height 22
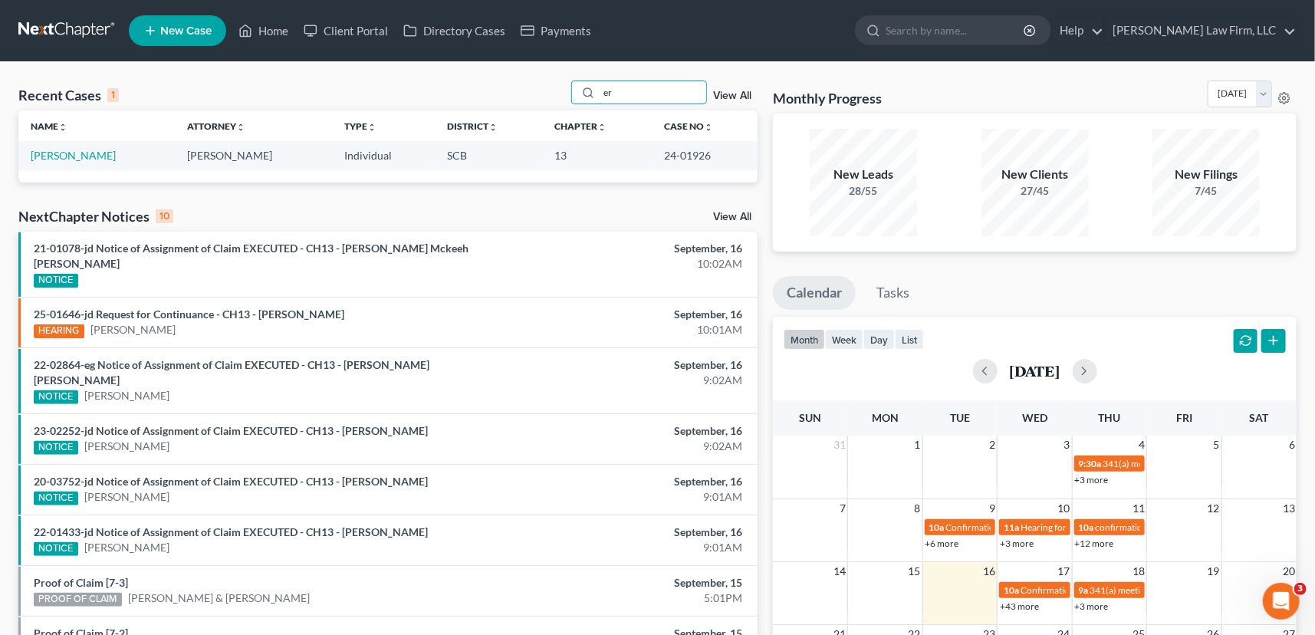
type input "r"
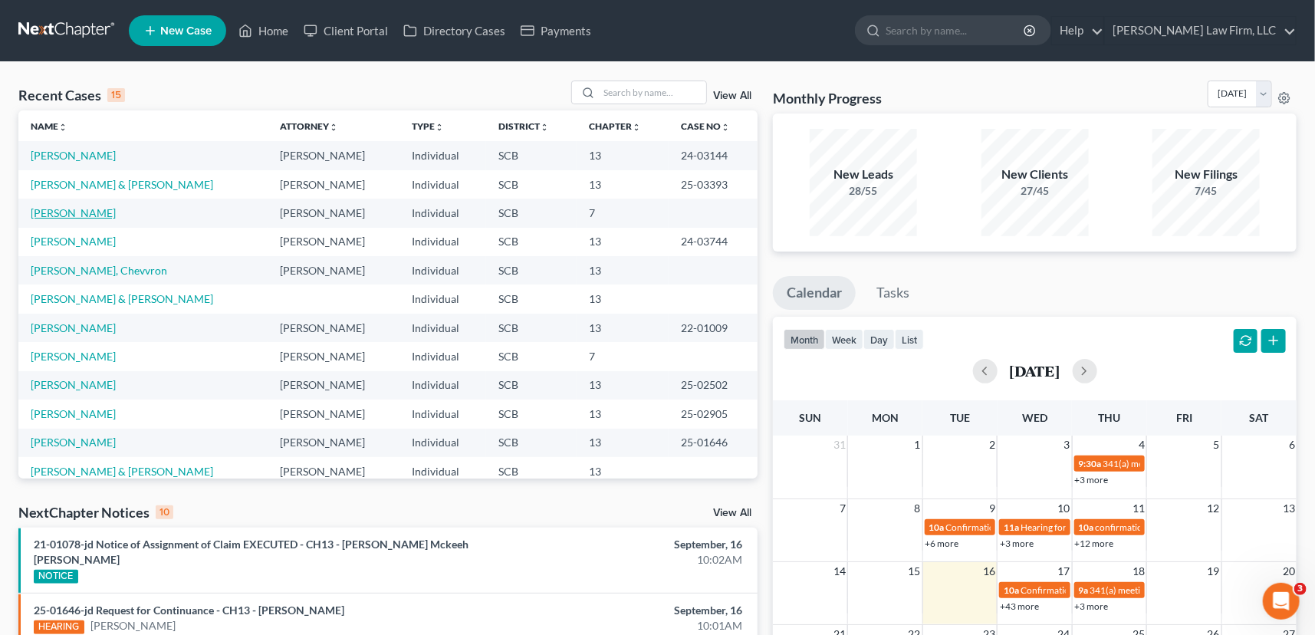
click at [75, 211] on link "[PERSON_NAME]" at bounding box center [73, 212] width 85 height 13
select select "0"
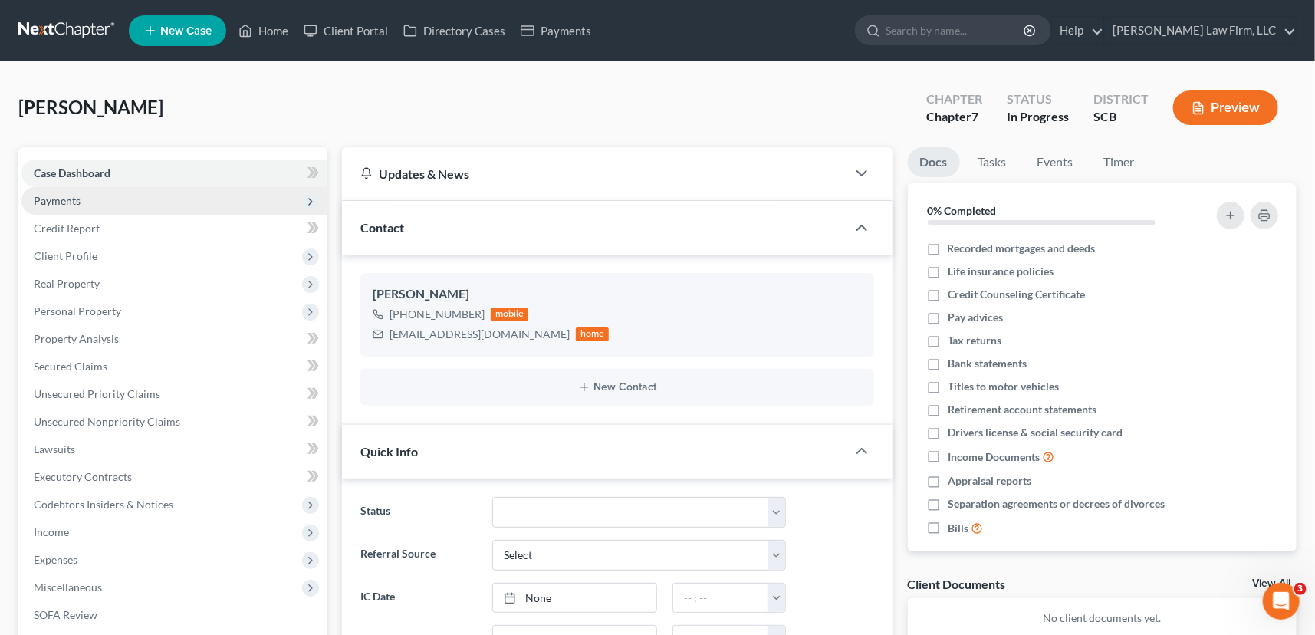
click at [45, 196] on span "Payments" at bounding box center [57, 200] width 47 height 13
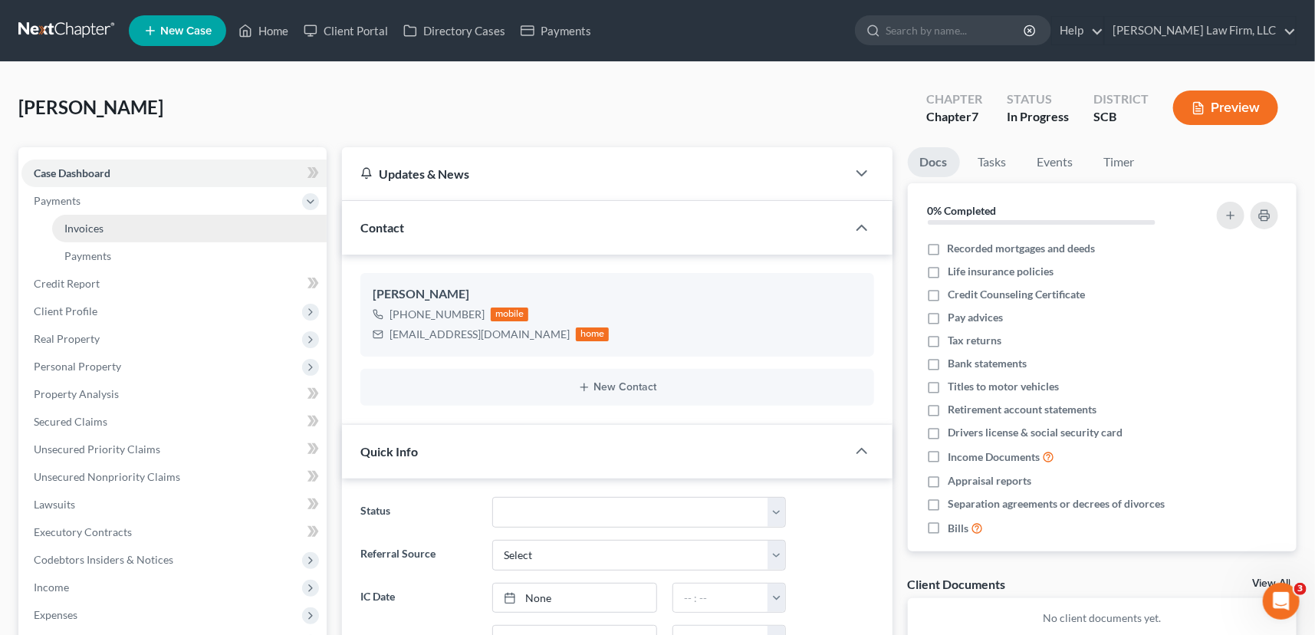
click at [105, 222] on link "Invoices" at bounding box center [189, 229] width 275 height 28
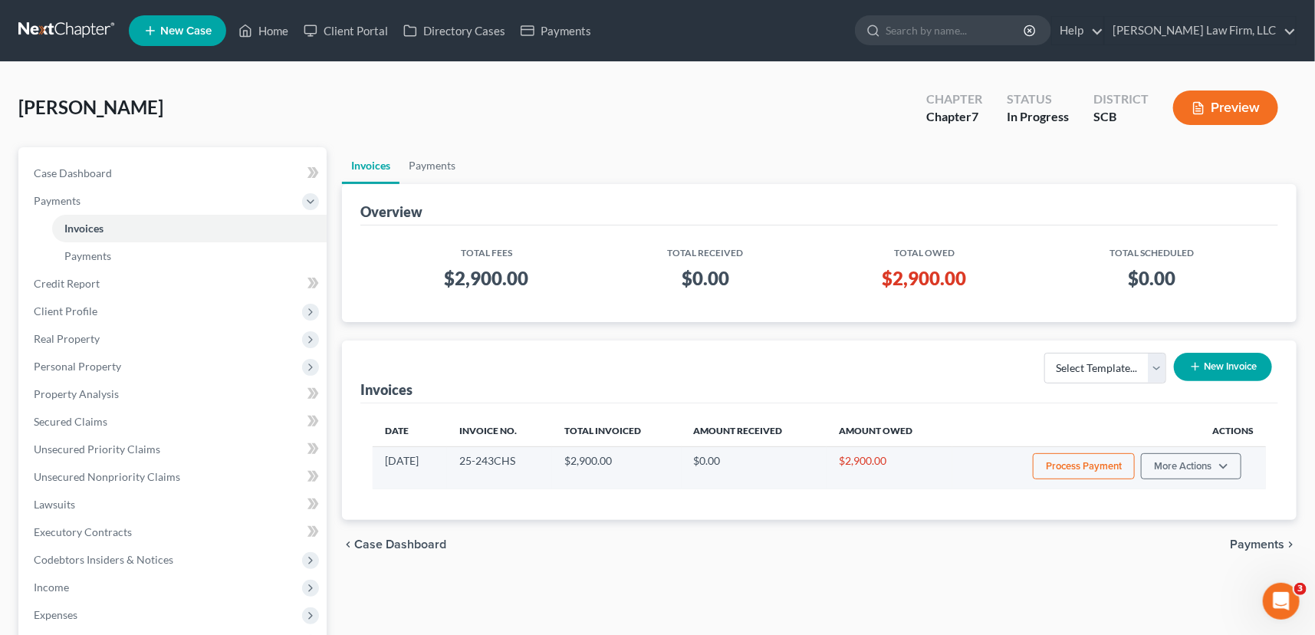
click at [1074, 462] on button "Process Payment" at bounding box center [1084, 466] width 102 height 26
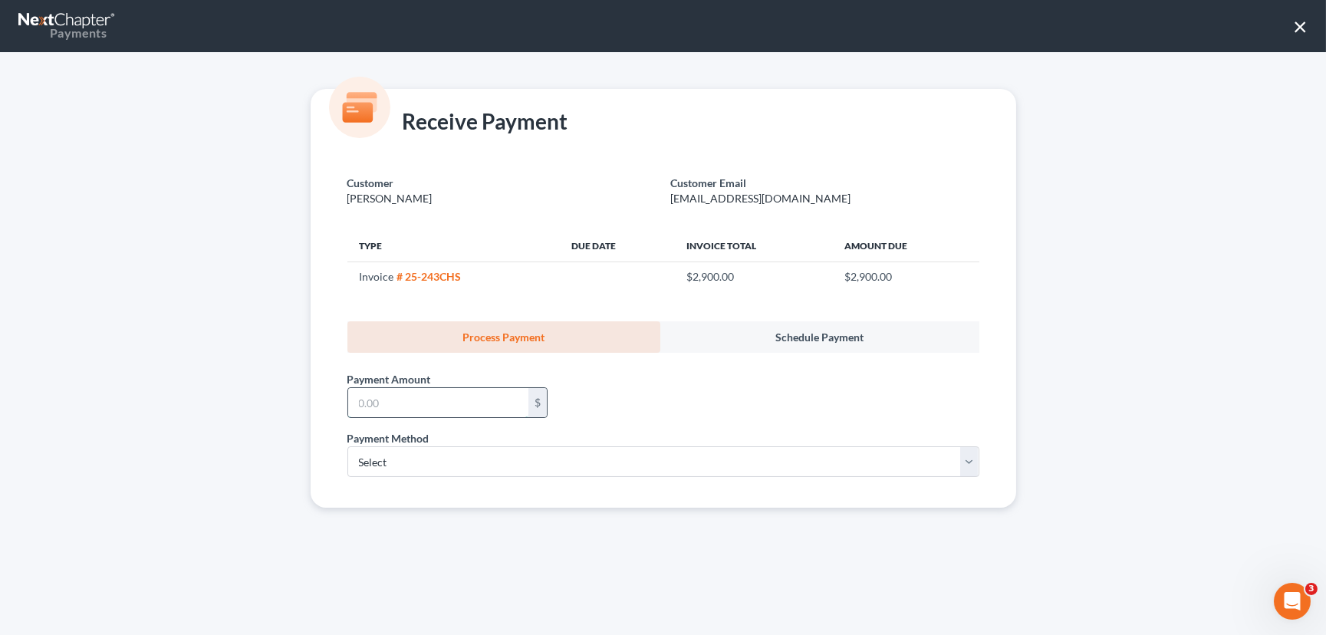
click at [390, 415] on input "text" at bounding box center [438, 402] width 180 height 29
type input "500.00"
click at [386, 460] on select "Select ACH Credit Card" at bounding box center [663, 461] width 632 height 31
select select "1"
click at [347, 446] on select "Select ACH Credit Card" at bounding box center [663, 461] width 632 height 31
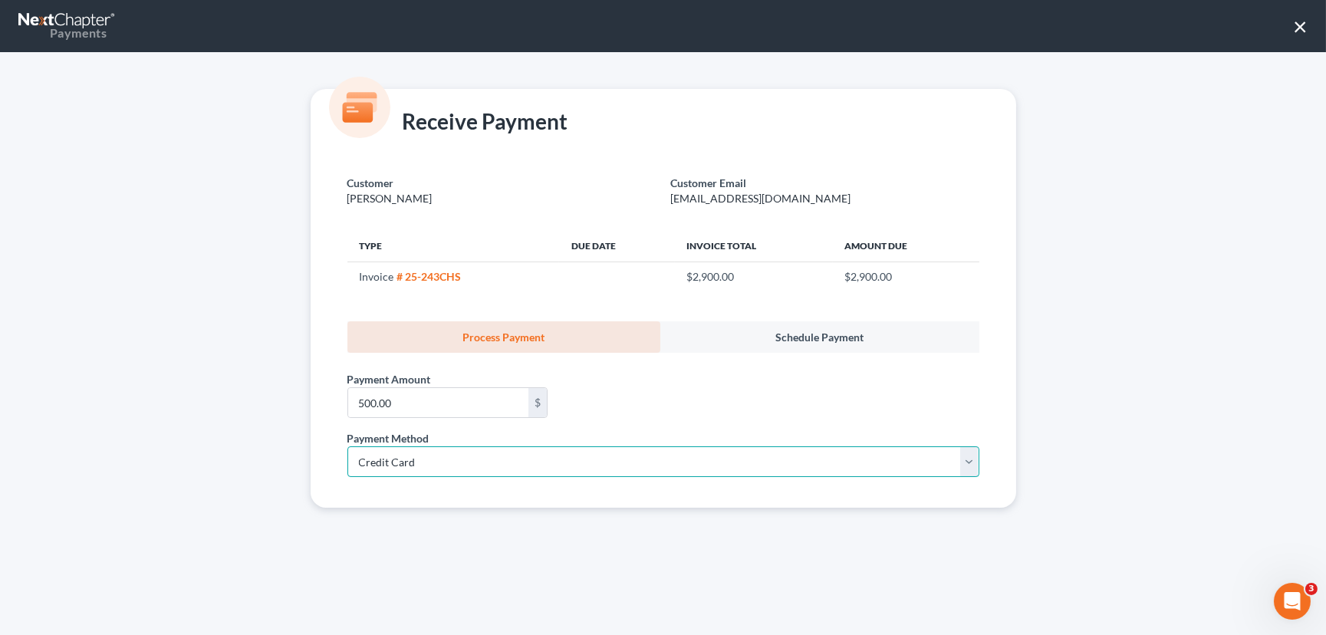
select select "42"
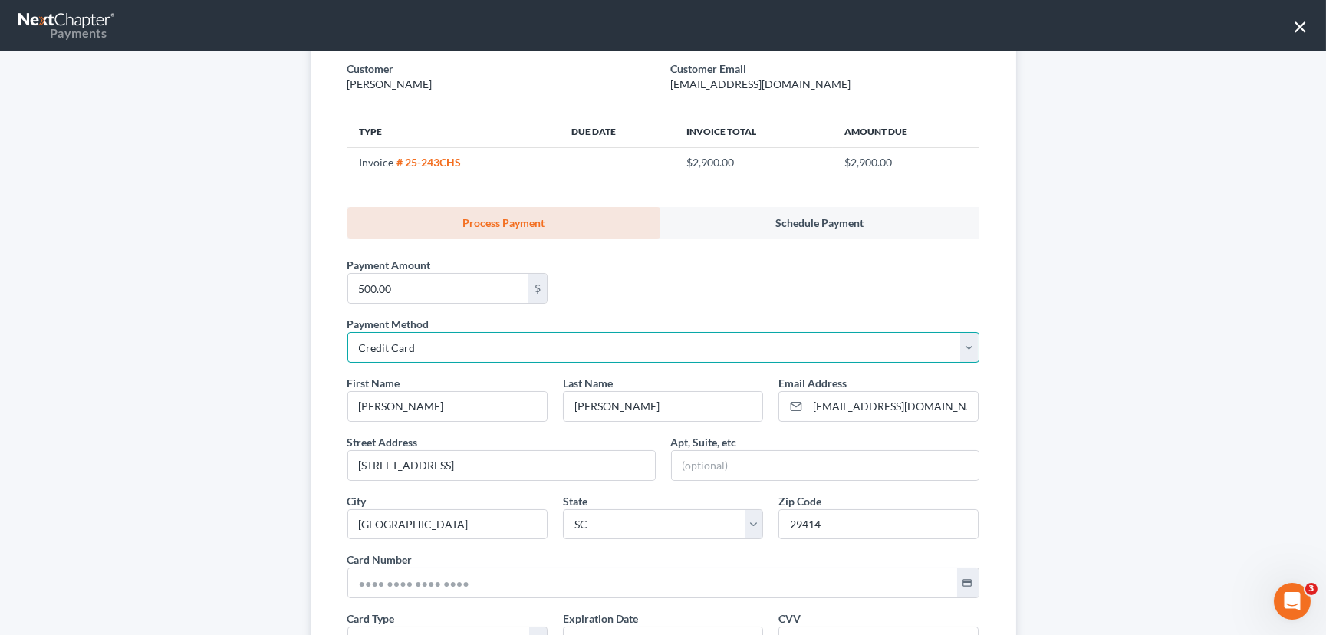
scroll to position [139, 0]
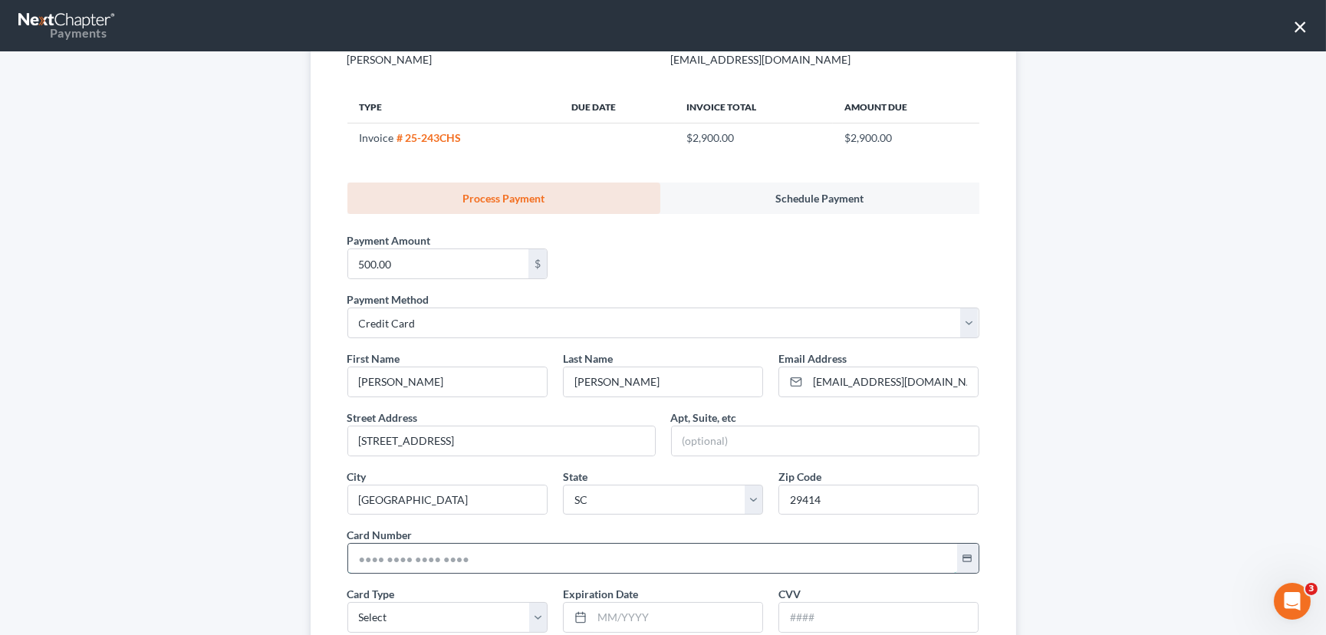
click at [348, 558] on input "text" at bounding box center [652, 558] width 609 height 29
type input "[CREDIT_CARD_NUMBER]"
click at [389, 614] on select "Select Visa MasterCard Discover American Express" at bounding box center [447, 617] width 200 height 31
select select "0"
click at [347, 602] on select "Select Visa MasterCard Discover American Express" at bounding box center [447, 617] width 200 height 31
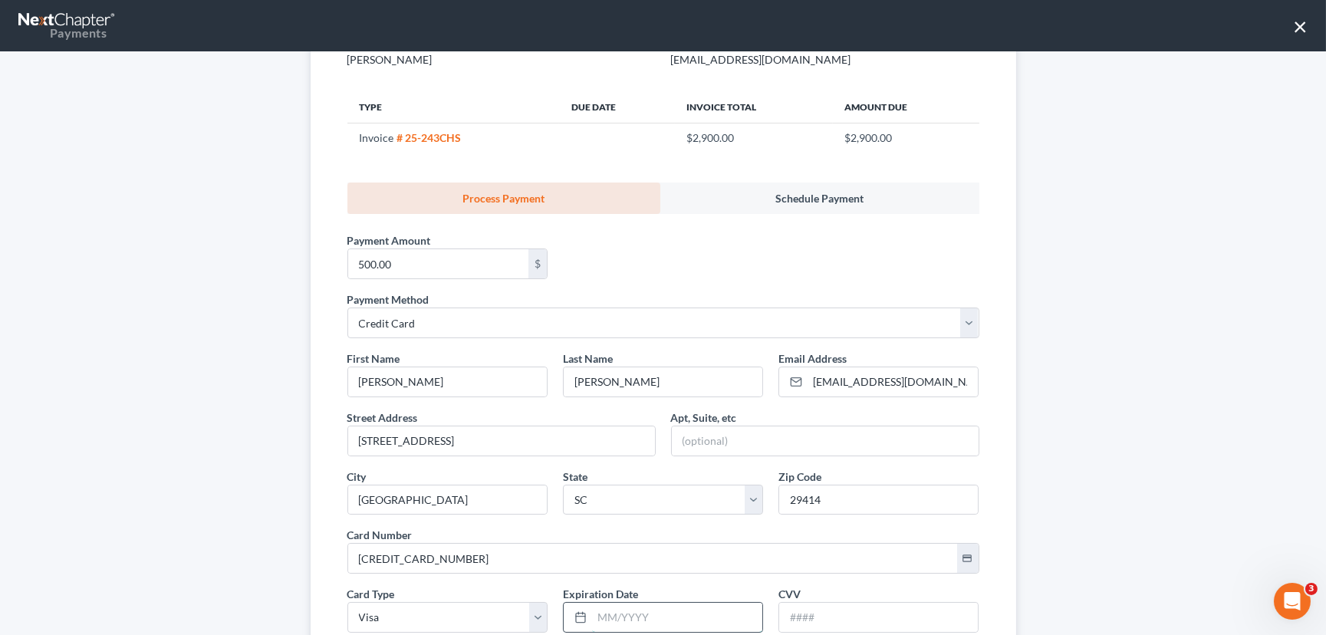
click at [597, 615] on input "text" at bounding box center [677, 617] width 170 height 29
type input "07/2030"
click at [795, 620] on input "text" at bounding box center [878, 617] width 199 height 29
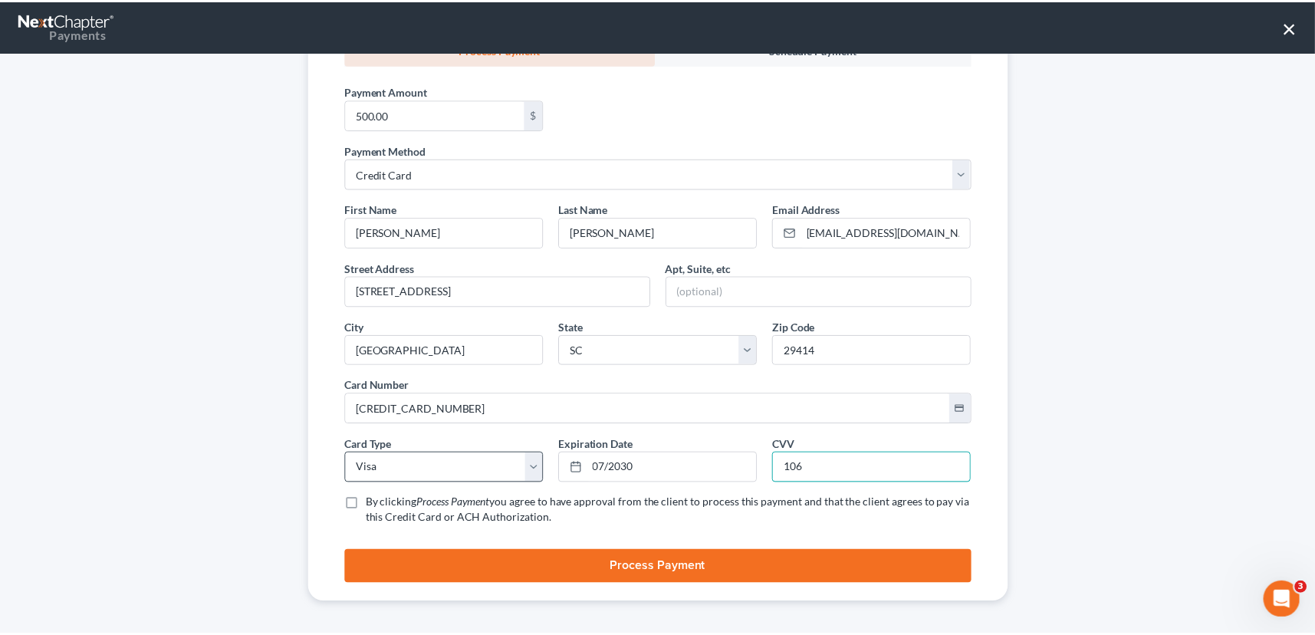
scroll to position [291, 0]
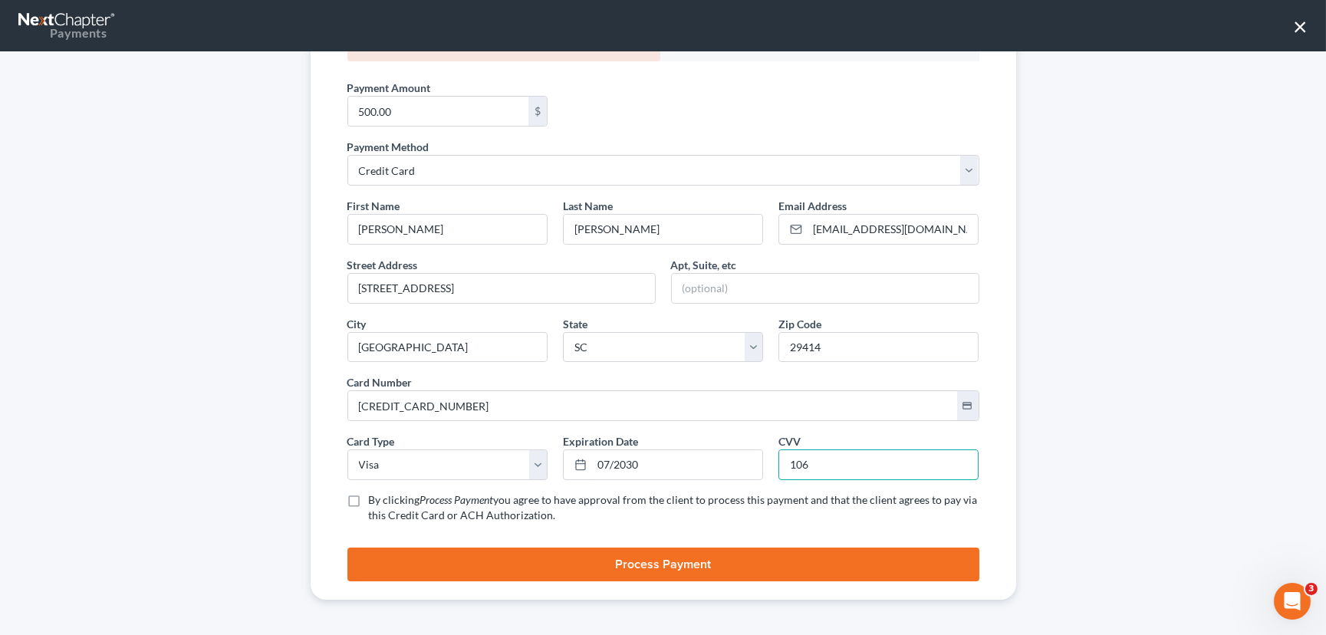
type input "106"
drag, startPoint x: 349, startPoint y: 500, endPoint x: 414, endPoint y: 525, distance: 69.9
click at [369, 500] on label "By clicking Process Payment you agree to have approval from the client to proce…" at bounding box center [674, 507] width 611 height 31
click at [375, 500] on input "By clicking Process Payment you agree to have approval from the client to proce…" at bounding box center [380, 497] width 10 height 10
checkbox input "true"
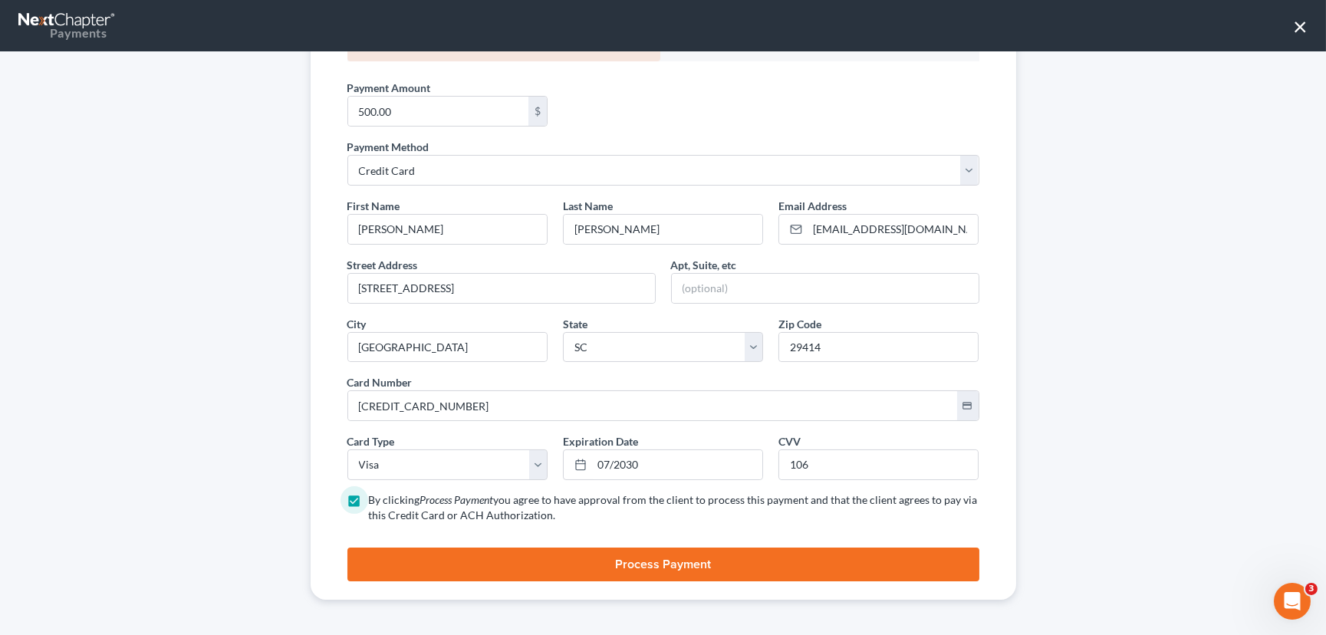
click at [645, 558] on button "Process Payment" at bounding box center [663, 565] width 632 height 34
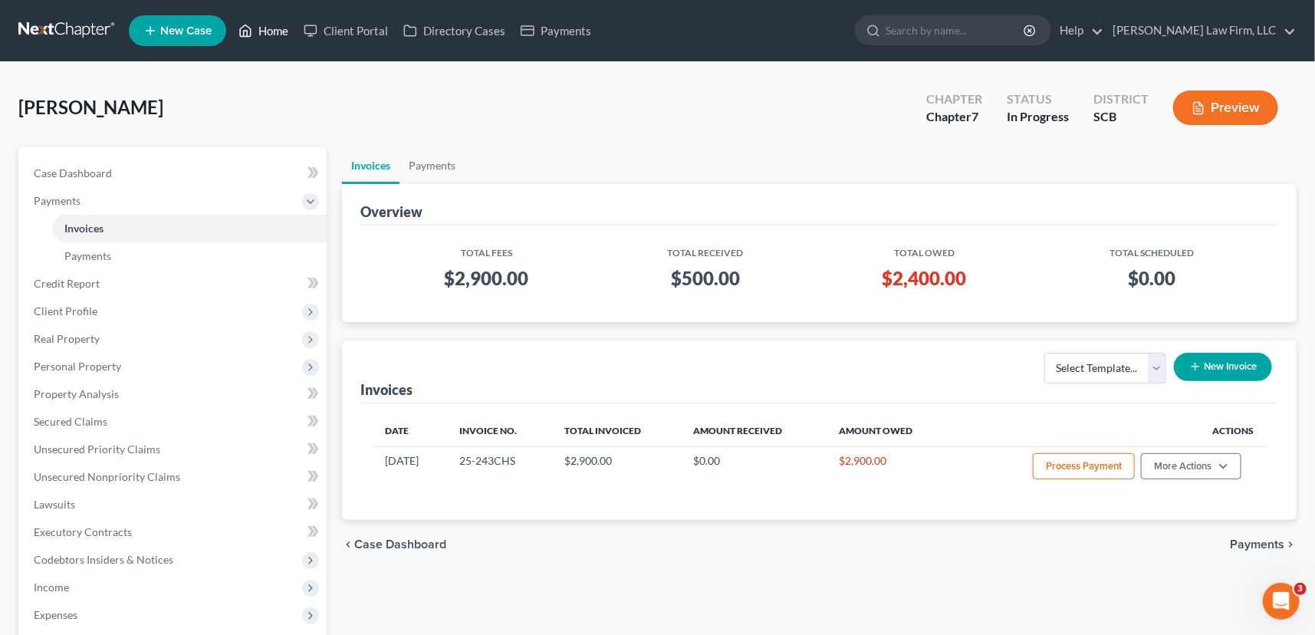
click at [275, 25] on link "Home" at bounding box center [263, 31] width 65 height 28
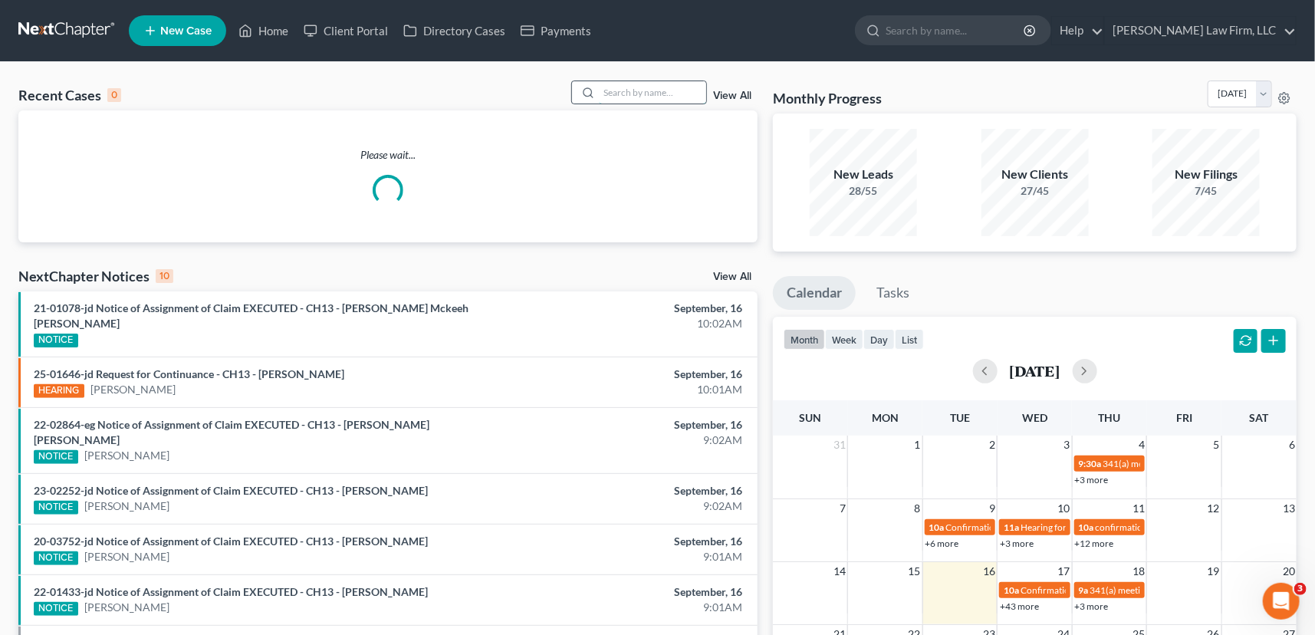
click at [606, 94] on input "search" at bounding box center [652, 92] width 107 height 22
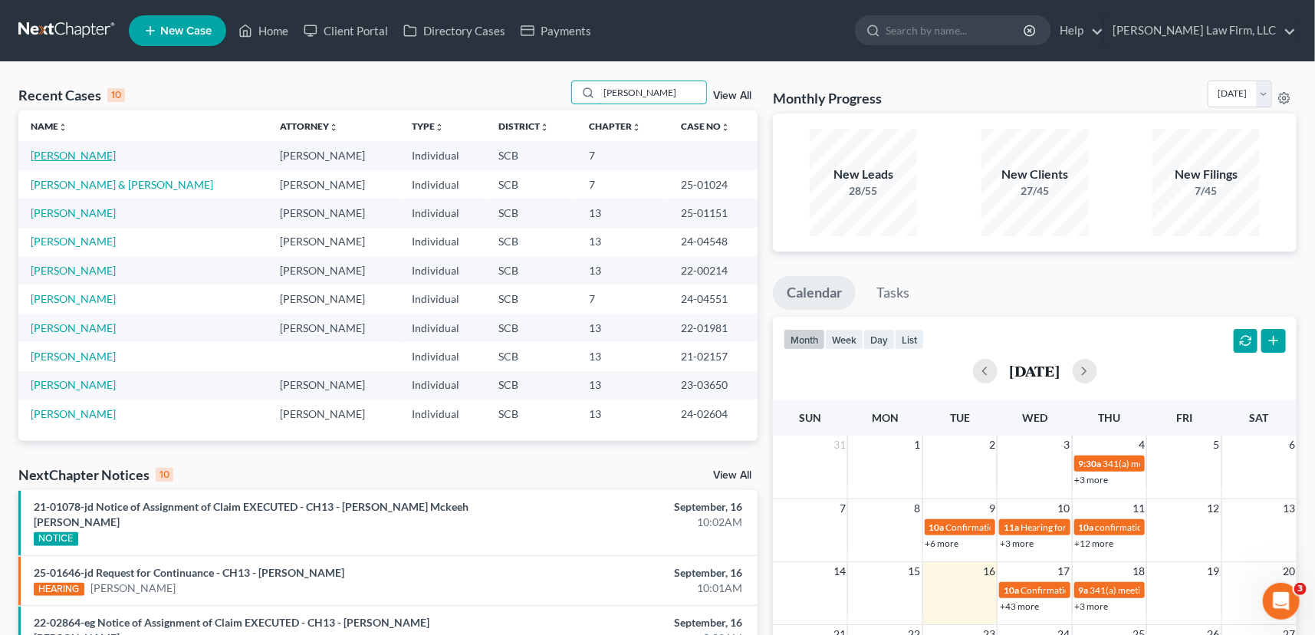
type input "[PERSON_NAME]"
click at [84, 153] on link "[PERSON_NAME]" at bounding box center [73, 155] width 85 height 13
select select "0"
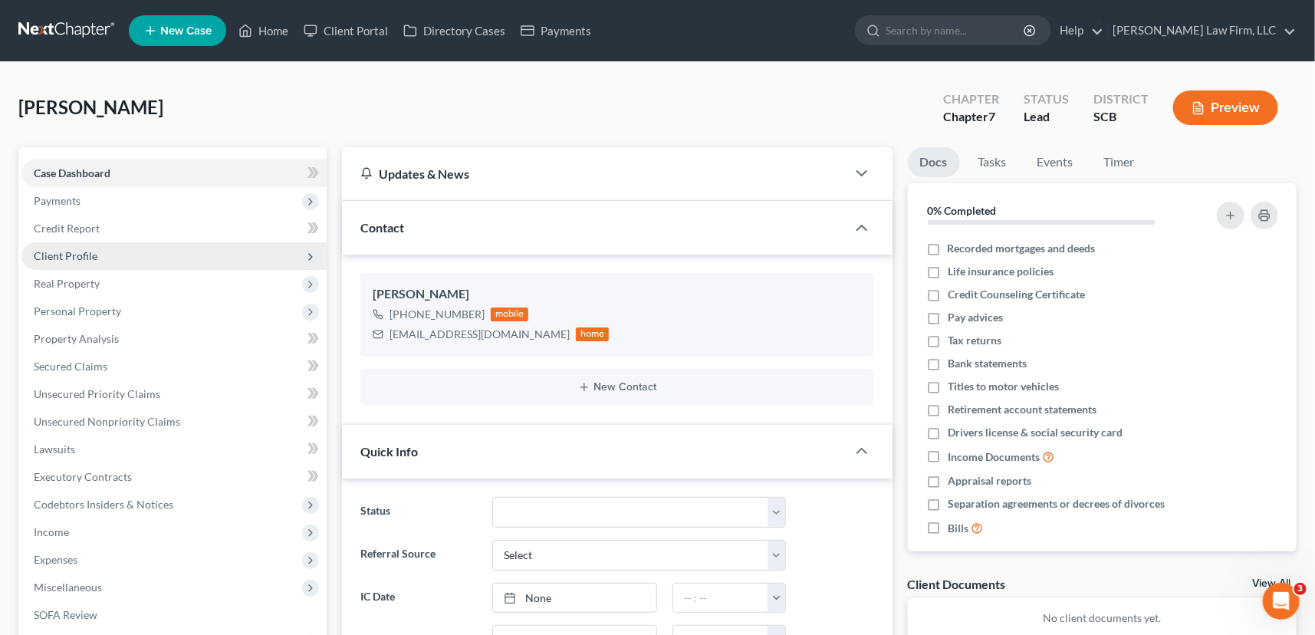
click at [61, 252] on span "Client Profile" at bounding box center [66, 255] width 64 height 13
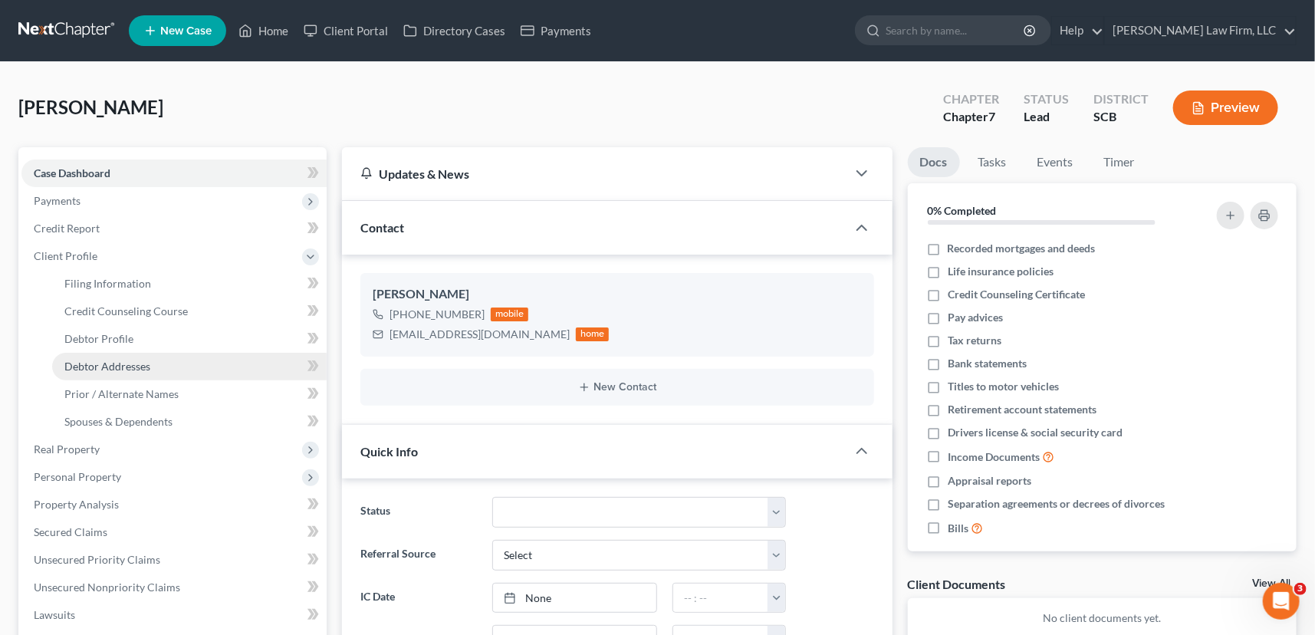
click at [100, 360] on span "Debtor Addresses" at bounding box center [107, 366] width 86 height 13
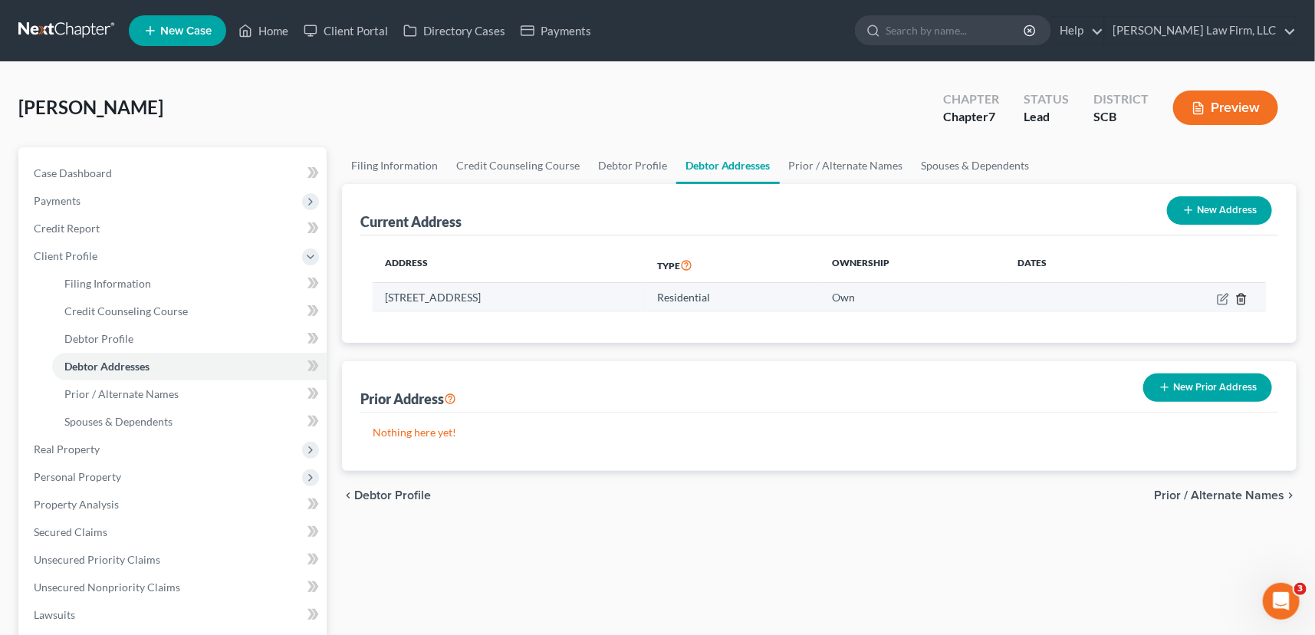
click at [1241, 294] on icon "button" at bounding box center [1242, 299] width 12 height 12
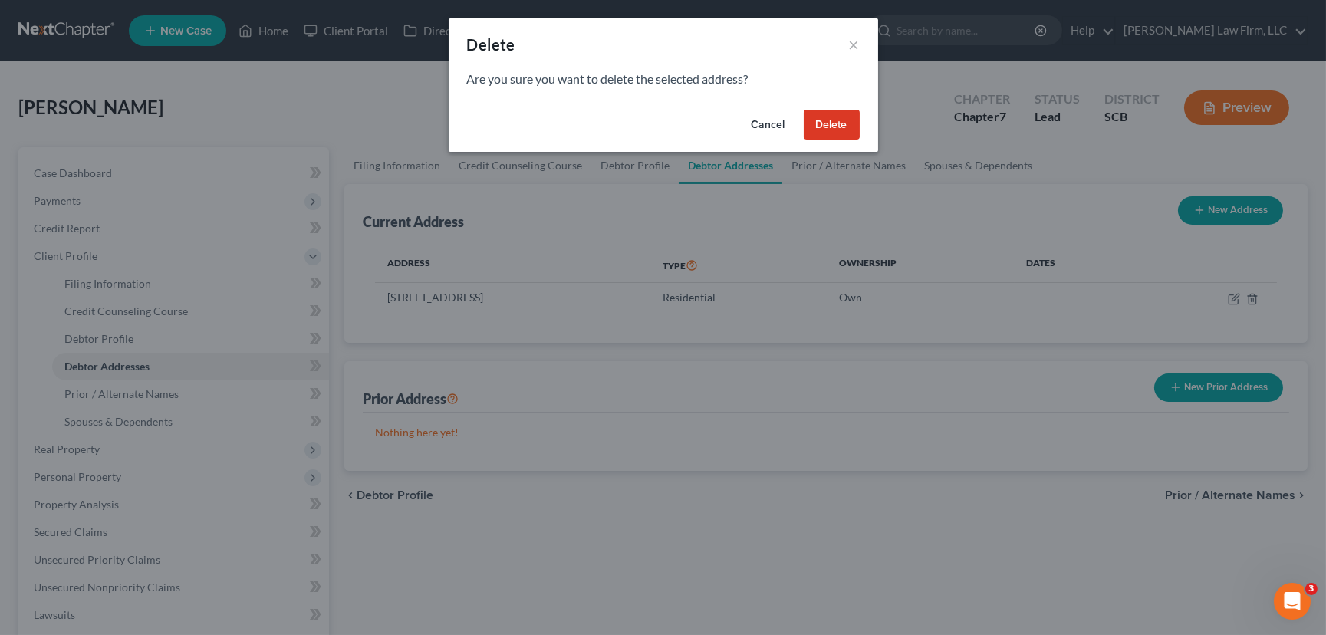
click at [827, 120] on button "Delete" at bounding box center [832, 125] width 56 height 31
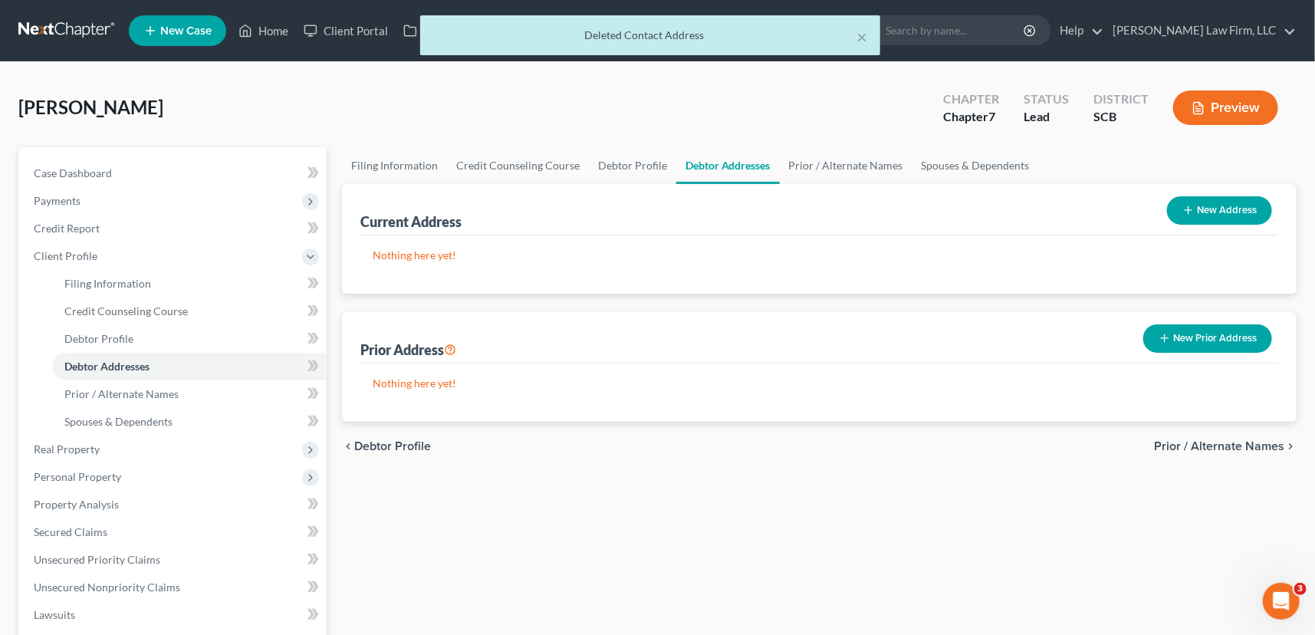
click at [1222, 205] on button "New Address" at bounding box center [1219, 210] width 105 height 28
select select "0"
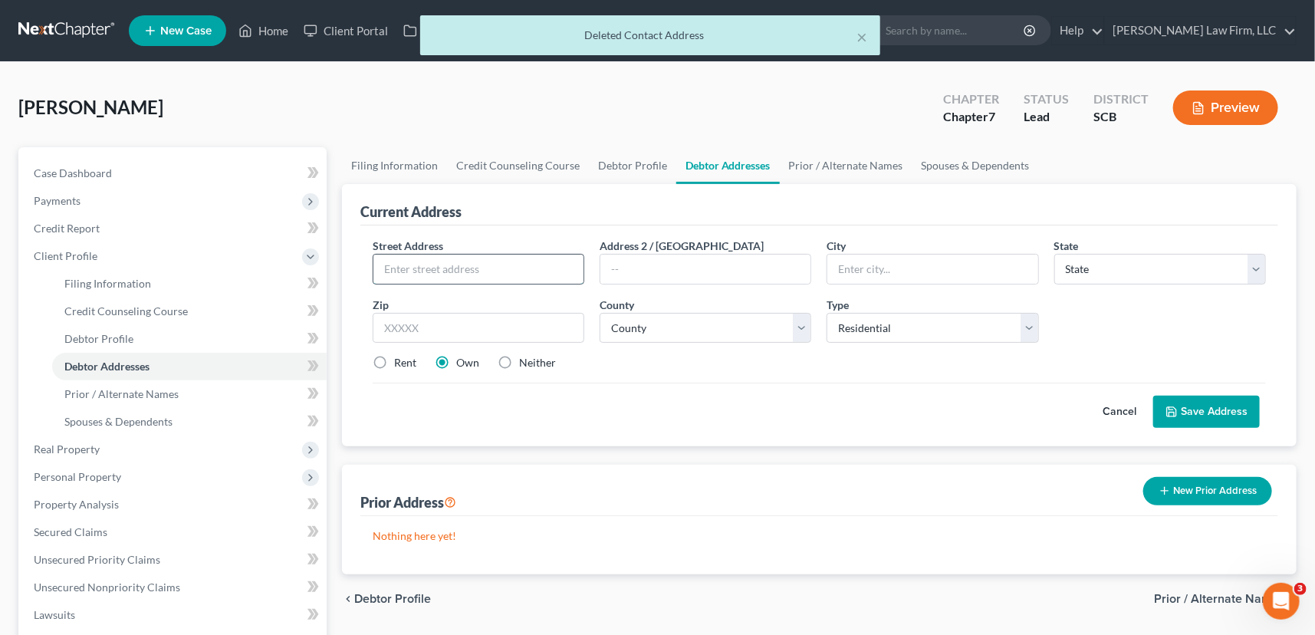
click at [391, 269] on input "text" at bounding box center [479, 269] width 210 height 29
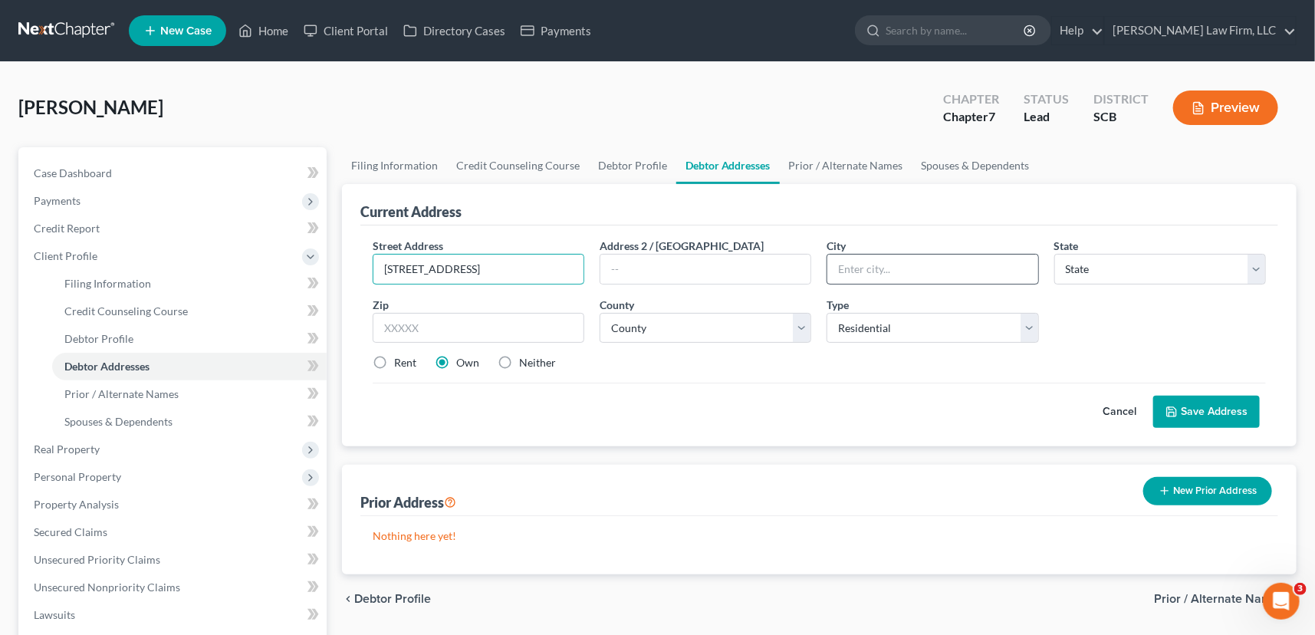
type input "[STREET_ADDRESS]"
click at [861, 274] on input "text" at bounding box center [933, 269] width 210 height 29
type input "r"
type input "ravenel"
select select "42"
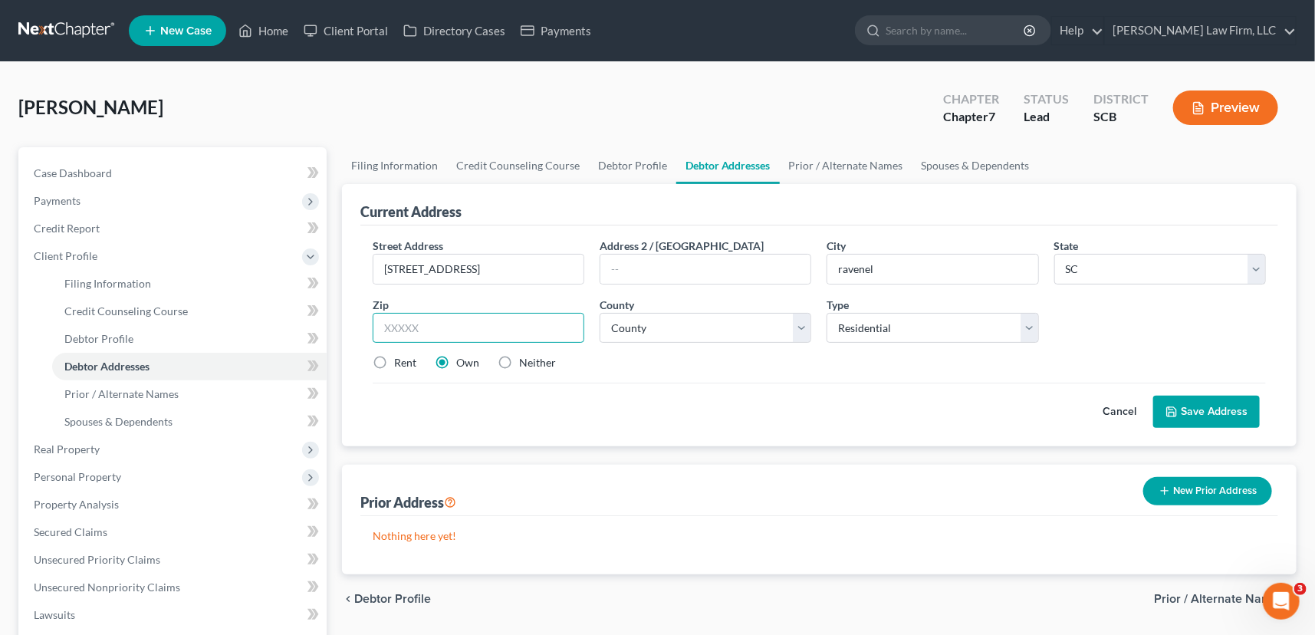
click at [390, 324] on input "text" at bounding box center [479, 328] width 212 height 31
type input "29470"
type input "Ravenel"
click at [1214, 406] on button "Save Address" at bounding box center [1207, 412] width 107 height 32
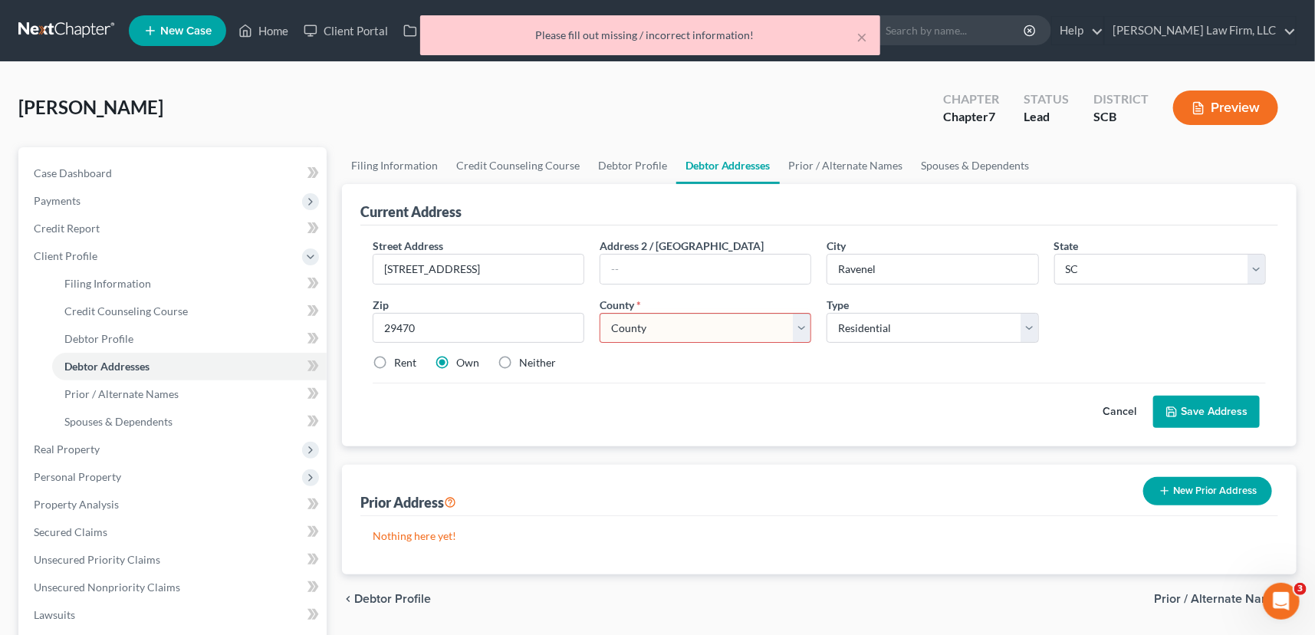
click at [666, 321] on select "County [GEOGRAPHIC_DATA] [GEOGRAPHIC_DATA] [GEOGRAPHIC_DATA] [GEOGRAPHIC_DATA] …" at bounding box center [706, 328] width 212 height 31
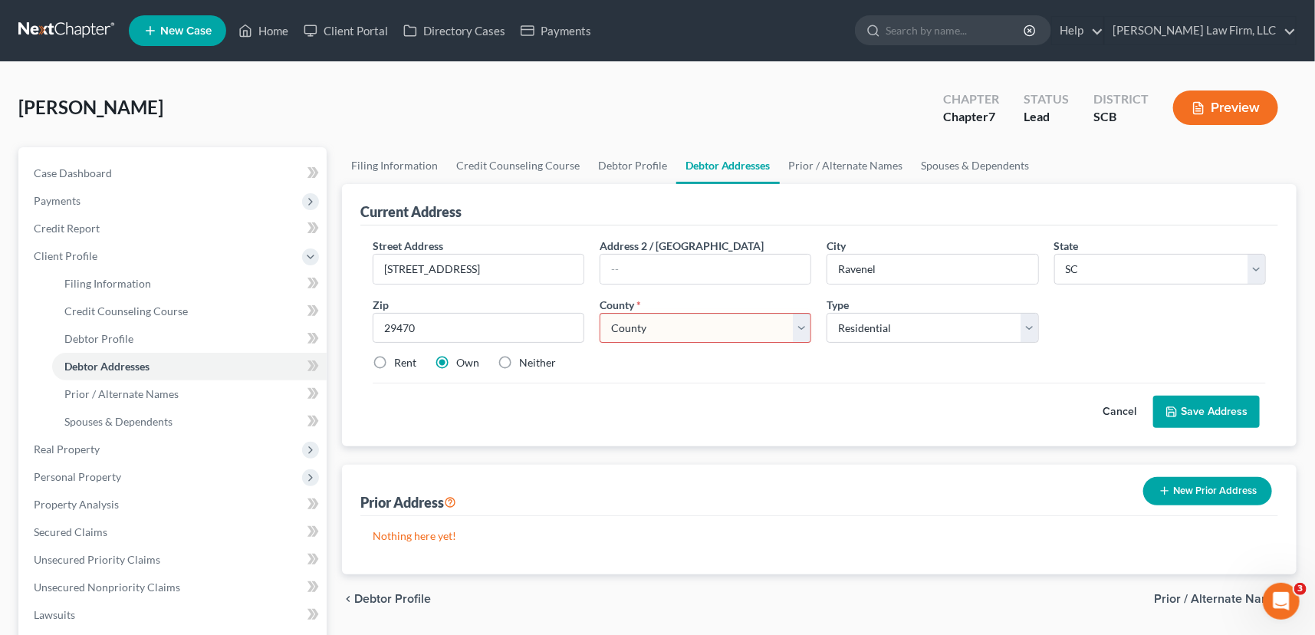
select select "9"
click at [600, 313] on select "County [GEOGRAPHIC_DATA] [GEOGRAPHIC_DATA] [GEOGRAPHIC_DATA] [GEOGRAPHIC_DATA] …" at bounding box center [706, 328] width 212 height 31
click at [1216, 398] on button "Save Address" at bounding box center [1207, 412] width 107 height 32
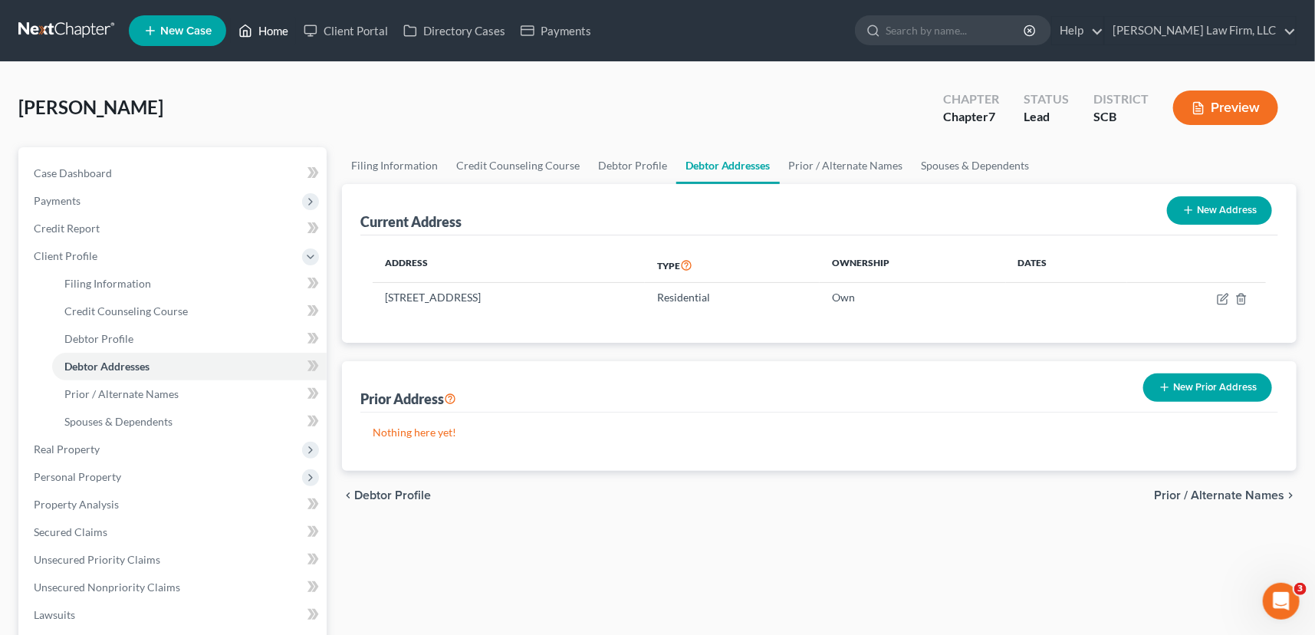
click at [274, 34] on link "Home" at bounding box center [263, 31] width 65 height 28
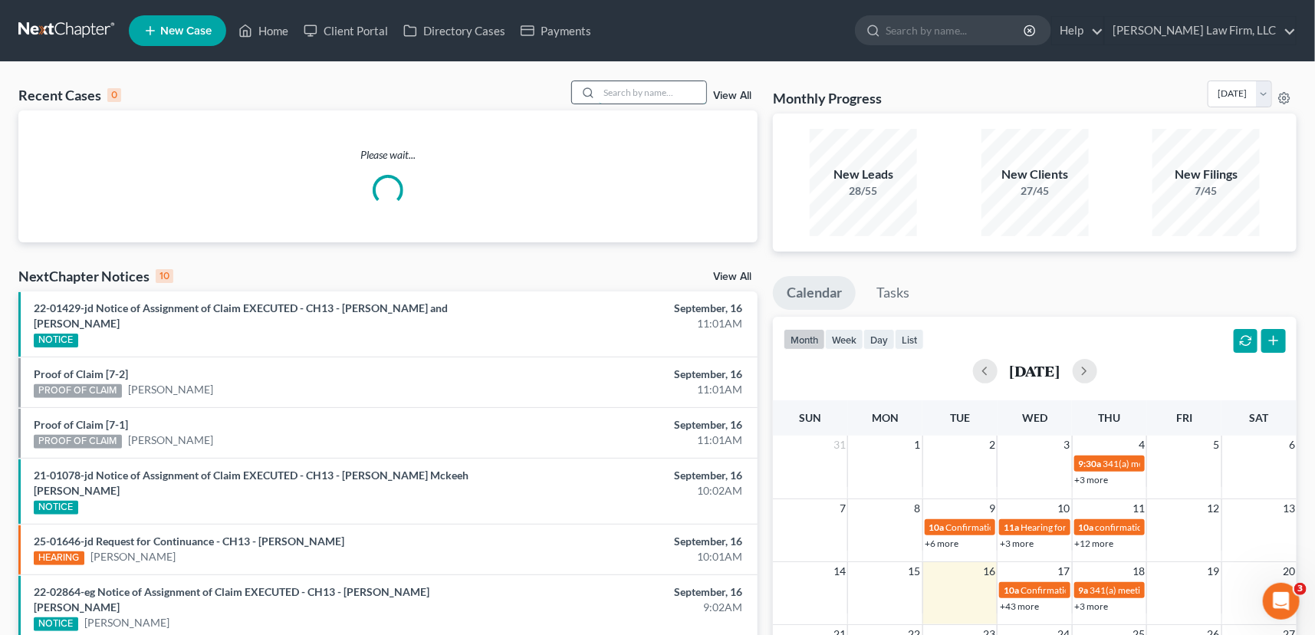
click at [607, 91] on input "search" at bounding box center [652, 92] width 107 height 22
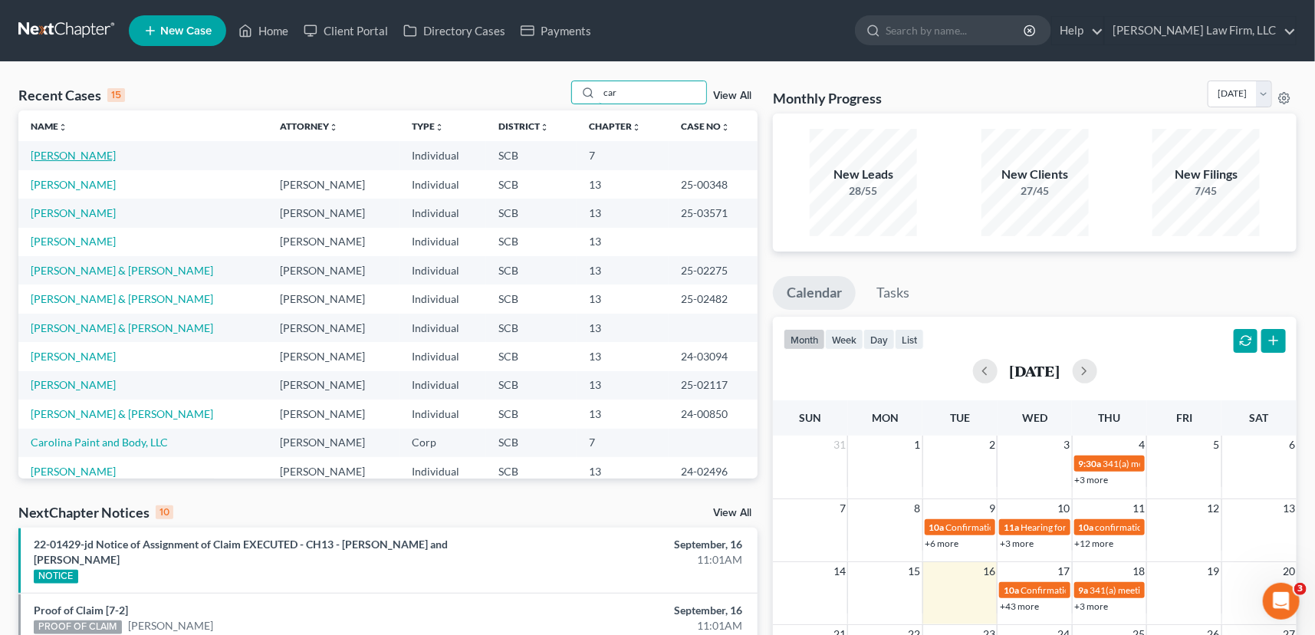
type input "car"
click at [90, 153] on link "[PERSON_NAME]" at bounding box center [73, 155] width 85 height 13
select select "3"
select select "0"
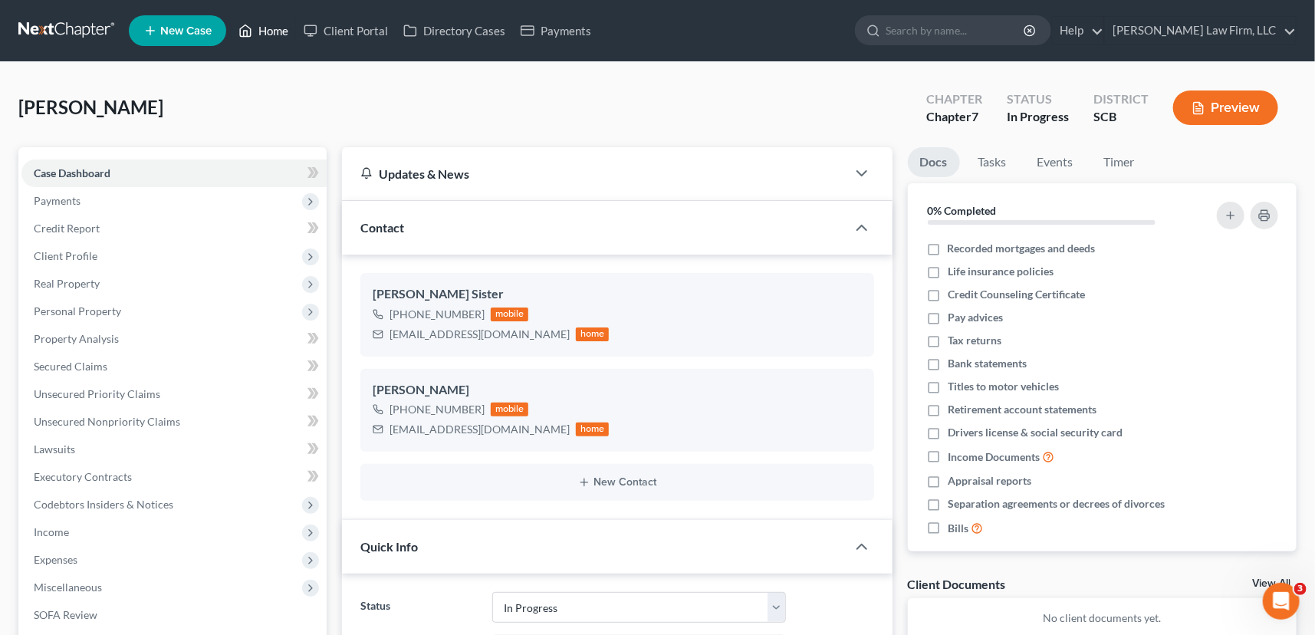
click at [276, 31] on link "Home" at bounding box center [263, 31] width 65 height 28
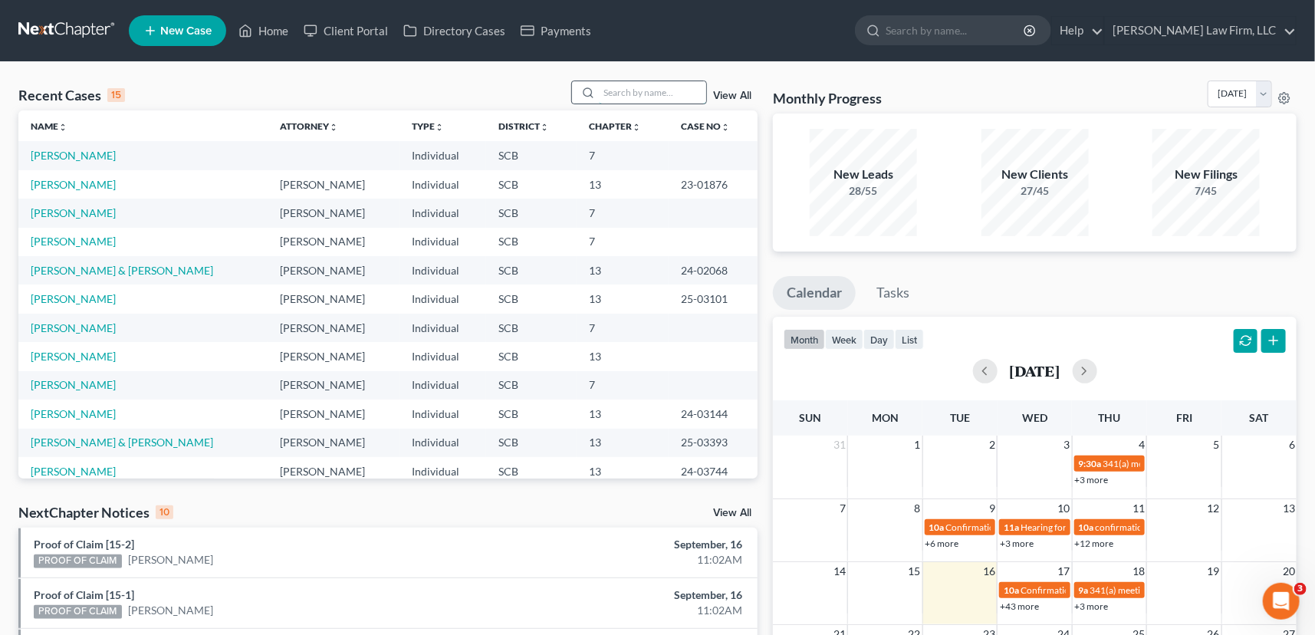
click at [603, 86] on input "search" at bounding box center [652, 92] width 107 height 22
click at [606, 97] on input "search" at bounding box center [652, 92] width 107 height 22
click at [265, 28] on link "Home" at bounding box center [263, 31] width 65 height 28
click at [615, 91] on input "search" at bounding box center [652, 92] width 107 height 22
click at [80, 155] on link "[PERSON_NAME]" at bounding box center [73, 155] width 85 height 13
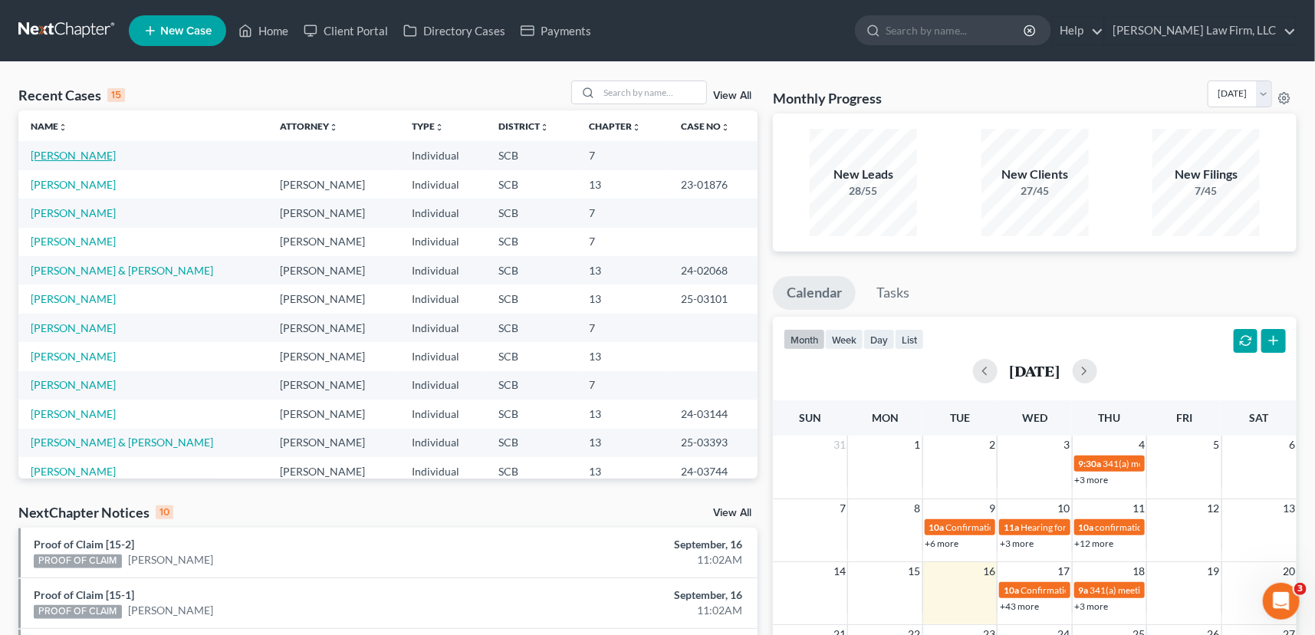
select select "0"
